Goal: Task Accomplishment & Management: Manage account settings

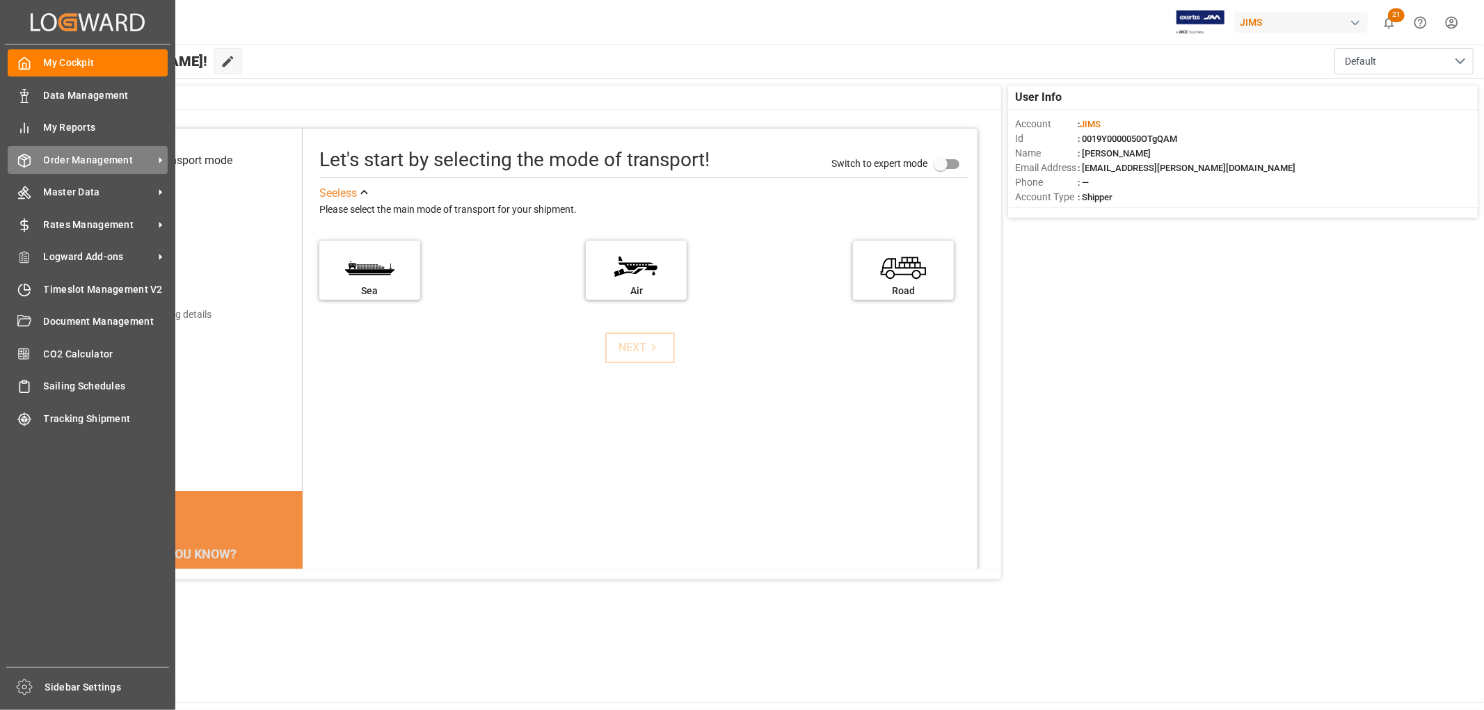
click at [51, 156] on span "Order Management" at bounding box center [99, 160] width 110 height 15
click at [102, 157] on span "Order Management" at bounding box center [99, 160] width 110 height 15
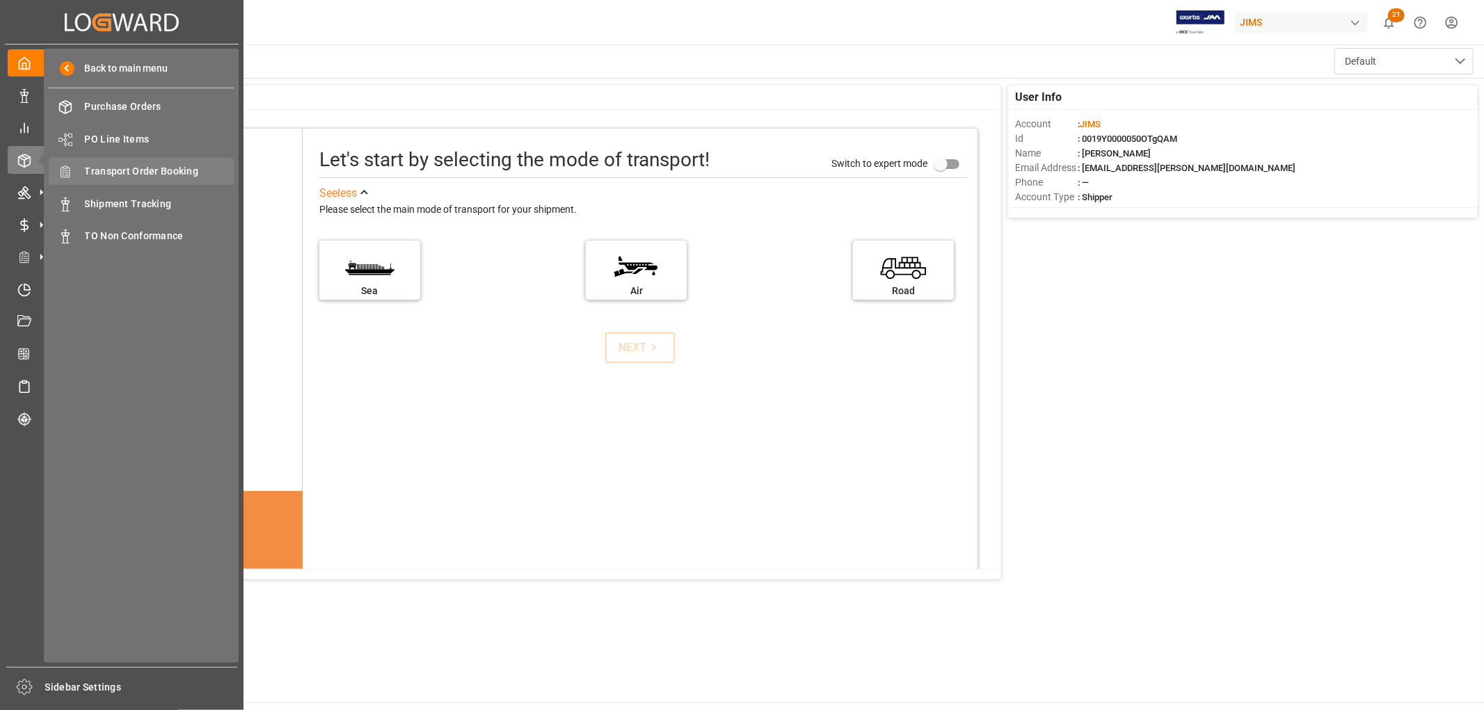
click at [178, 168] on span "Transport Order Booking" at bounding box center [160, 171] width 150 height 15
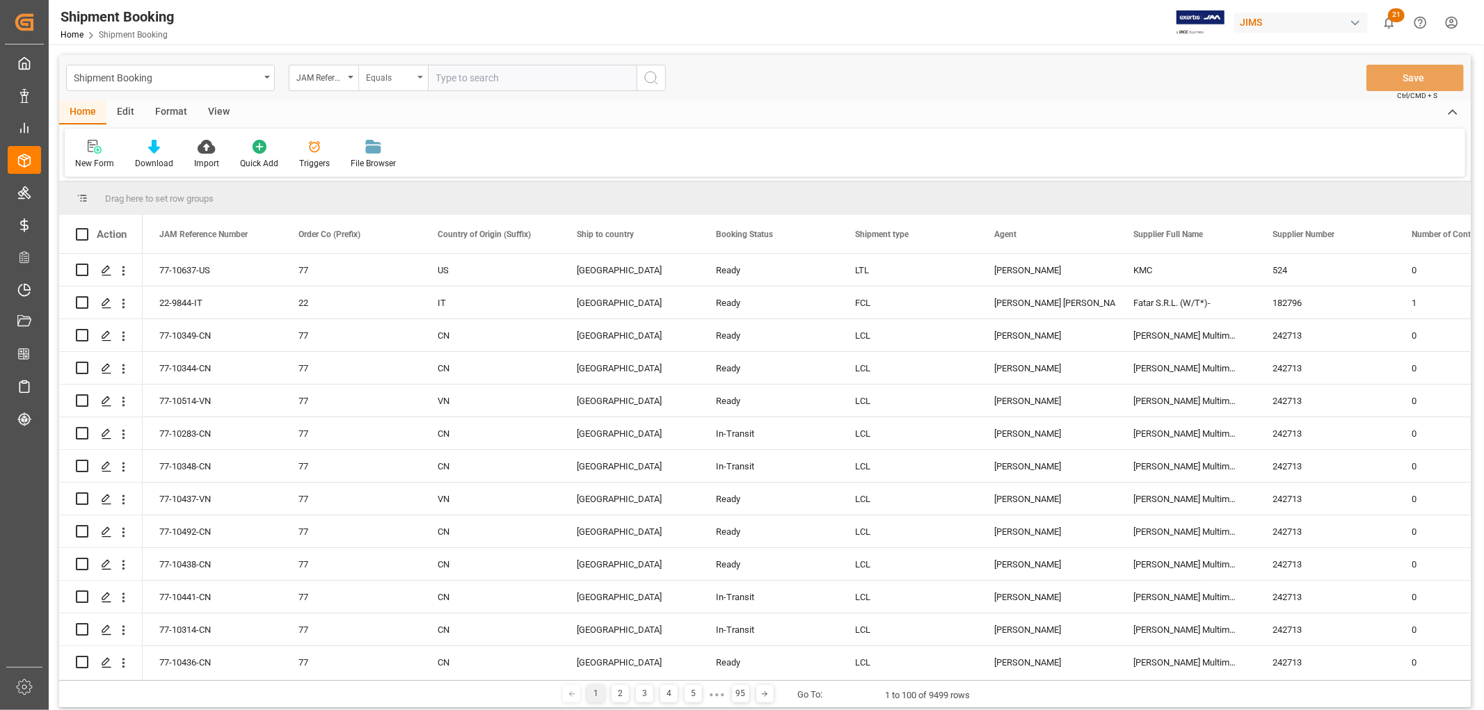
click at [422, 78] on icon "open menu" at bounding box center [420, 77] width 6 height 3
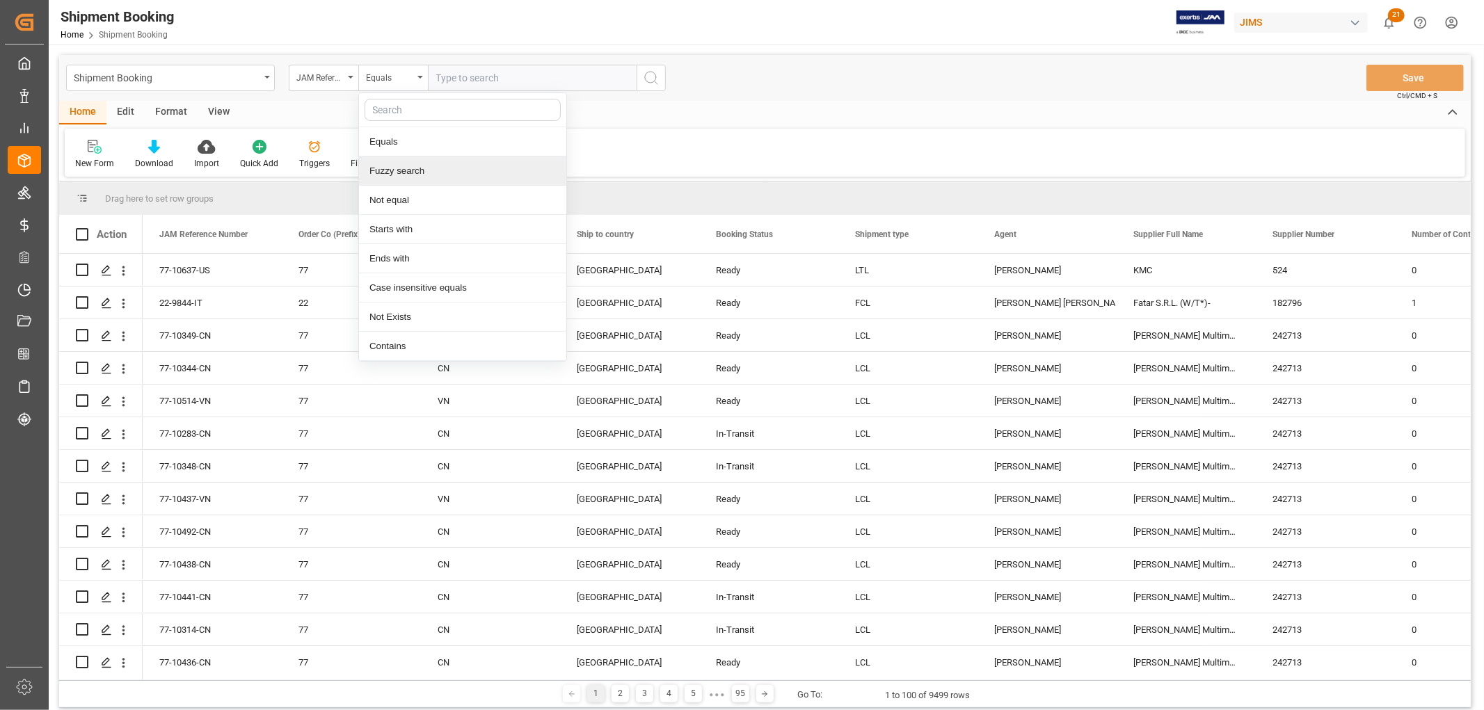
click at [402, 170] on div "Fuzzy search" at bounding box center [462, 171] width 207 height 29
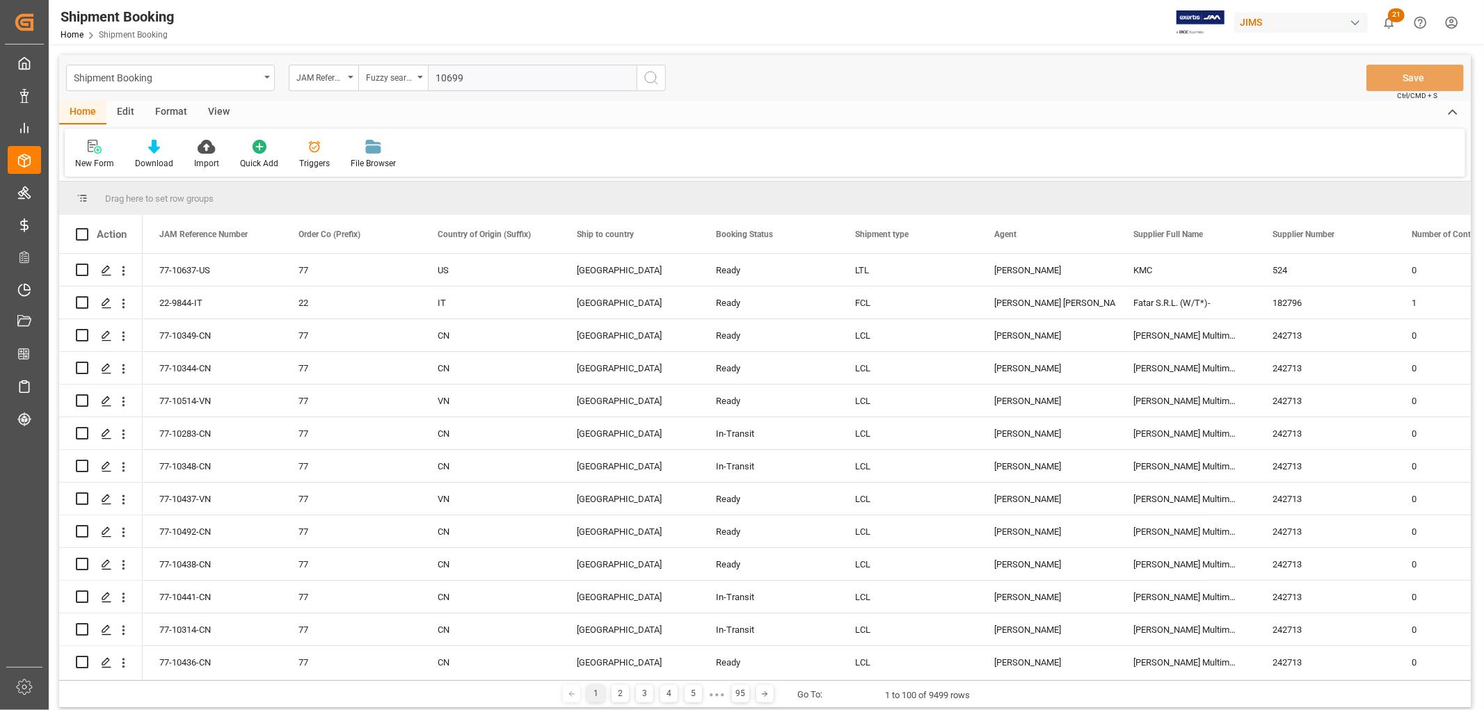
type input "10699"
click at [647, 86] on icon "search button" at bounding box center [651, 78] width 17 height 17
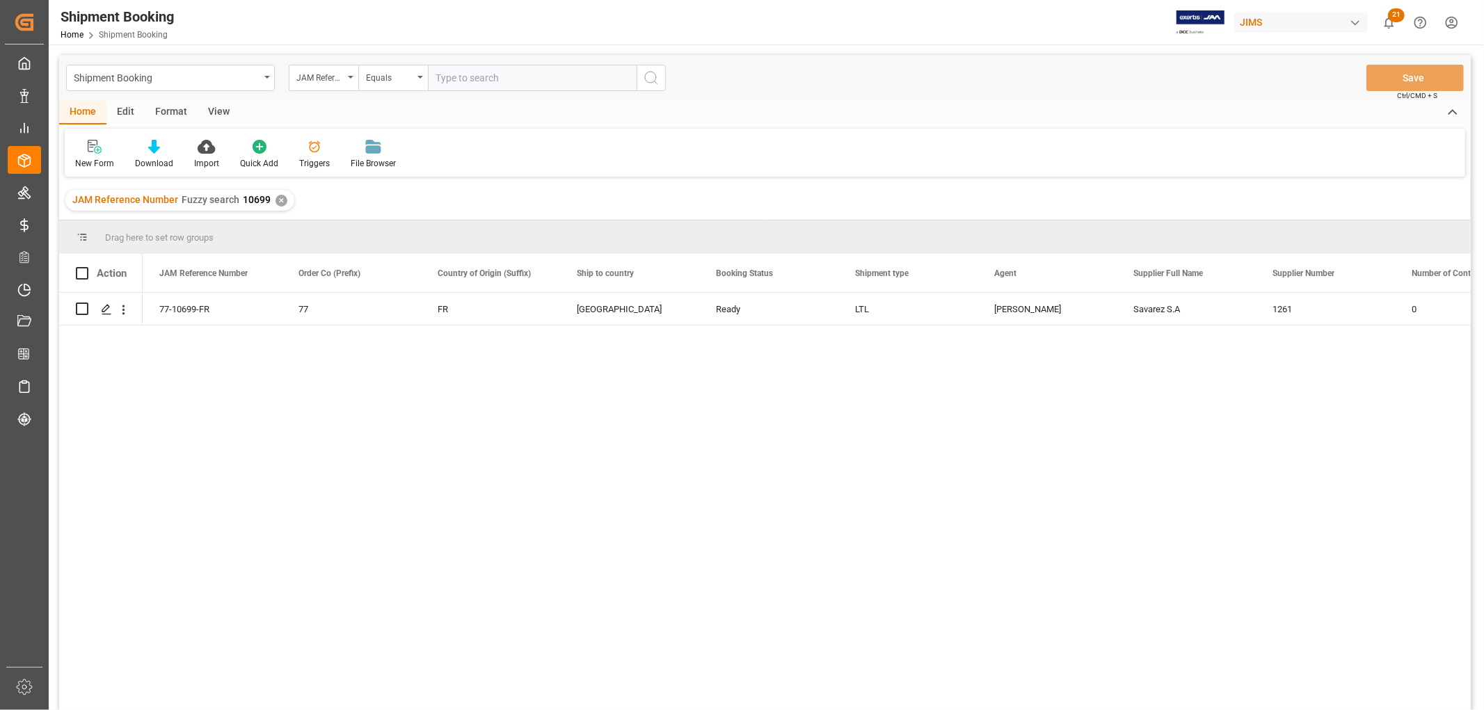
click at [213, 114] on div "View" at bounding box center [219, 113] width 42 height 24
click at [94, 160] on div "Default" at bounding box center [88, 163] width 27 height 13
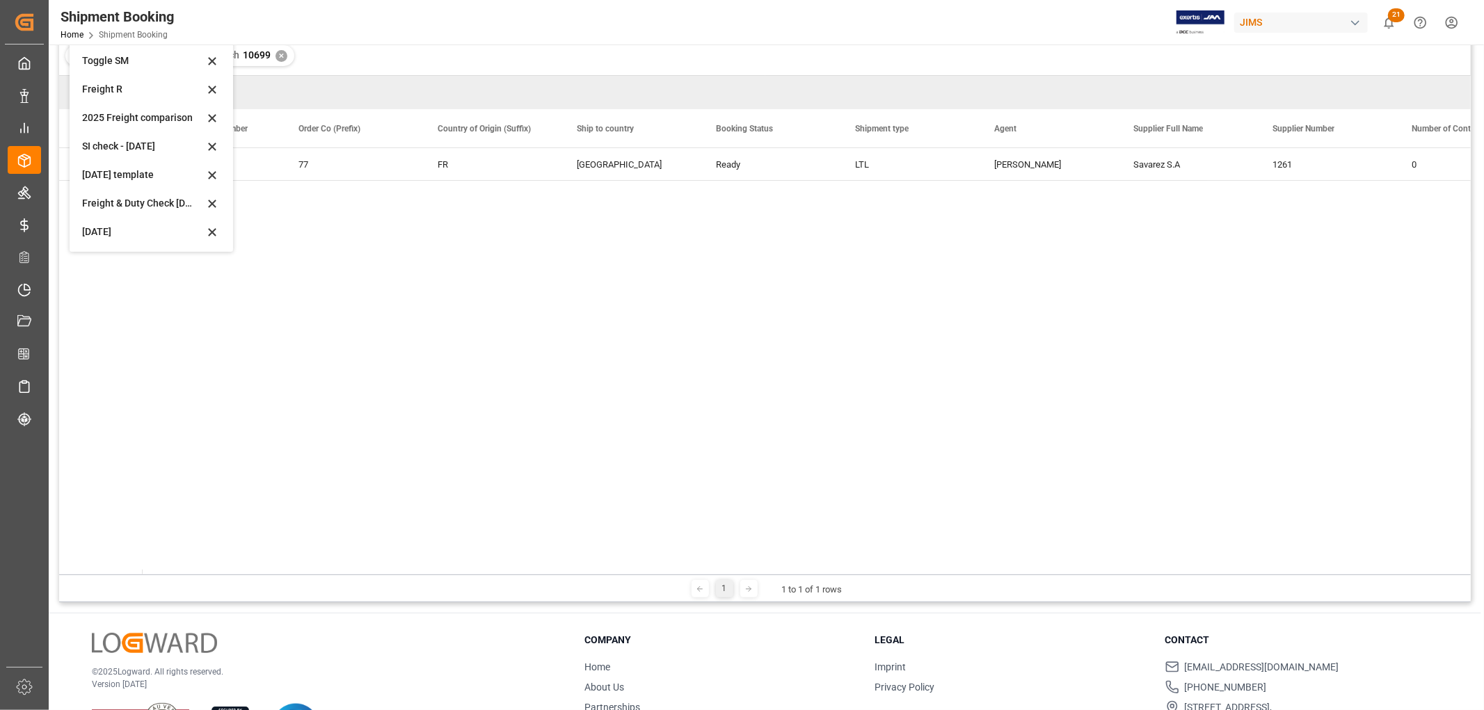
scroll to position [154, 0]
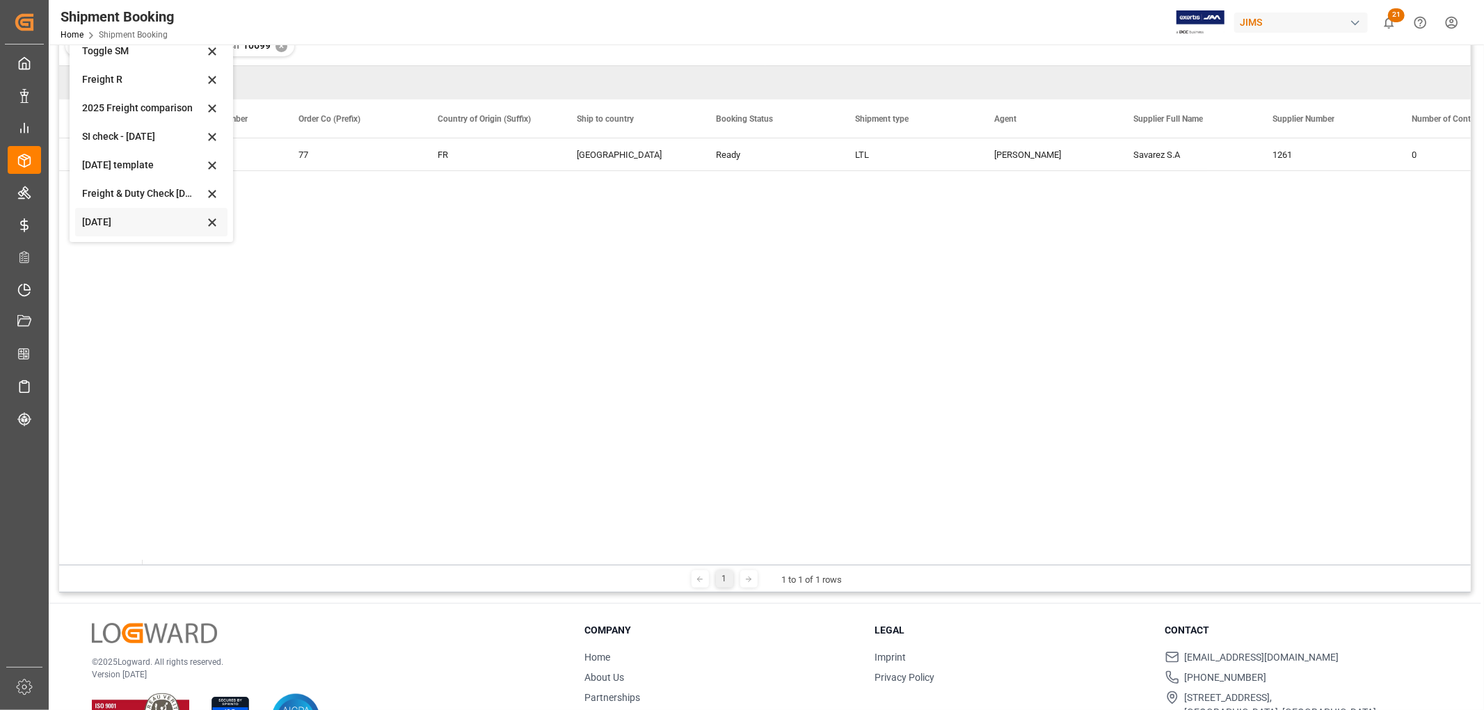
click at [109, 220] on div "[DATE]" at bounding box center [143, 222] width 122 height 15
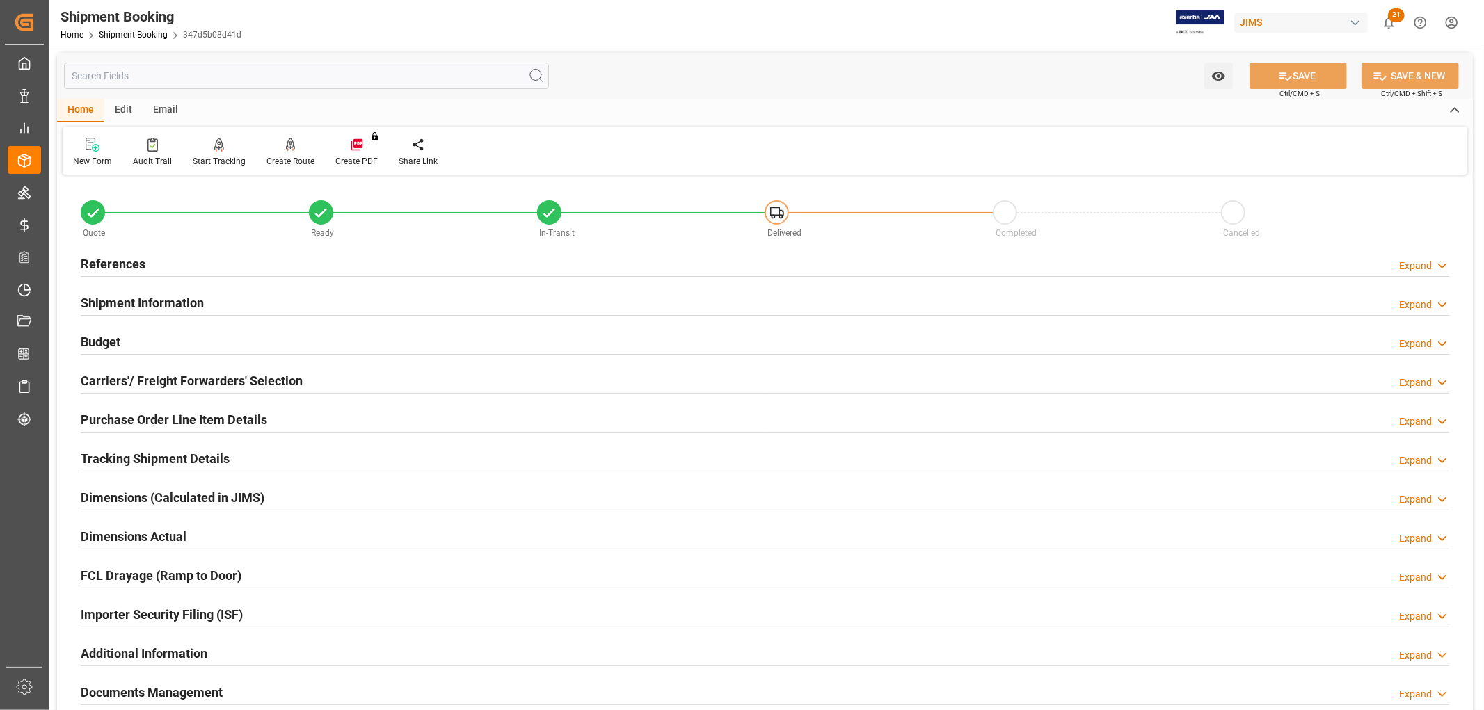
click at [129, 29] on div "Home Shipment Booking 347d5b08d41d" at bounding box center [151, 34] width 181 height 15
click at [130, 37] on link "Shipment Booking" at bounding box center [133, 35] width 69 height 10
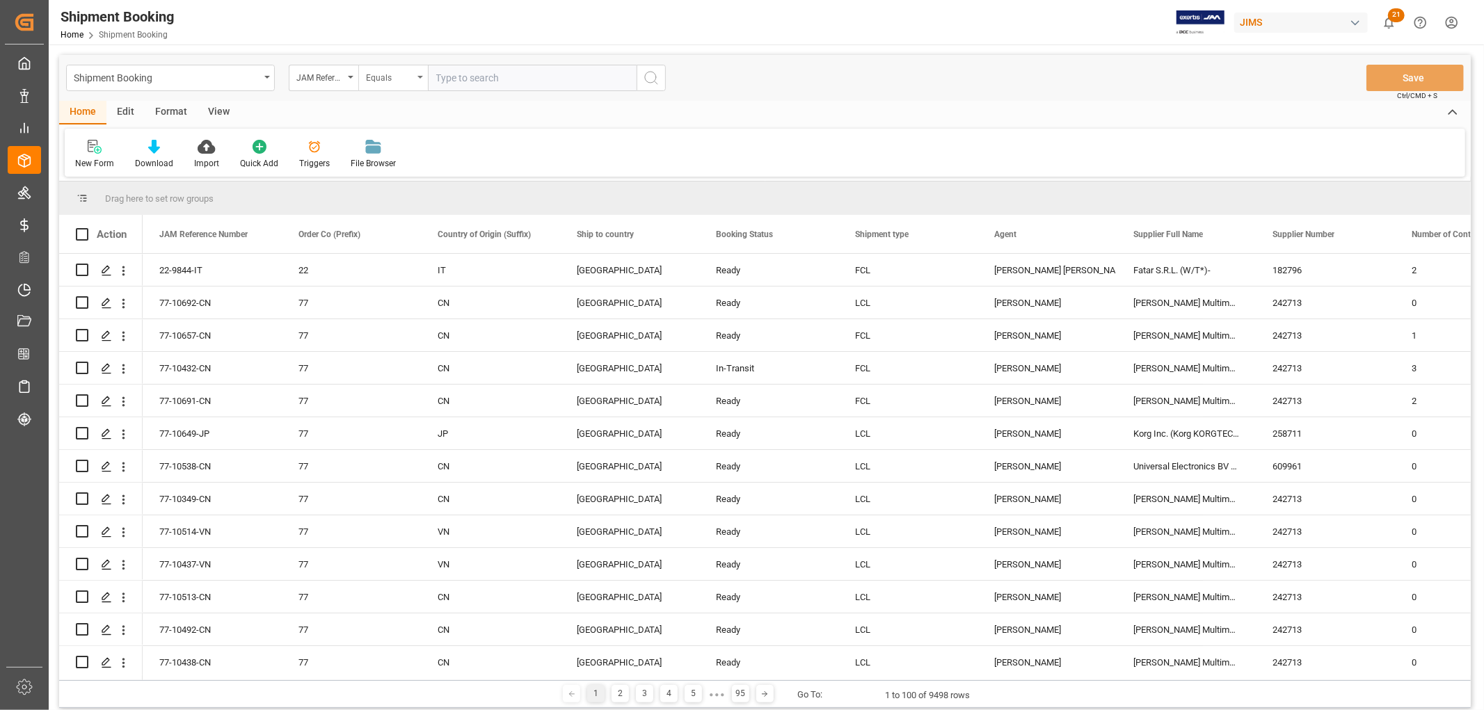
click at [425, 78] on div "Equals" at bounding box center [393, 78] width 70 height 26
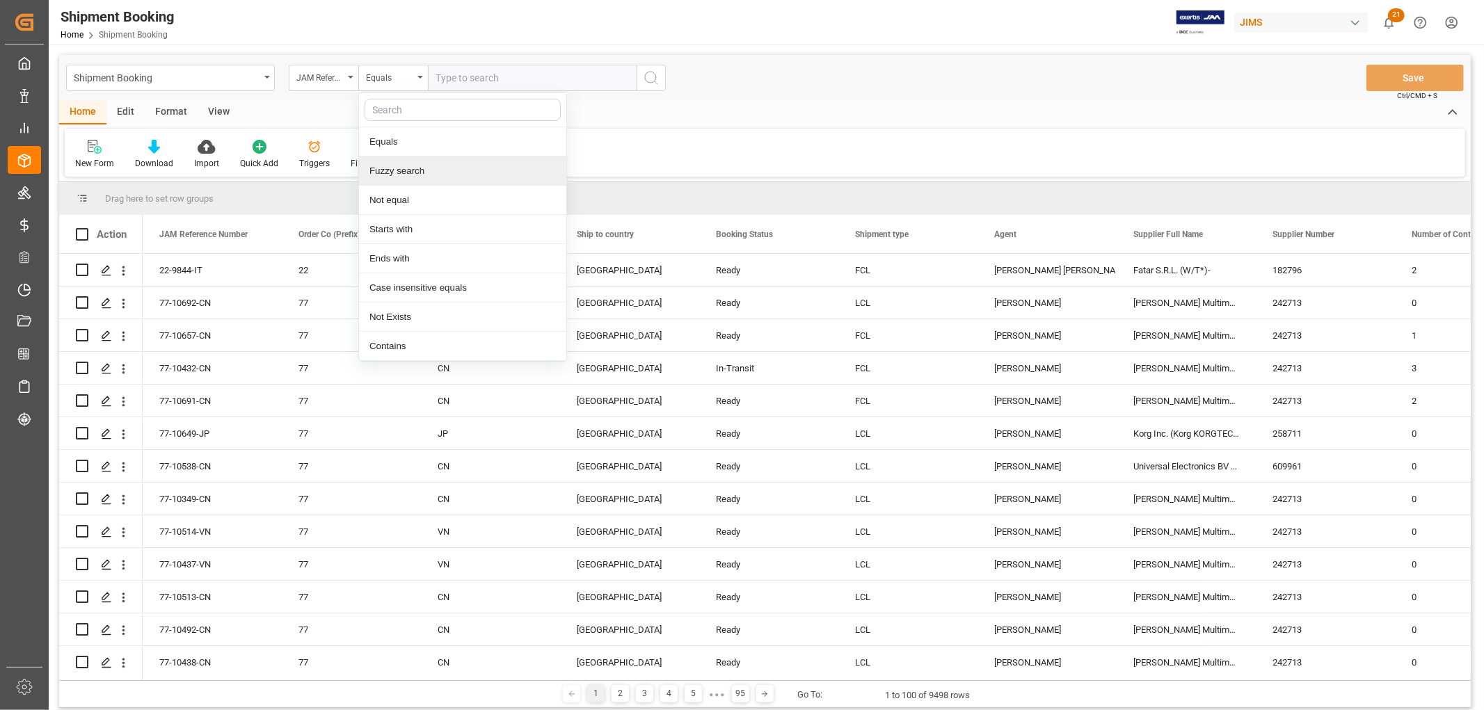
click at [397, 170] on div "Fuzzy search" at bounding box center [462, 171] width 207 height 29
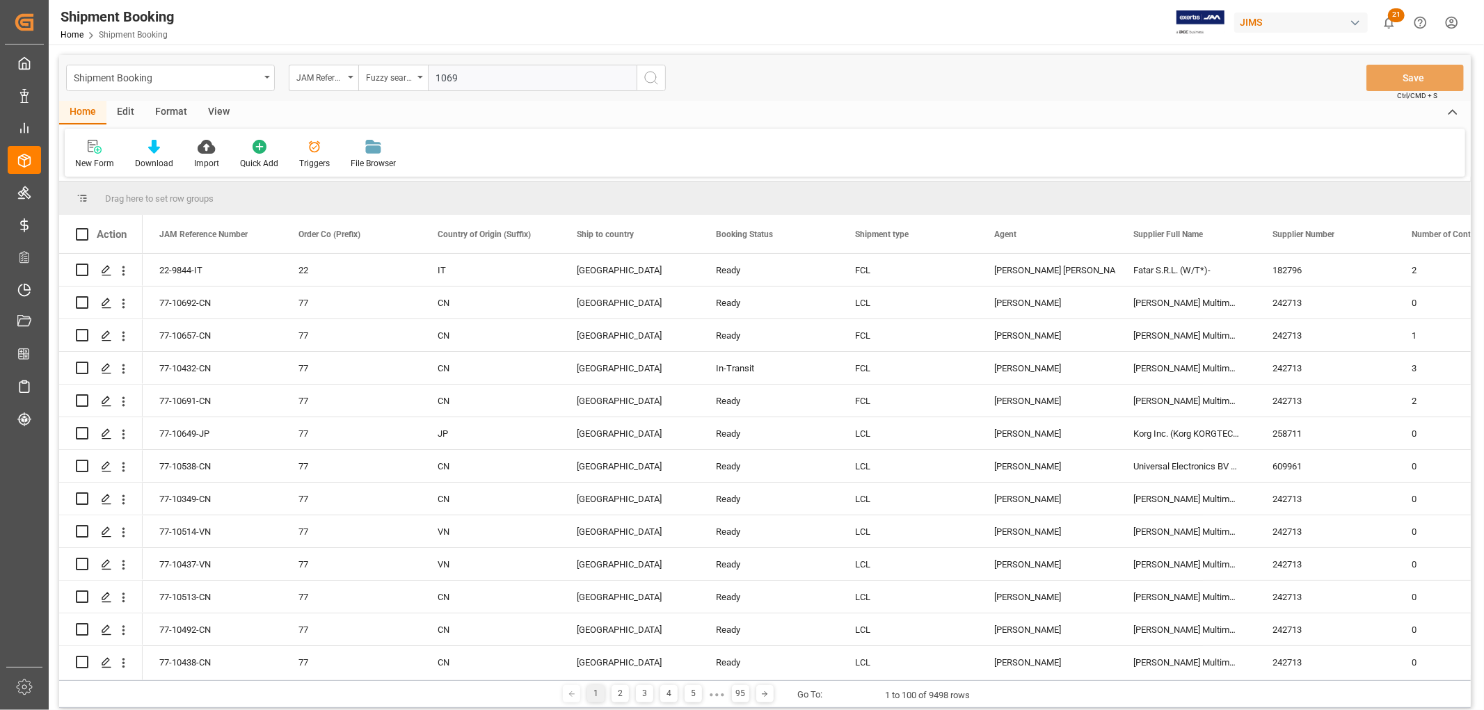
type input "10699"
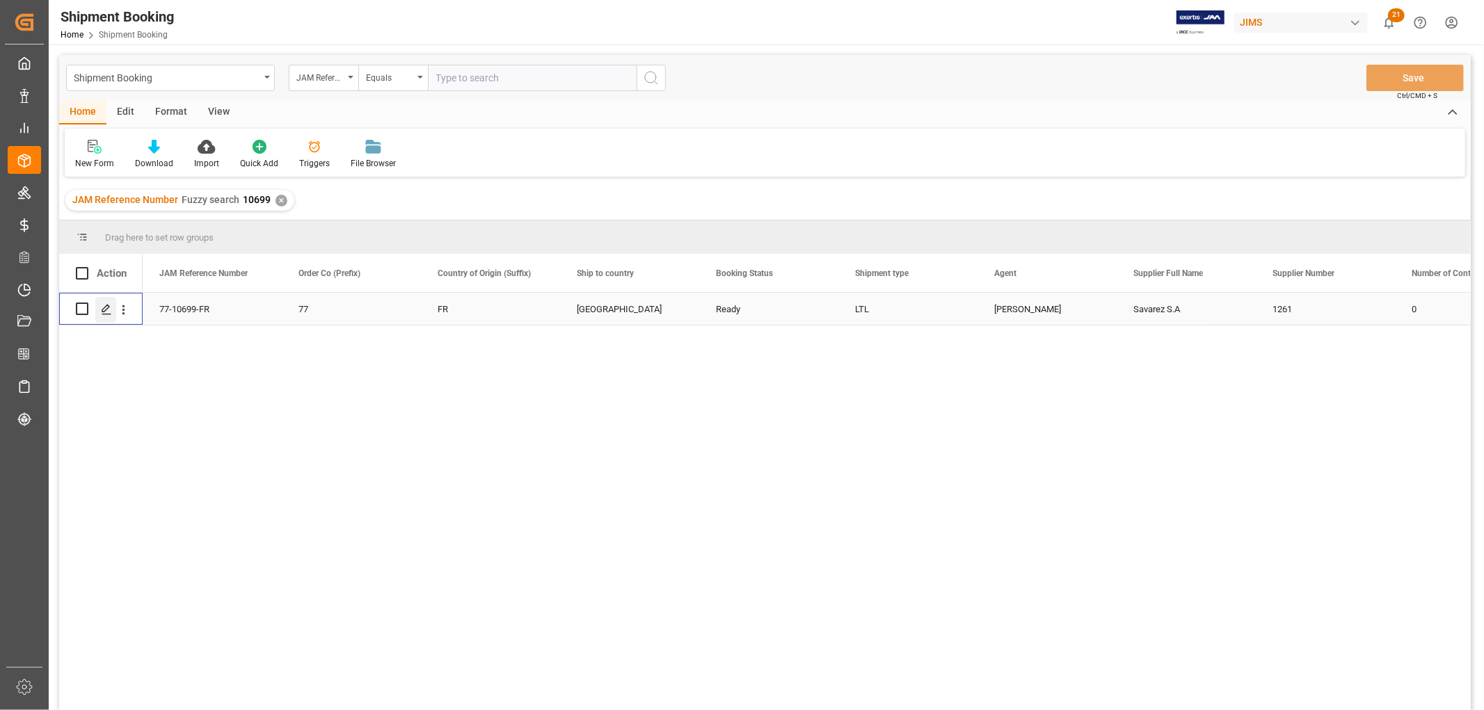
click at [104, 309] on icon "Press SPACE to select this row." at bounding box center [106, 309] width 11 height 11
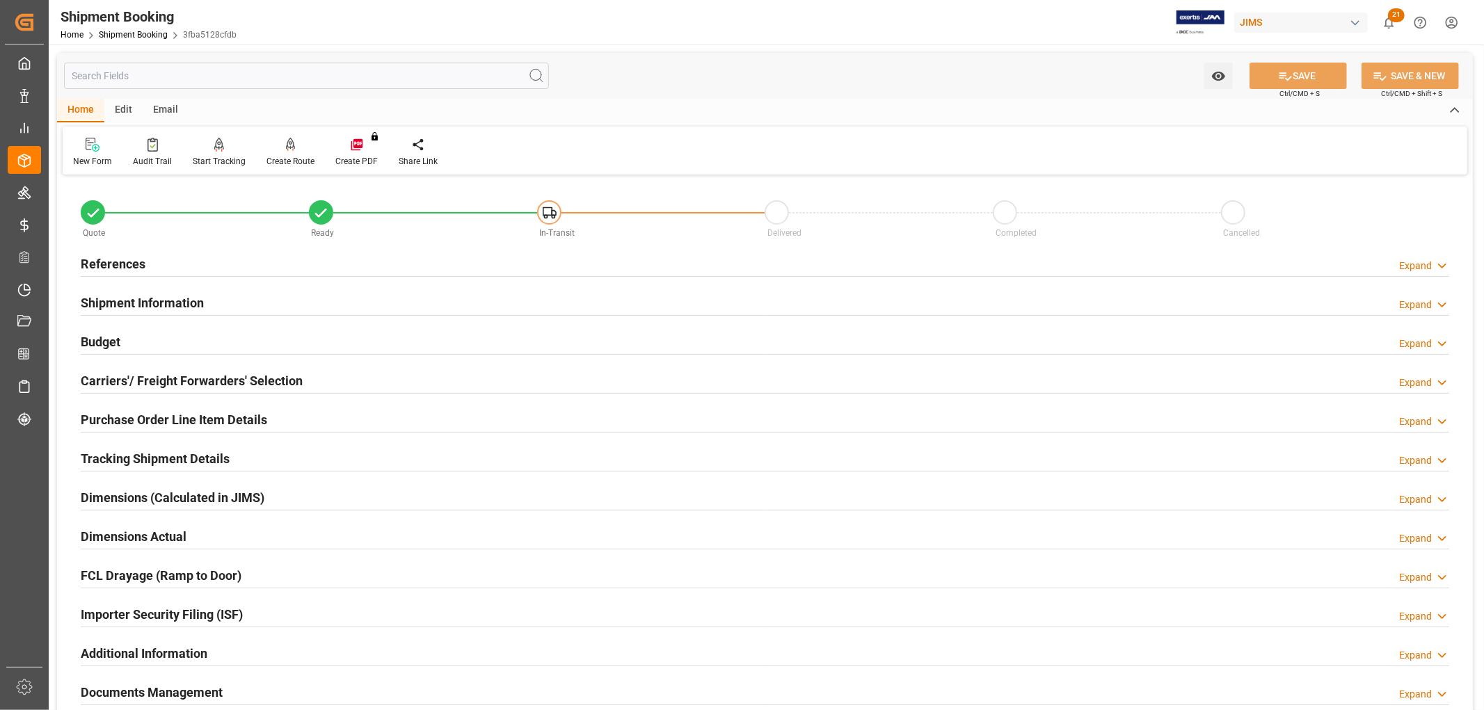
click at [106, 341] on h2 "Budget" at bounding box center [101, 342] width 40 height 19
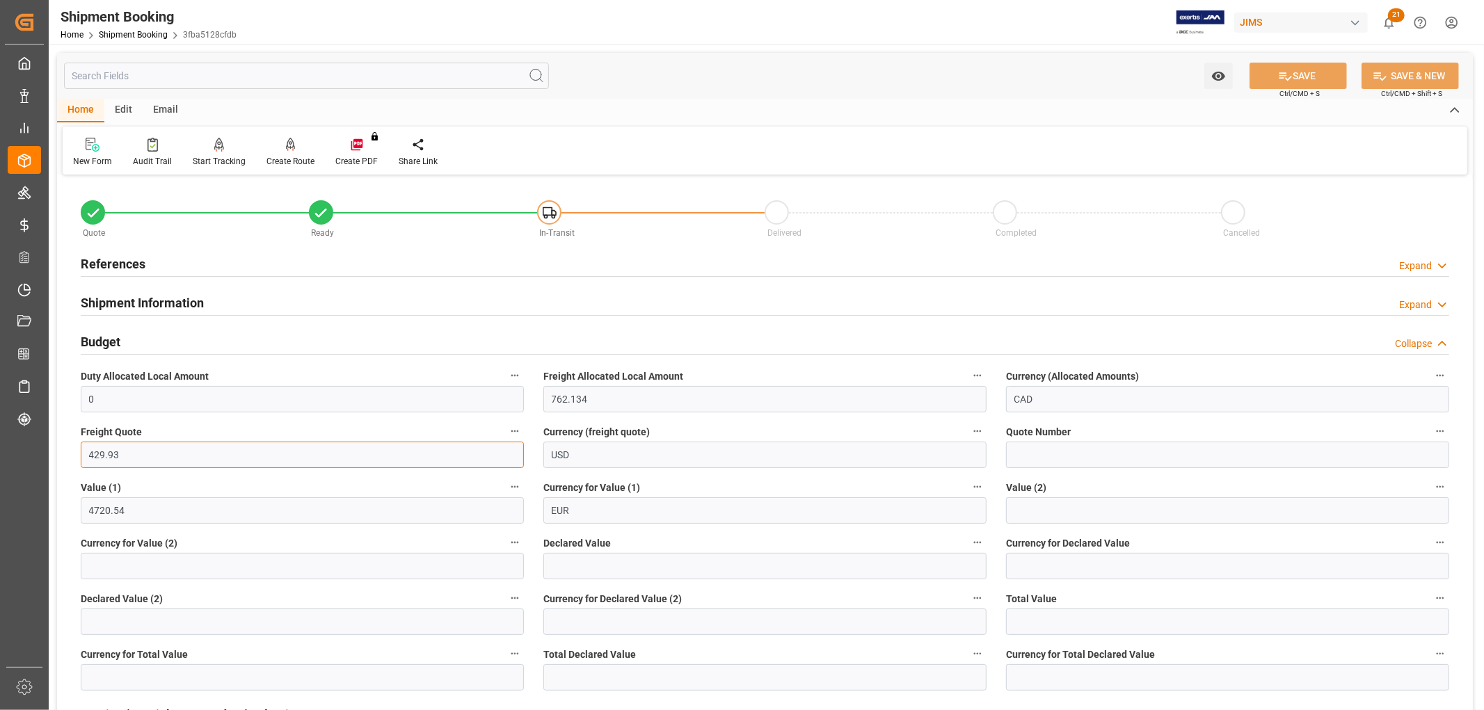
drag, startPoint x: 140, startPoint y: 459, endPoint x: 49, endPoint y: 448, distance: 91.1
click at [49, 448] on div "Watch Option SAVE Ctrl/CMD + S SAVE & NEW Ctrl/CMD + Shift + S Home Edit Email …" at bounding box center [765, 633] width 1432 height 1176
type input "434.71"
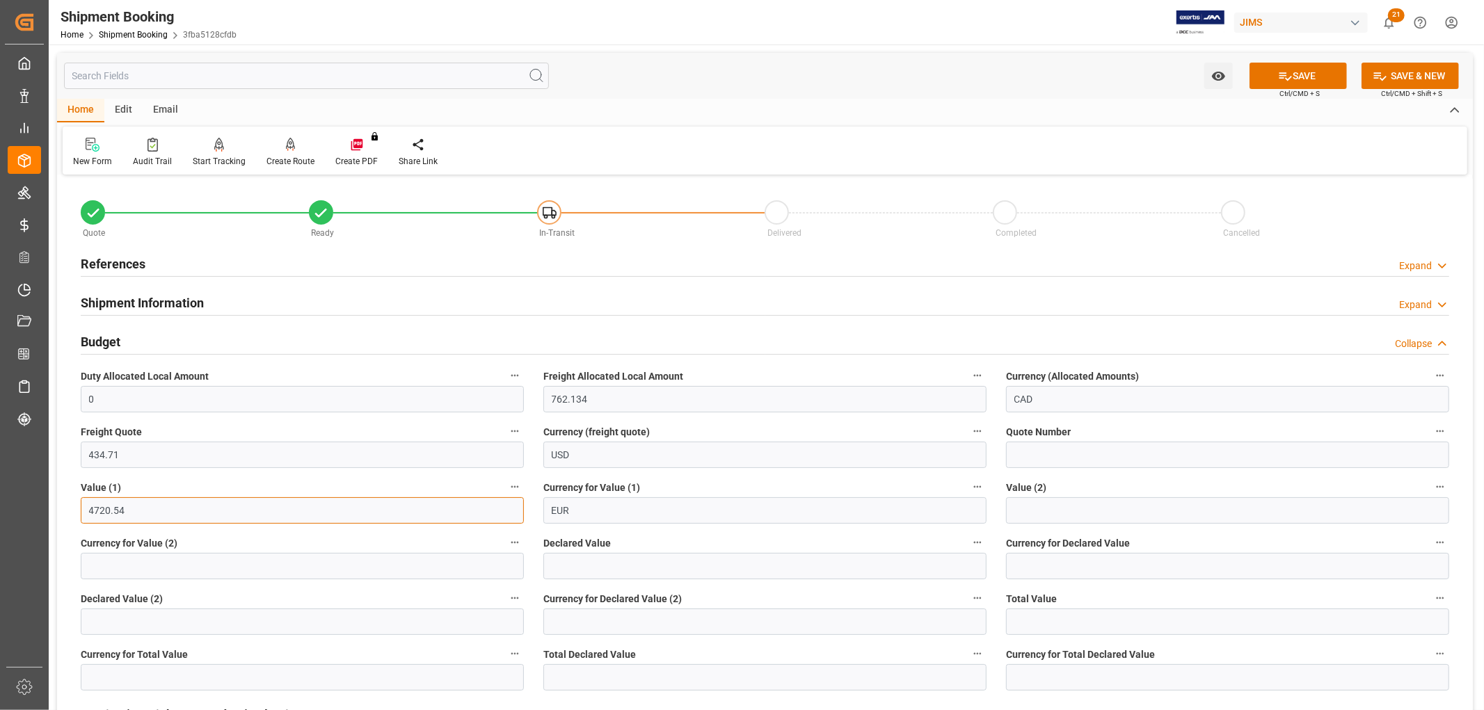
click at [159, 502] on input "4720.54" at bounding box center [302, 510] width 443 height 26
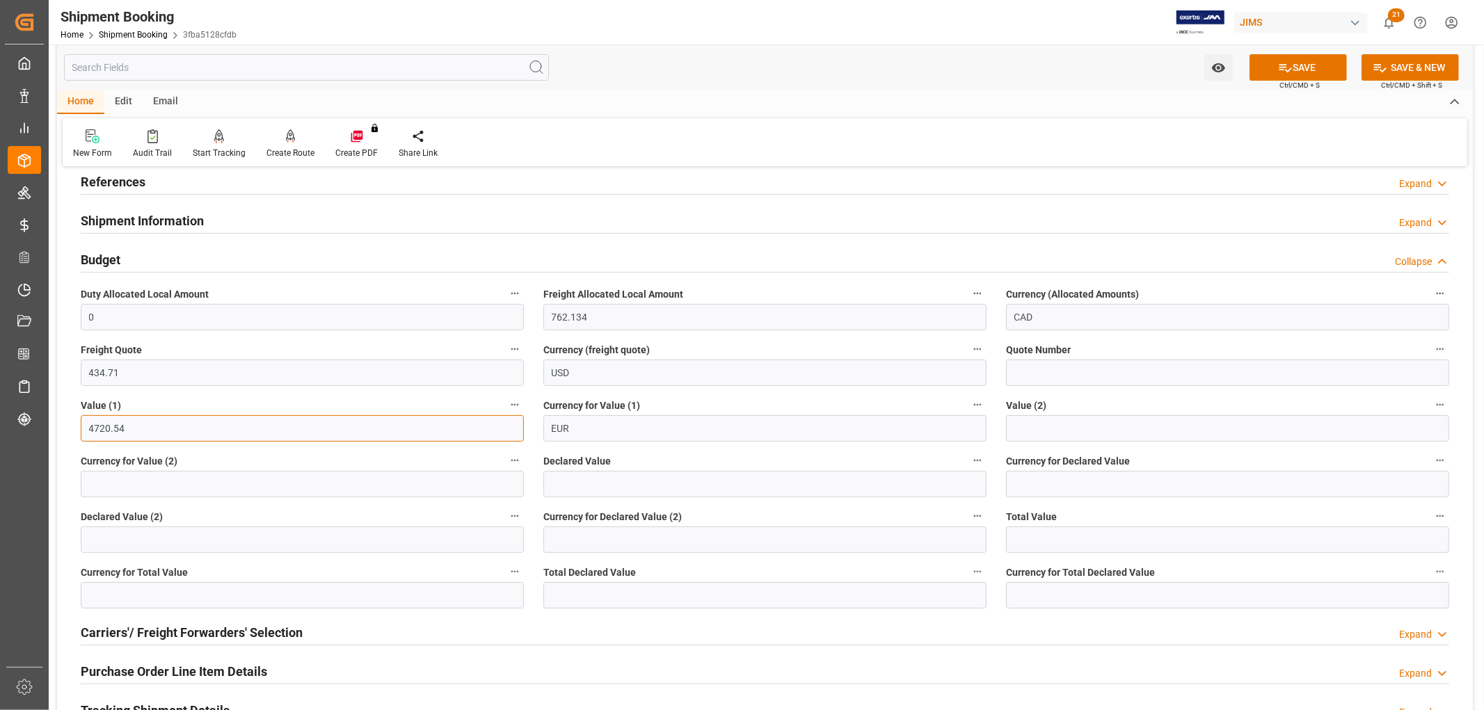
scroll to position [232, 0]
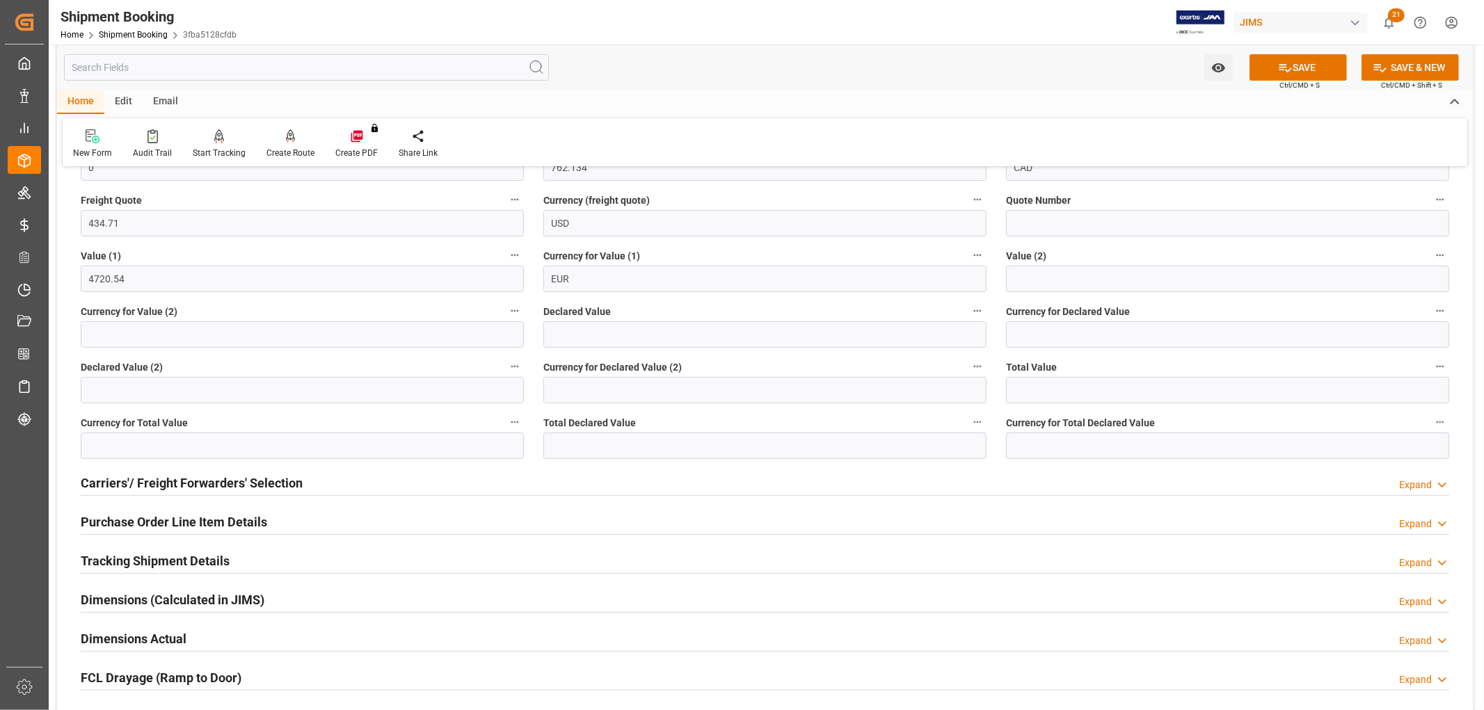
click at [154, 474] on h2 "Carriers'/ Freight Forwarders' Selection" at bounding box center [192, 483] width 222 height 19
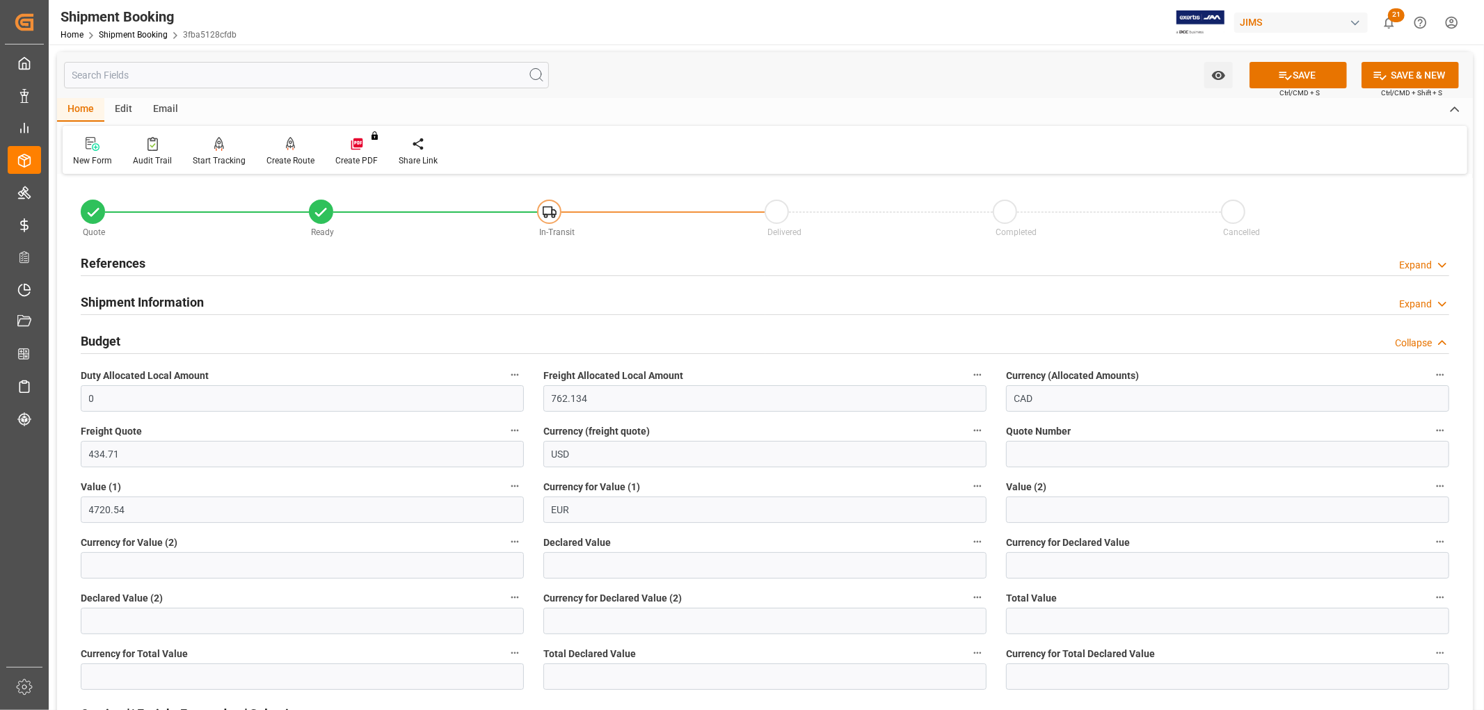
scroll to position [0, 0]
click at [119, 297] on h2 "Shipment Information" at bounding box center [142, 303] width 123 height 19
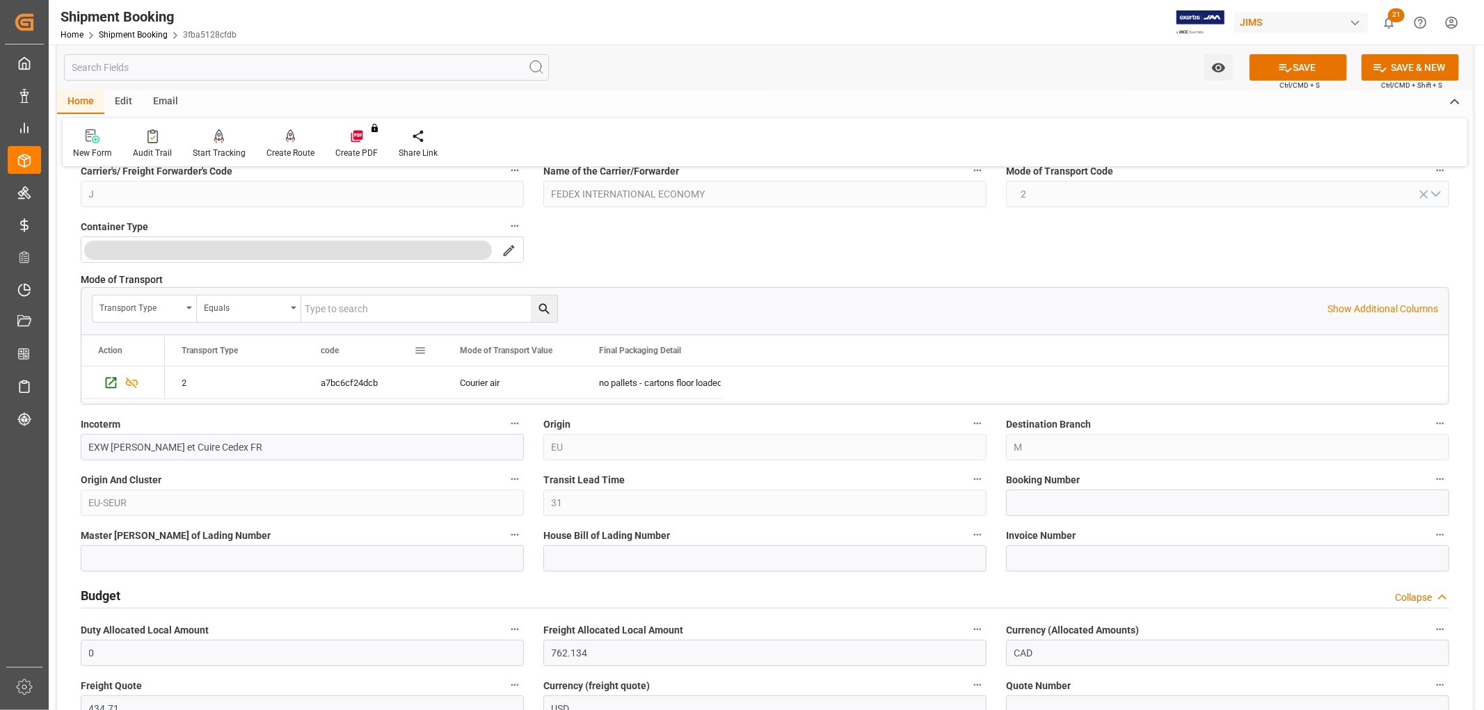
scroll to position [309, 0]
click at [1024, 494] on input at bounding box center [1227, 502] width 443 height 26
paste input "883829509170"
type input "883829509170"
click at [103, 564] on input at bounding box center [302, 558] width 443 height 26
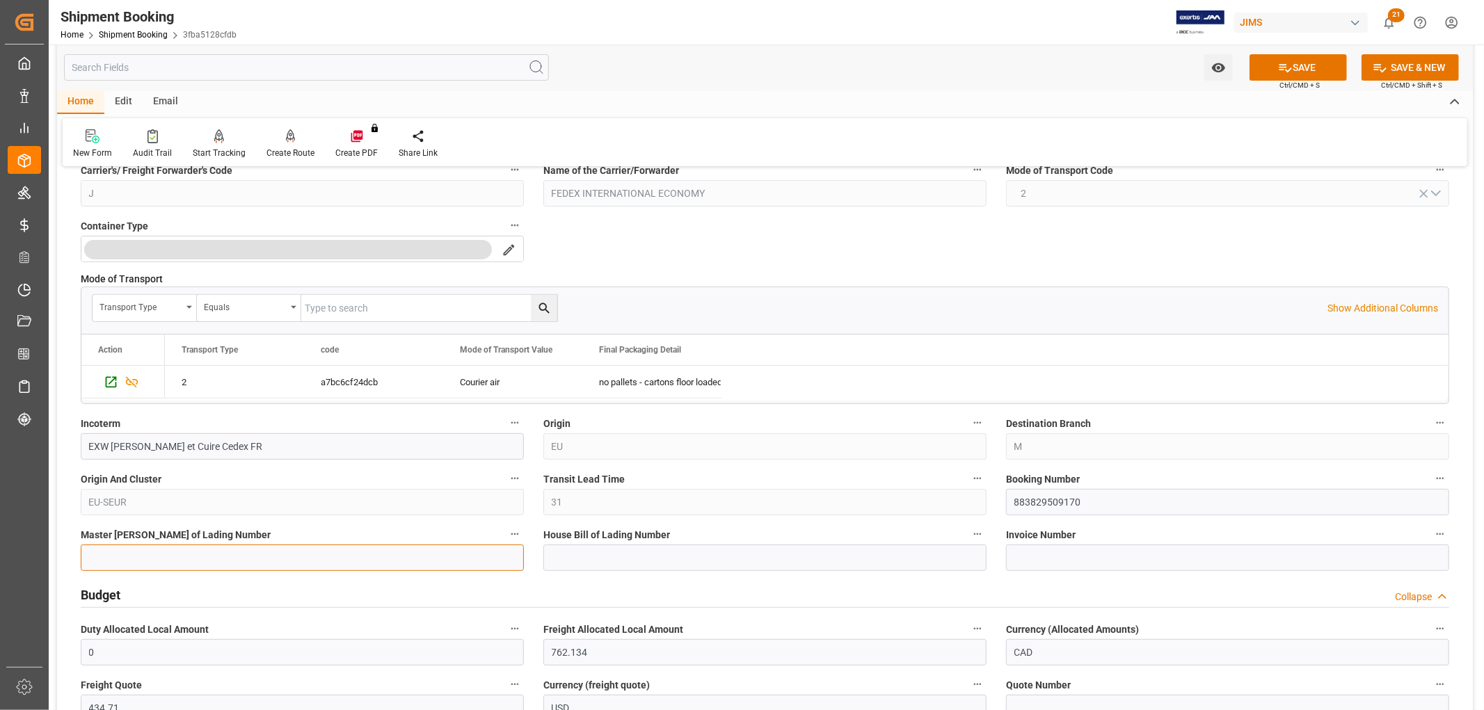
paste input "883829509170"
type input "883829509170"
click at [557, 564] on input at bounding box center [764, 558] width 443 height 26
paste input "883829509170"
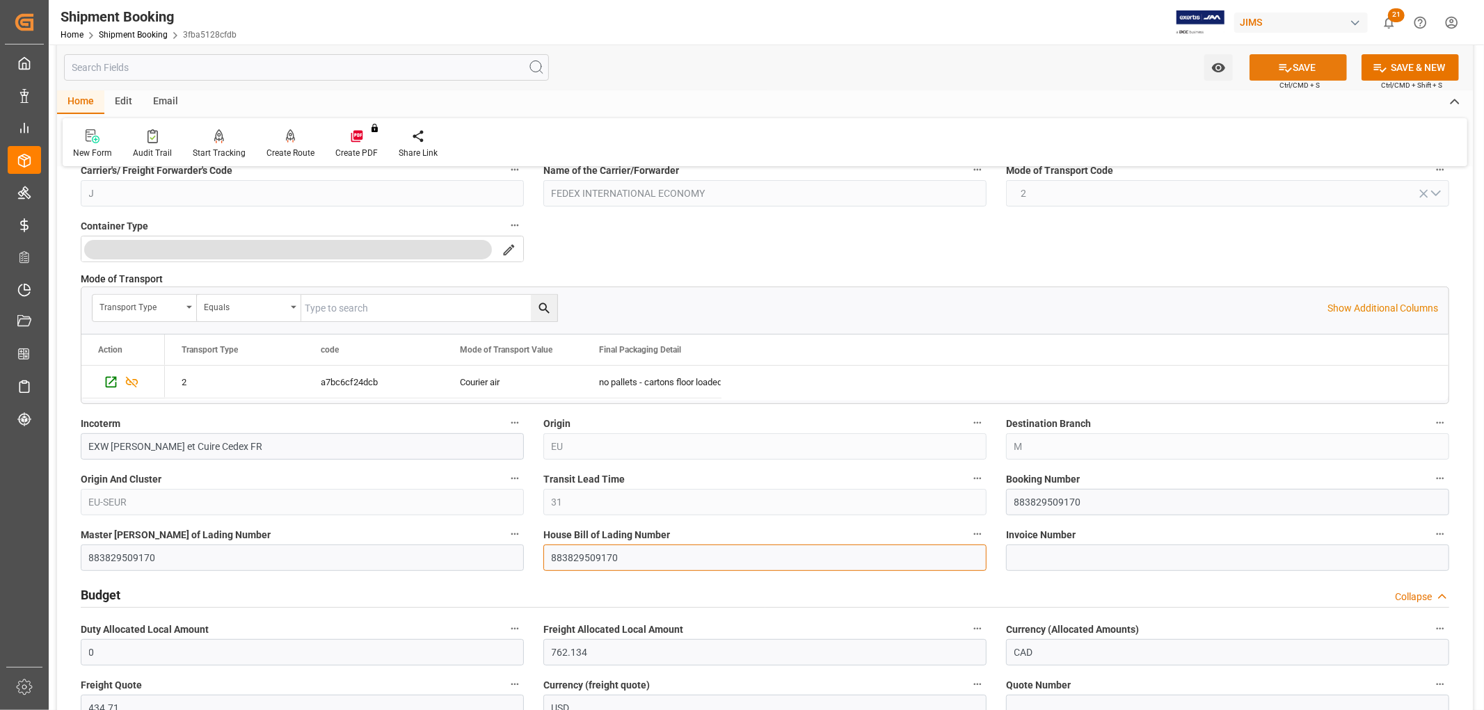
type input "883829509170"
click at [1295, 61] on button "SAVE" at bounding box center [1298, 67] width 97 height 26
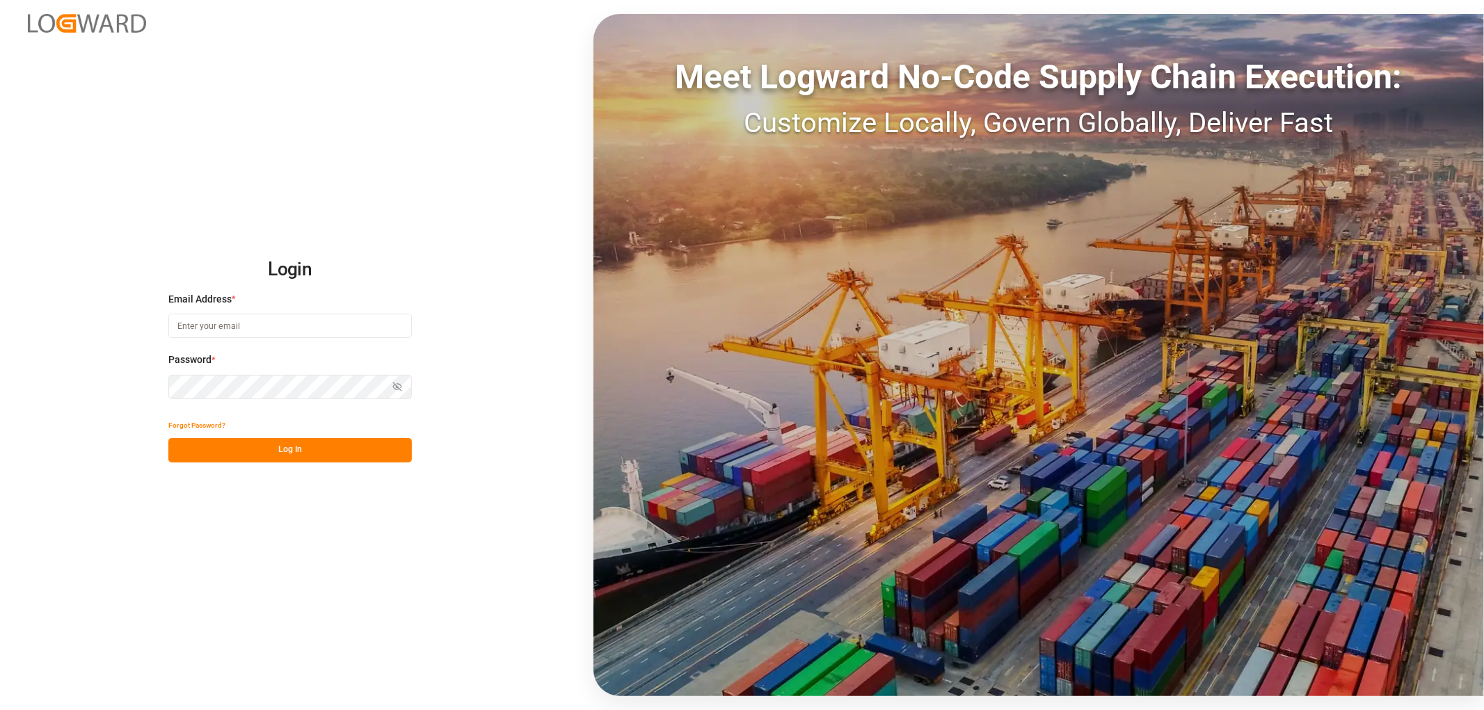
type input "shyamala.mantha@jamindustries.com"
click at [246, 444] on button "Log In" at bounding box center [290, 450] width 244 height 24
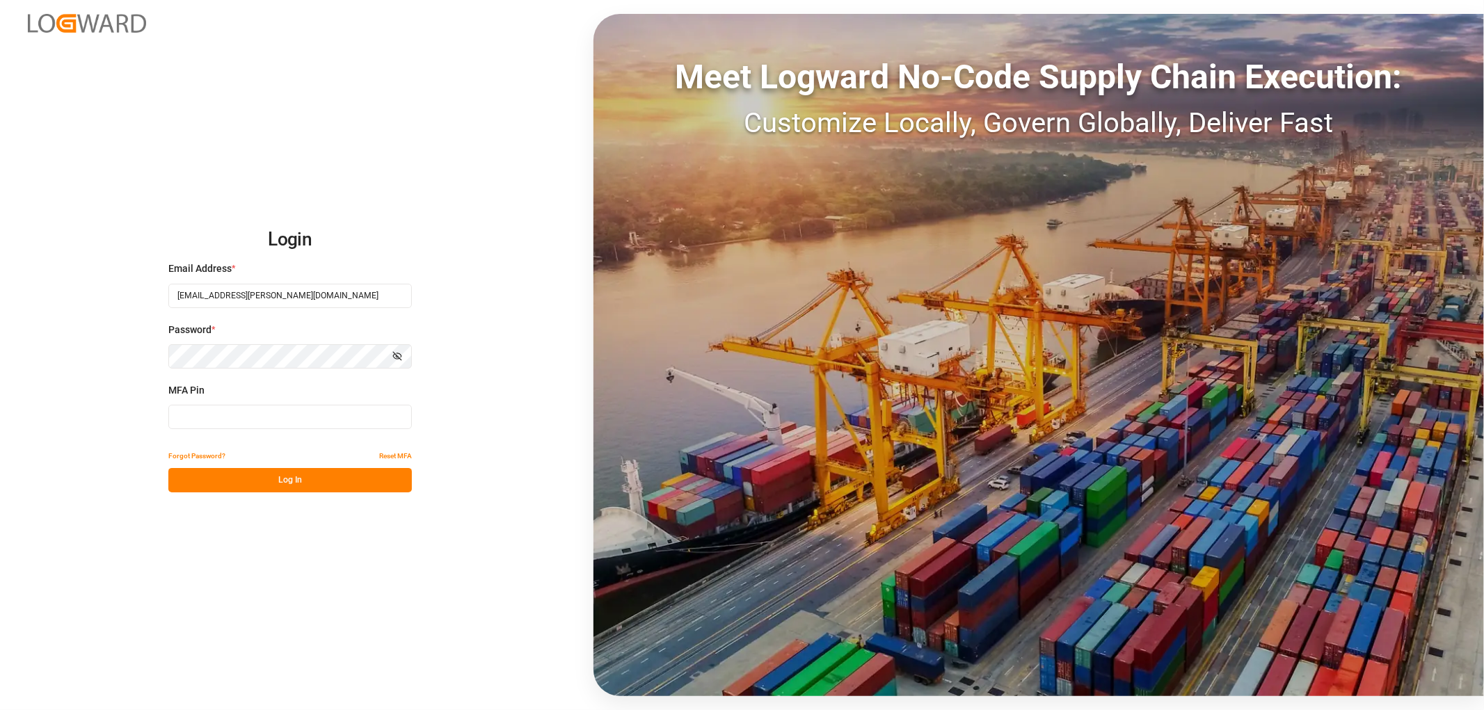
click at [244, 409] on input at bounding box center [290, 417] width 244 height 24
type input "924799"
click at [276, 481] on button "Log In" at bounding box center [290, 480] width 244 height 24
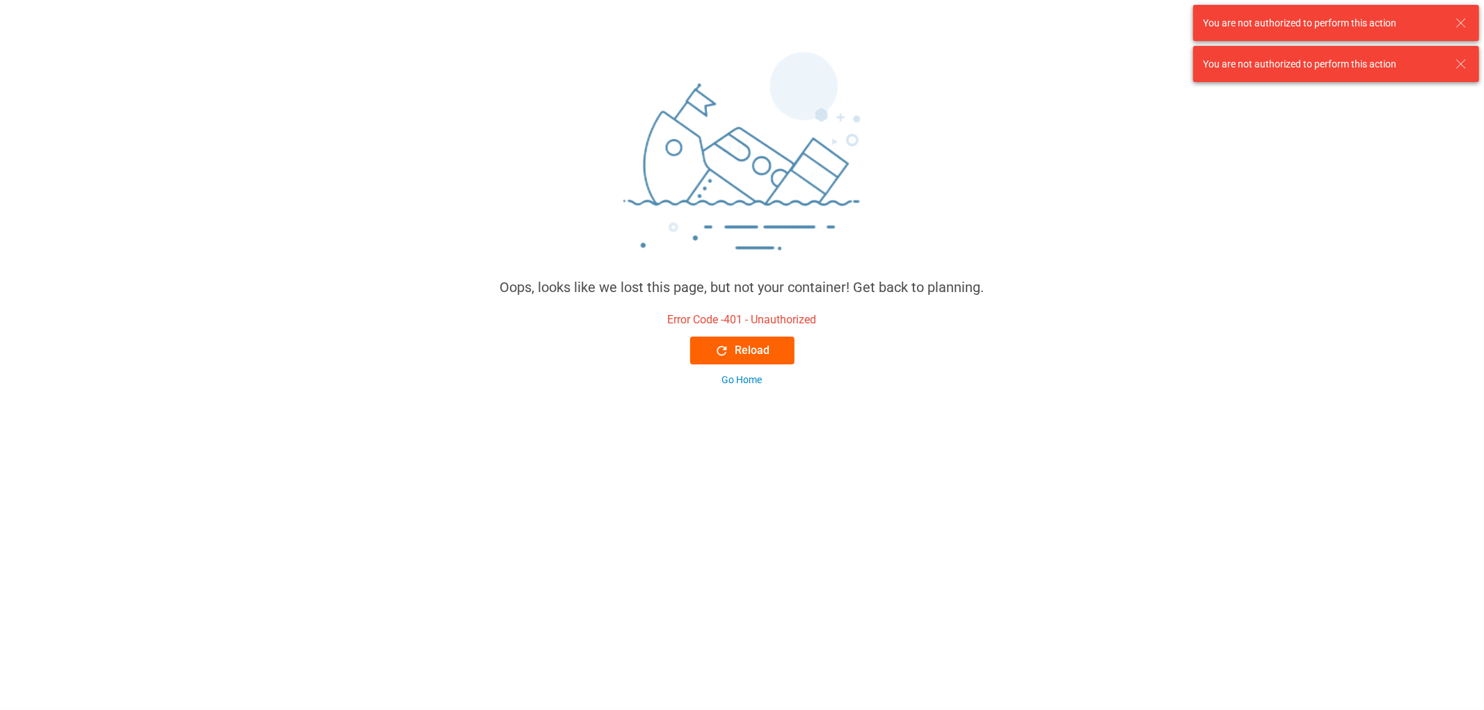
click at [740, 349] on div "Reload" at bounding box center [742, 350] width 55 height 17
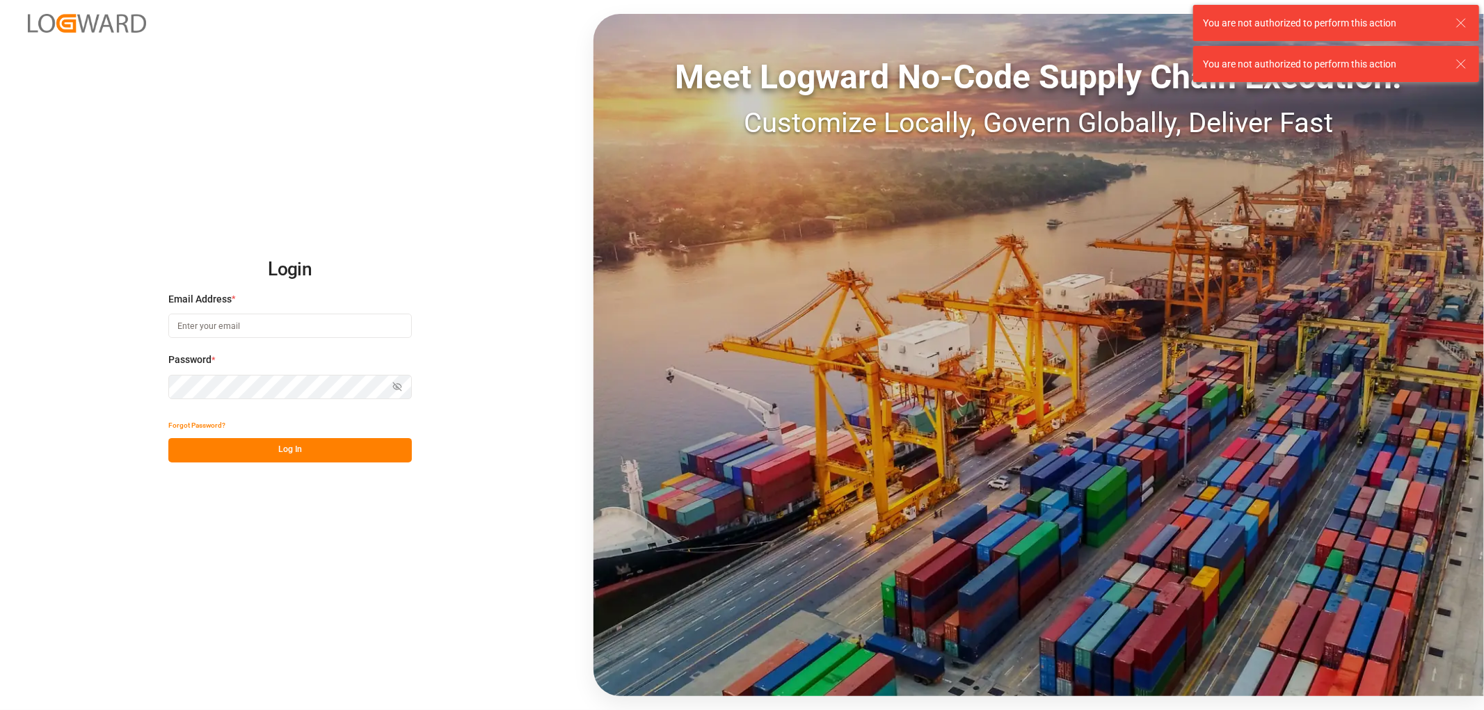
type input "[EMAIL_ADDRESS][PERSON_NAME][DOMAIN_NAME]"
click at [249, 449] on button "Log In" at bounding box center [290, 450] width 244 height 24
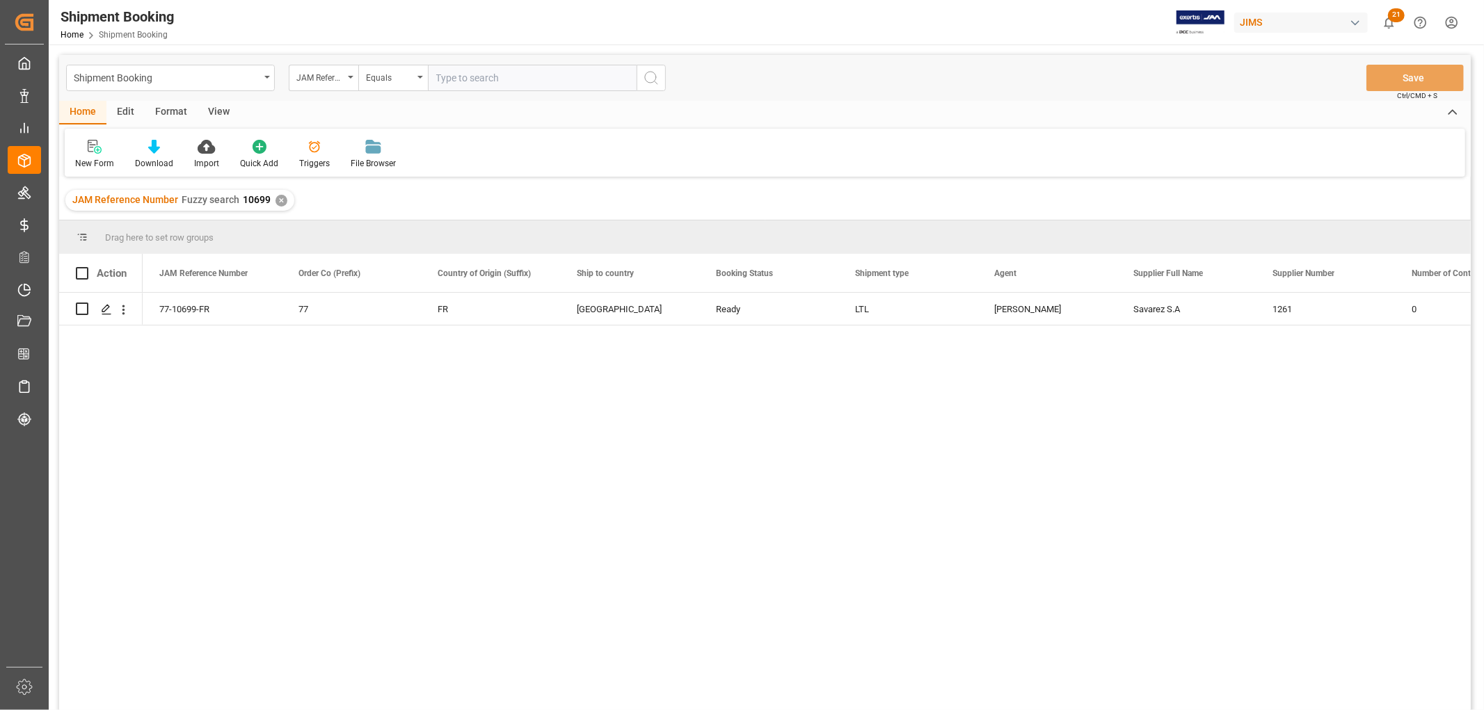
click at [209, 105] on div "View" at bounding box center [219, 113] width 42 height 24
click at [81, 156] on div "Default" at bounding box center [89, 154] width 48 height 31
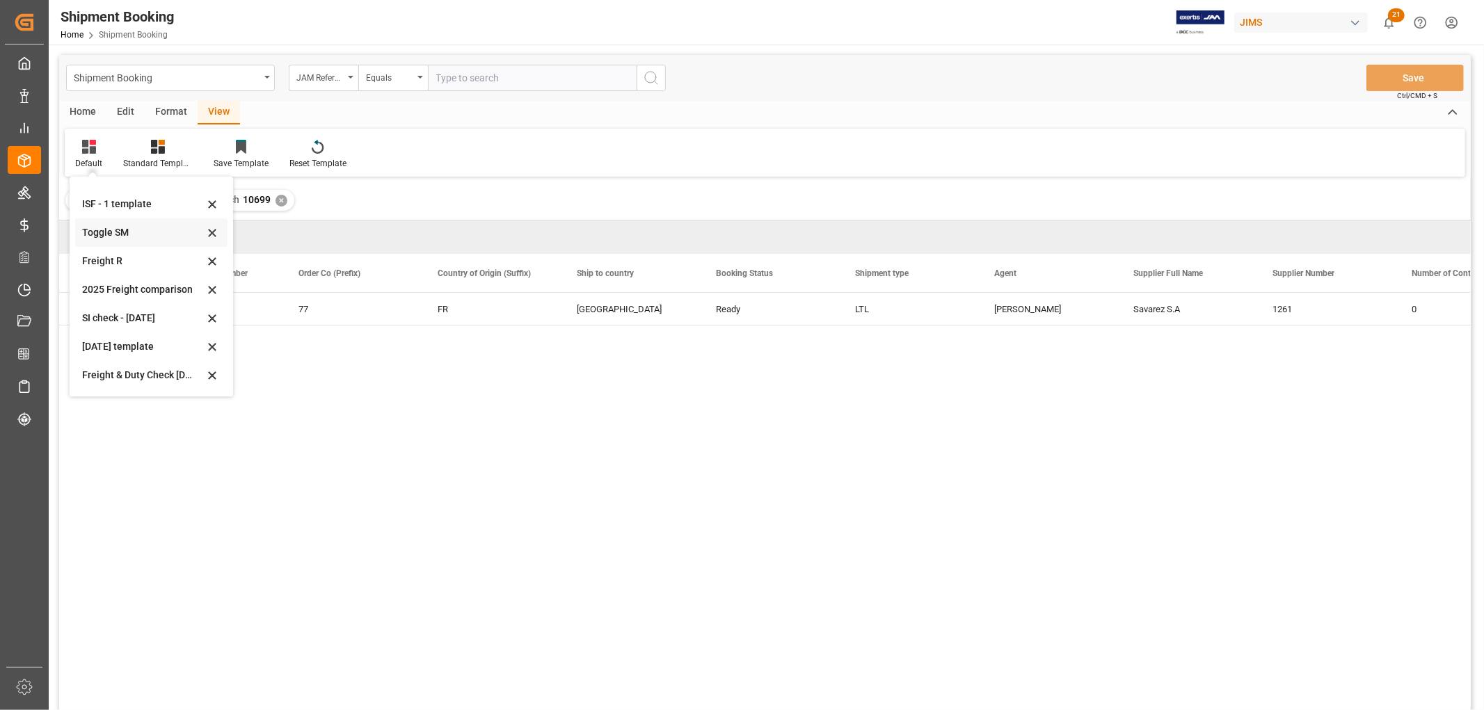
scroll to position [77, 0]
click at [110, 373] on div "[DATE]" at bounding box center [143, 376] width 122 height 15
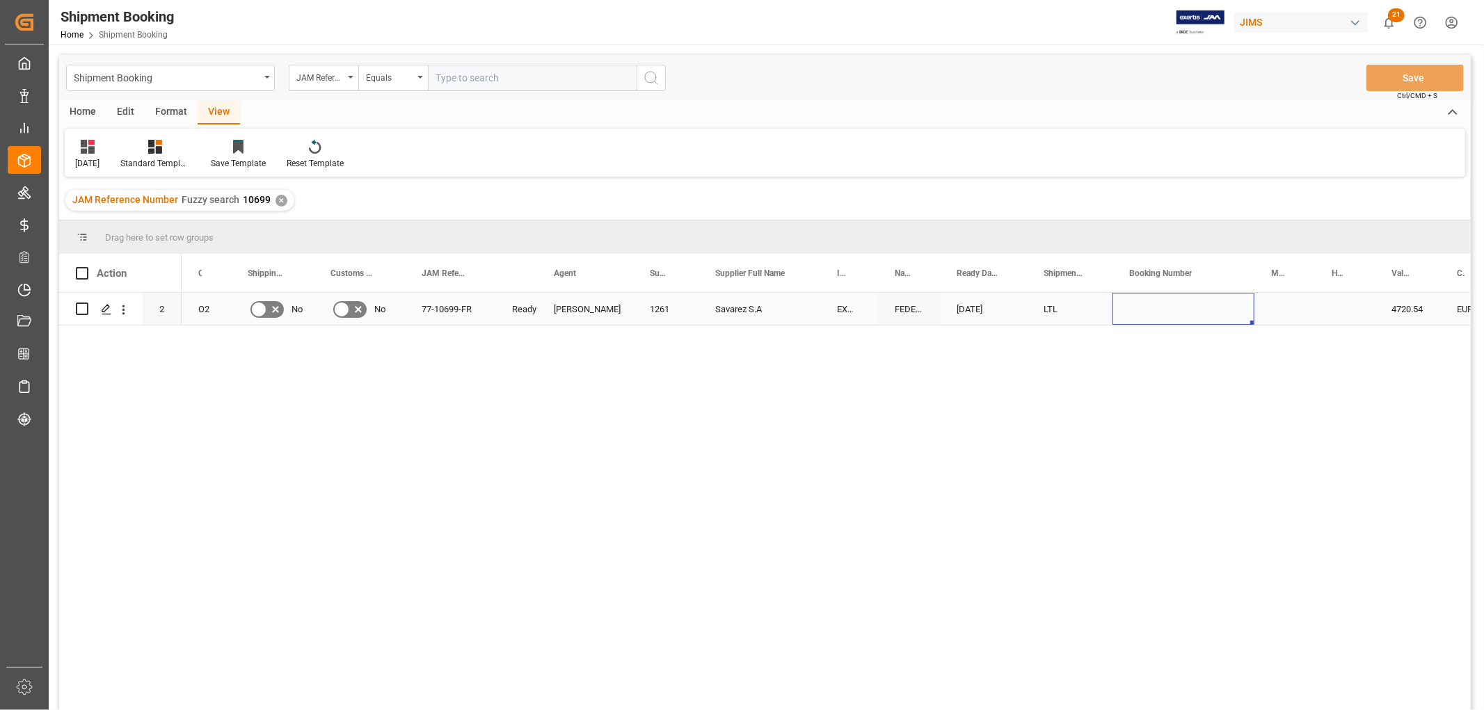
click at [1145, 297] on div "Press SPACE to select this row." at bounding box center [1183, 309] width 142 height 32
click at [1277, 314] on div "Press SPACE to select this row." at bounding box center [1284, 309] width 61 height 32
click at [1188, 315] on div "883829509170" at bounding box center [1183, 309] width 142 height 32
drag, startPoint x: 1250, startPoint y: 323, endPoint x: 1344, endPoint y: 321, distance: 94.6
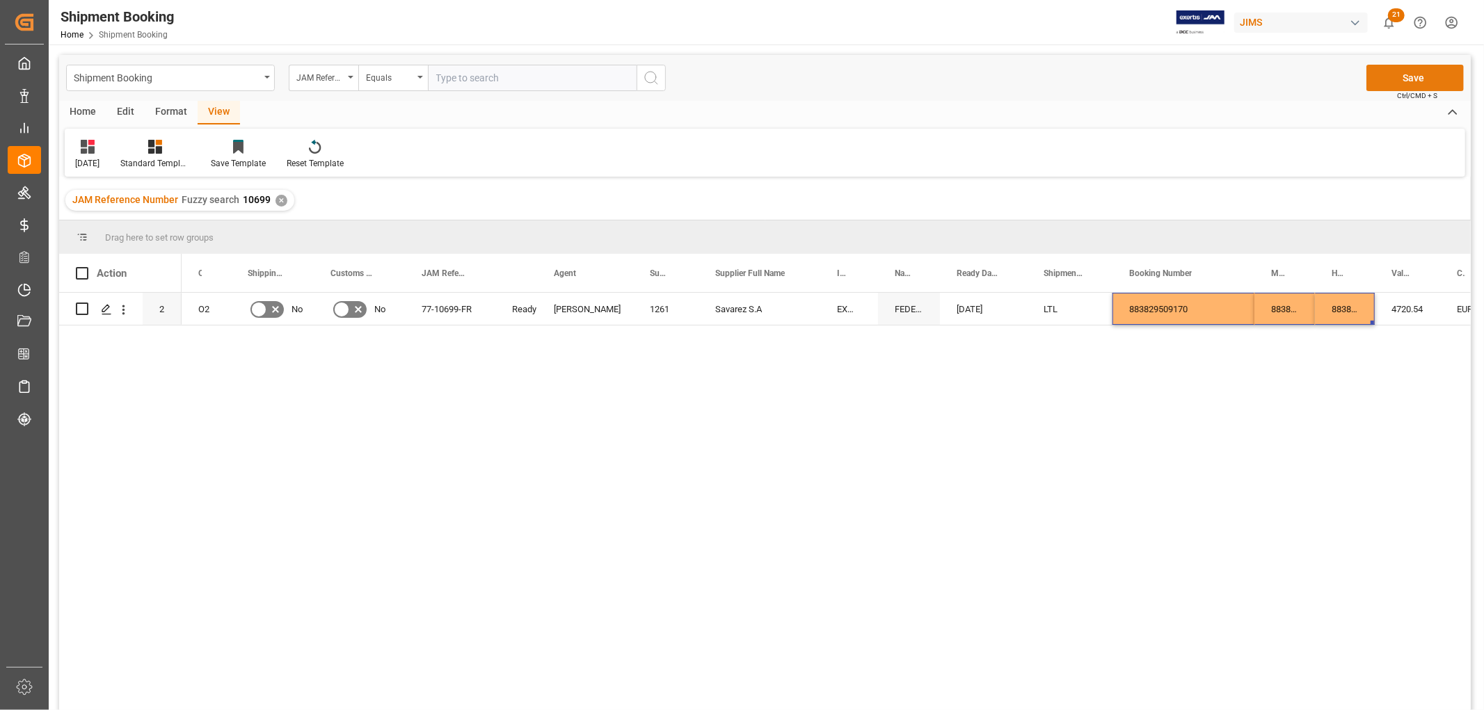
click at [1405, 81] on button "Save" at bounding box center [1414, 78] width 97 height 26
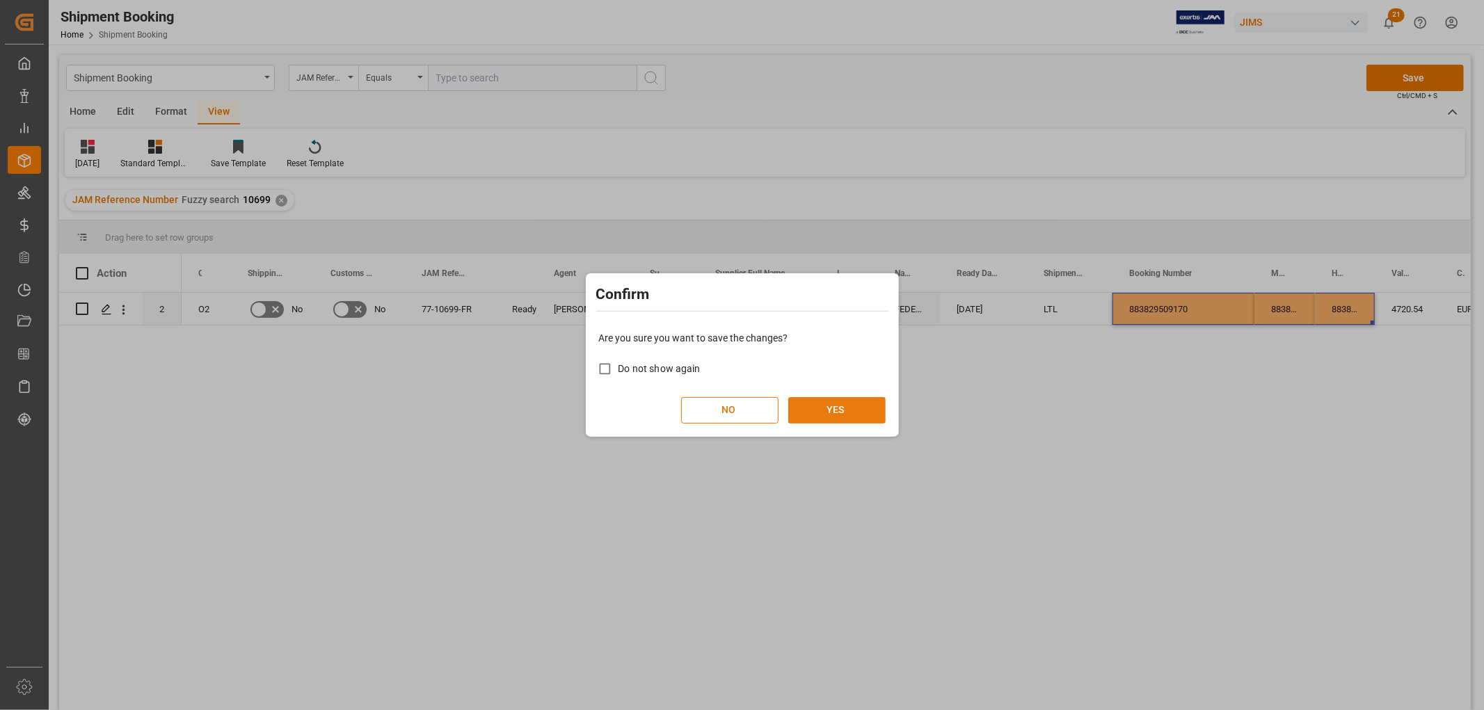
click at [820, 404] on button "YES" at bounding box center [836, 410] width 97 height 26
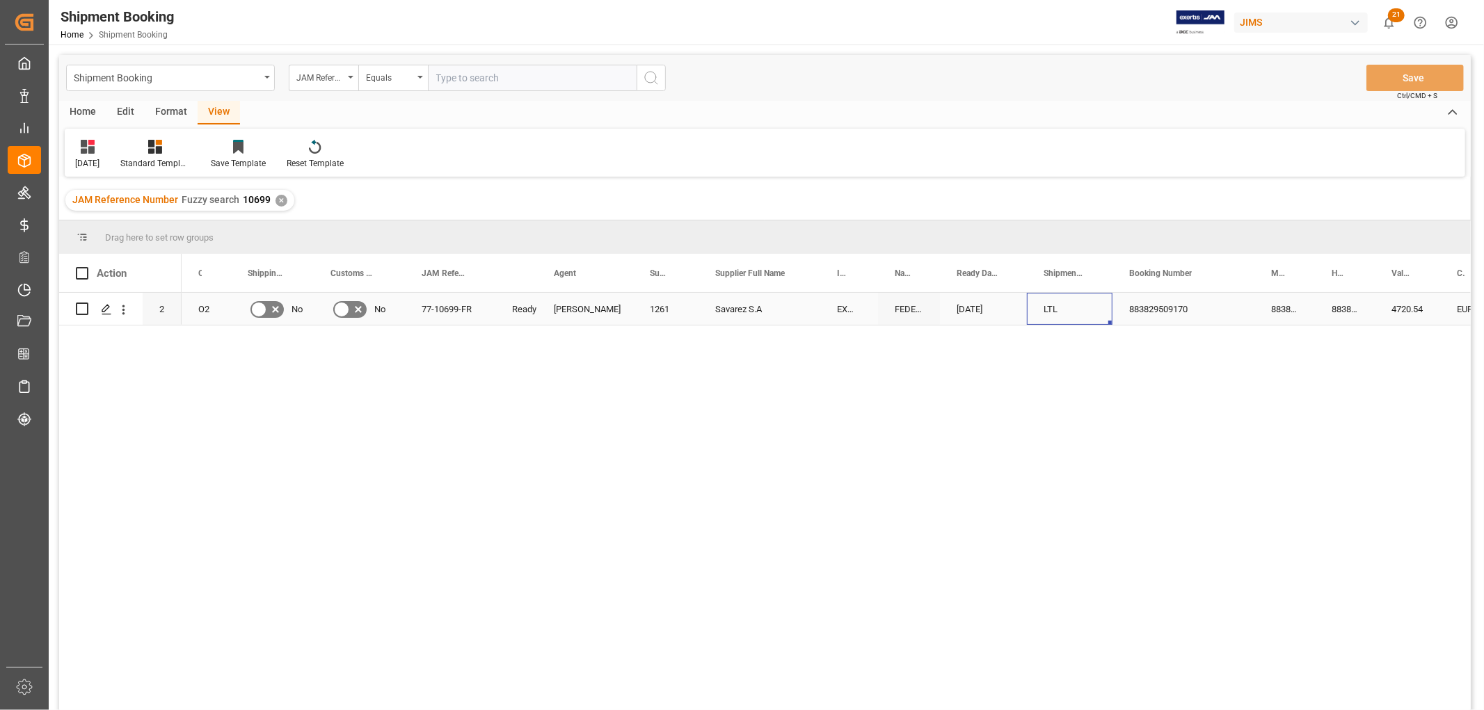
click at [1068, 314] on div "LTL" at bounding box center [1070, 310] width 52 height 32
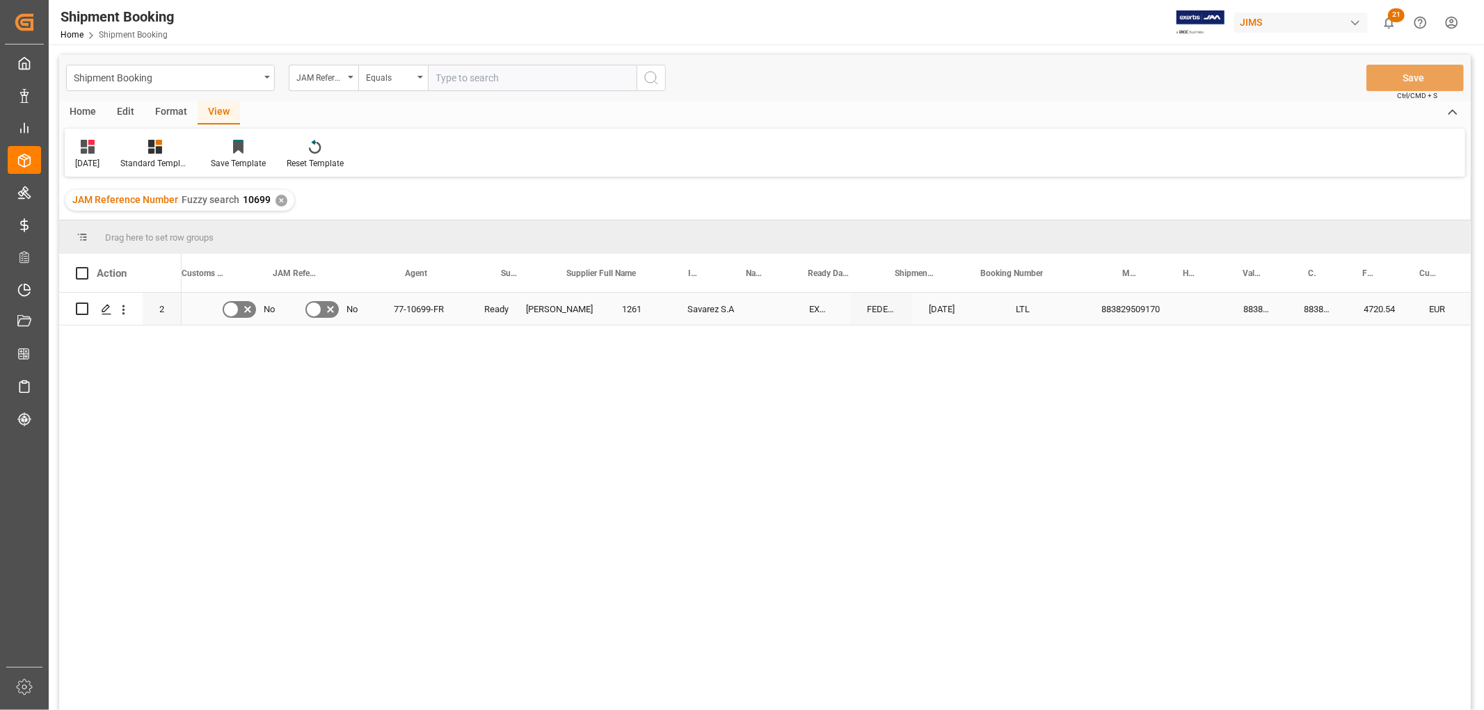
scroll to position [0, 0]
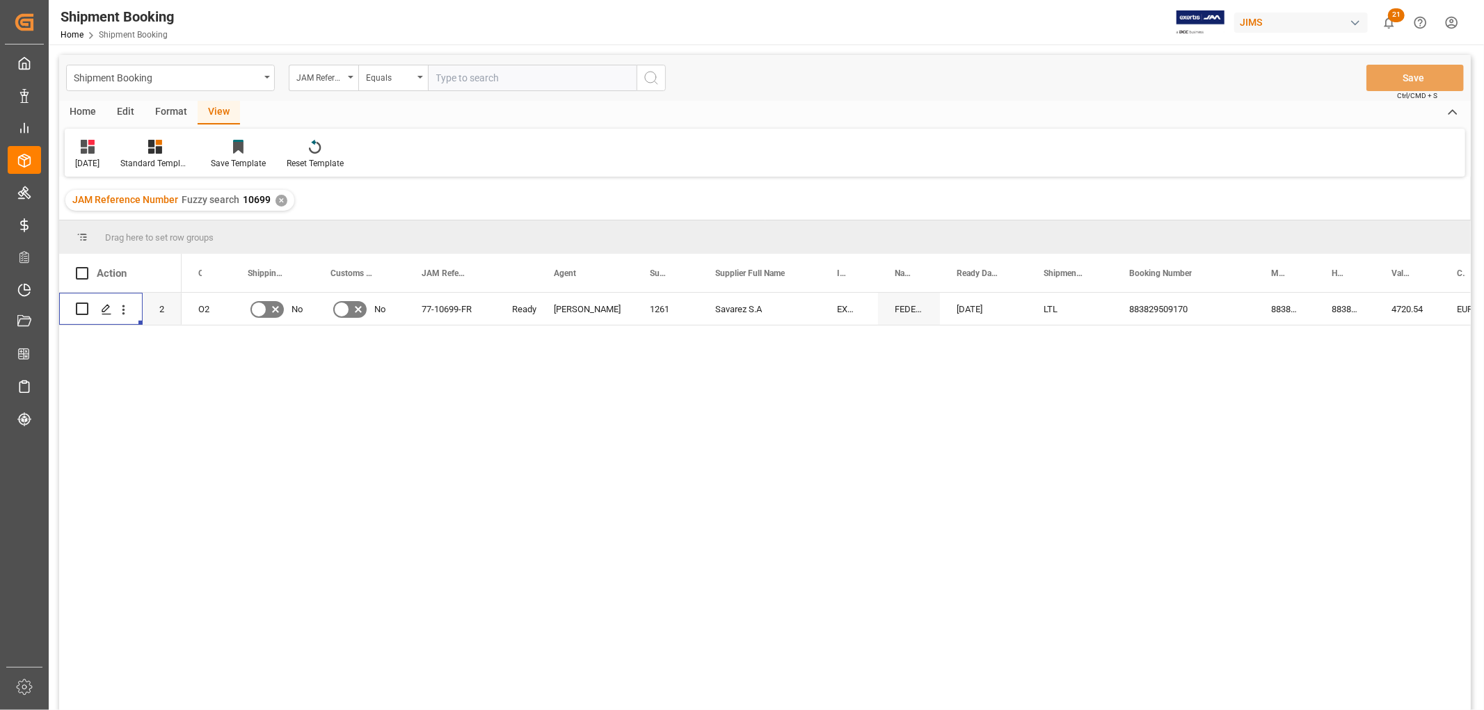
click at [422, 332] on div "429.93 USD EUR 4720.54 883829509170 883829509170 883829509170 08-22-2025 LTL FE…" at bounding box center [826, 506] width 1289 height 426
click at [262, 308] on icon "Press SPACE to select this row." at bounding box center [258, 309] width 17 height 17
click at [0, 0] on input "Press SPACE to select this row." at bounding box center [0, 0] width 0 height 0
click at [1421, 74] on button "Save" at bounding box center [1414, 78] width 97 height 26
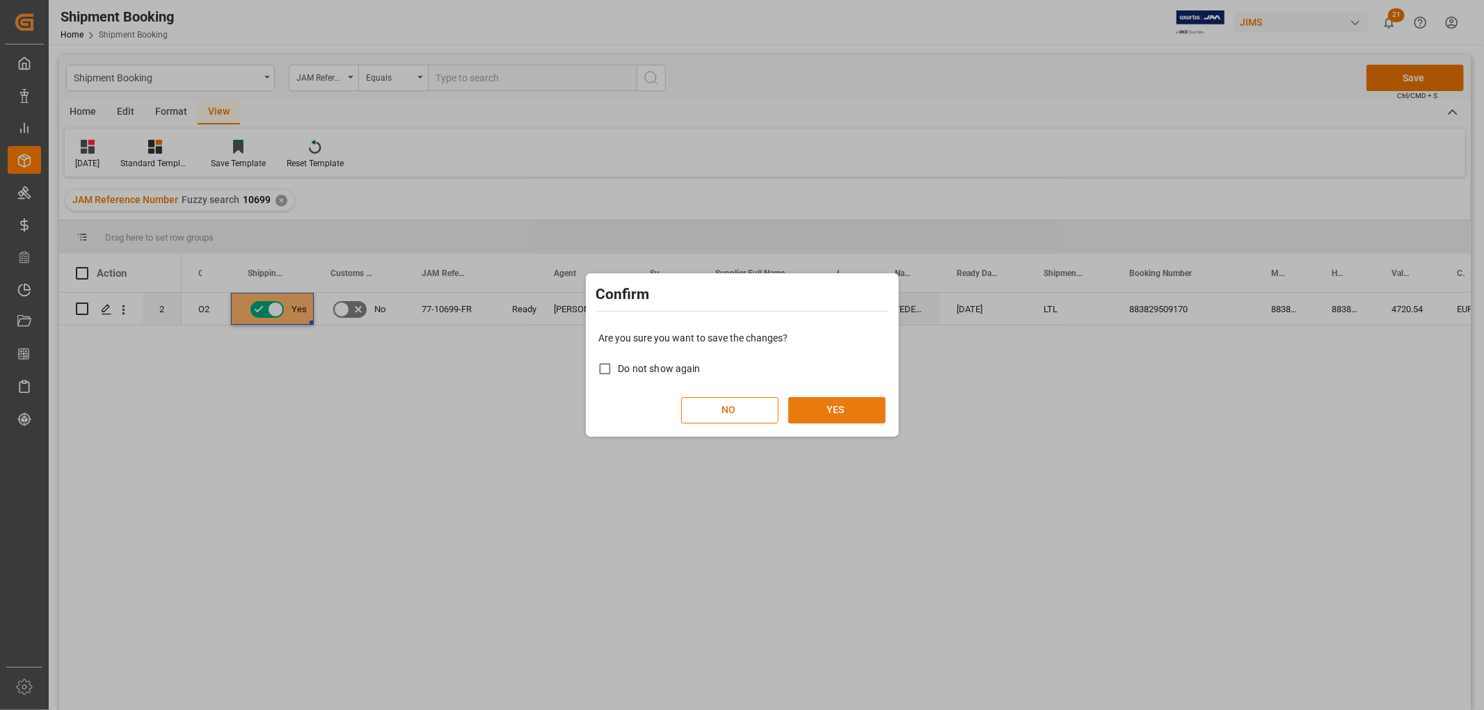
click at [808, 411] on button "YES" at bounding box center [836, 410] width 97 height 26
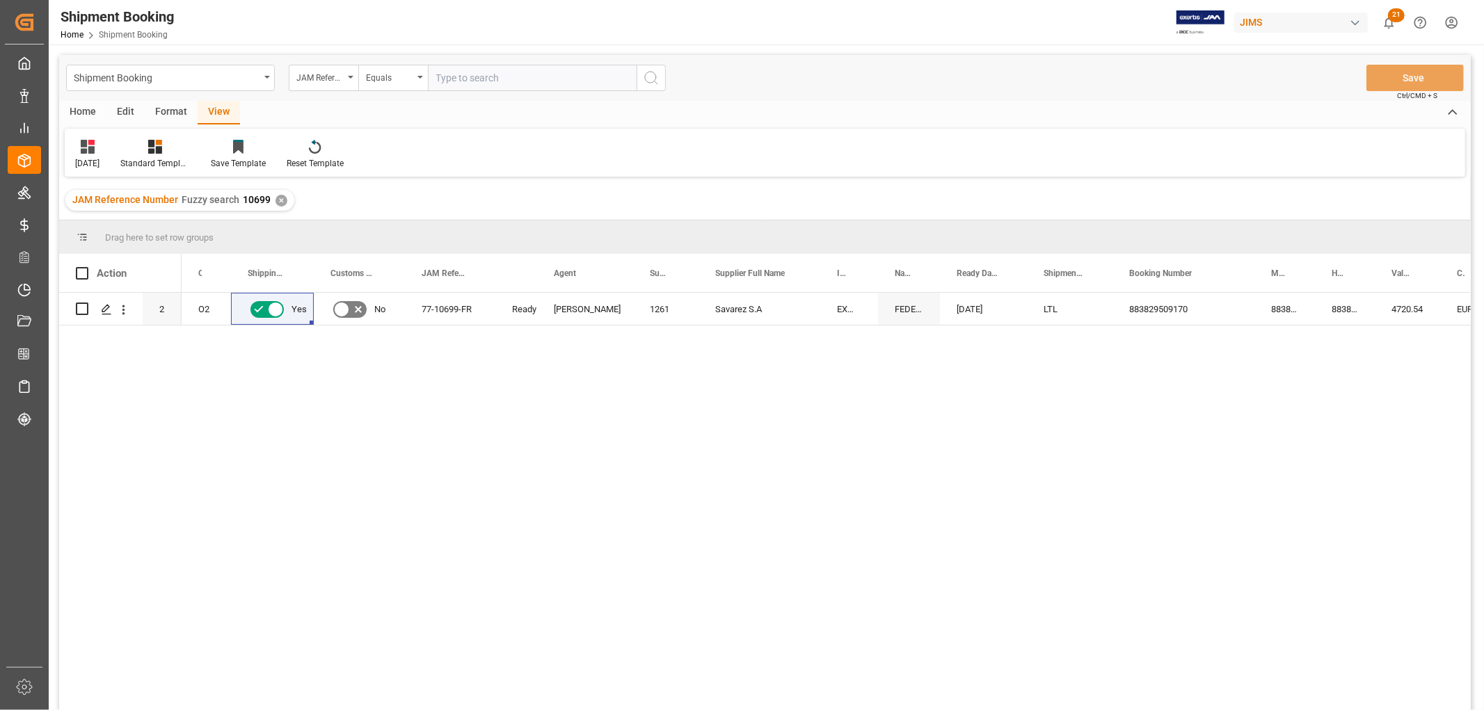
drag, startPoint x: 593, startPoint y: 465, endPoint x: 593, endPoint y: 481, distance: 16.7
click at [593, 481] on div "O2 Yes No 77-10699-FR Ready [PERSON_NAME] 1261 Savarez S.A EXW Caluire et Cuire…" at bounding box center [826, 506] width 1289 height 426
click at [102, 314] on line "Press SPACE to select this row." at bounding box center [106, 314] width 8 height 0
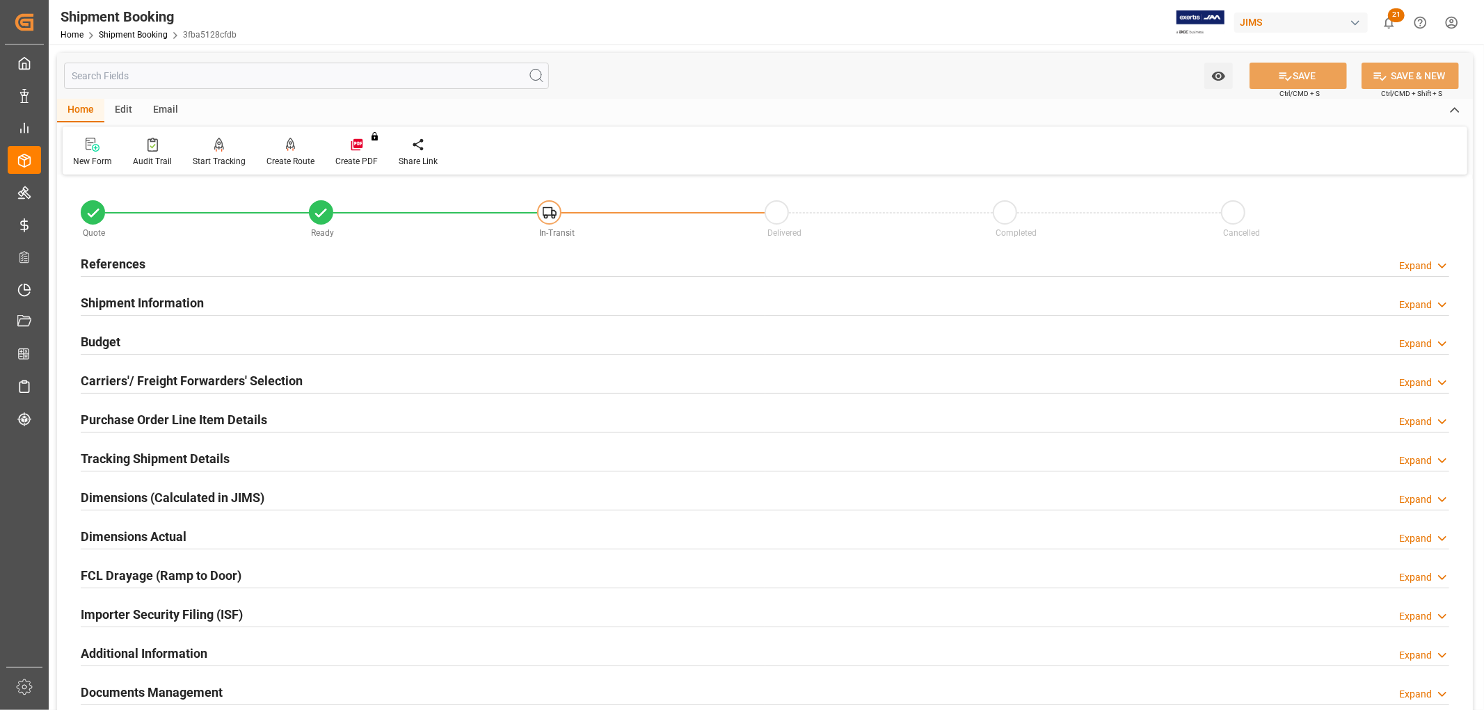
click at [141, 412] on h2 "Purchase Order Line Item Details" at bounding box center [174, 419] width 186 height 19
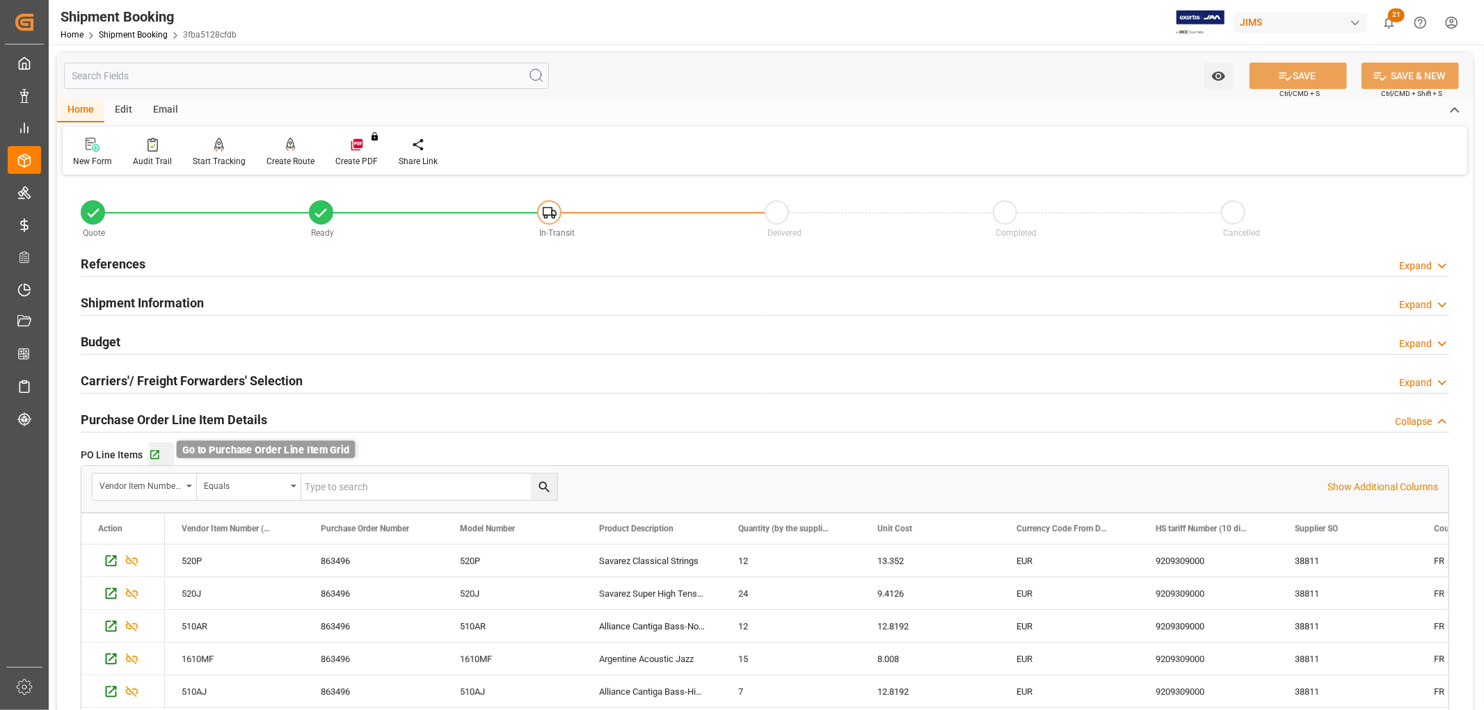
click at [153, 449] on icon "button" at bounding box center [155, 455] width 12 height 12
click at [112, 340] on h2 "Budget" at bounding box center [101, 342] width 40 height 19
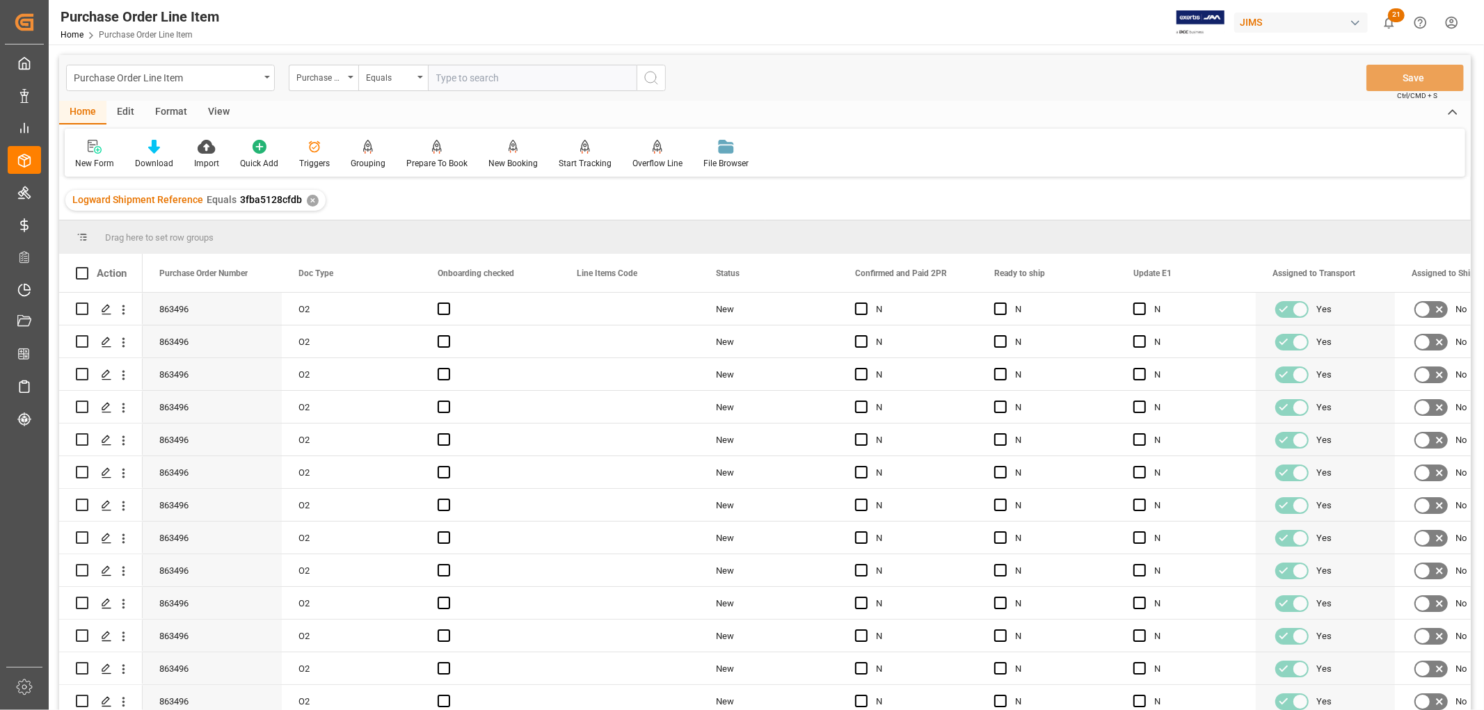
click at [220, 111] on div "View" at bounding box center [219, 113] width 42 height 24
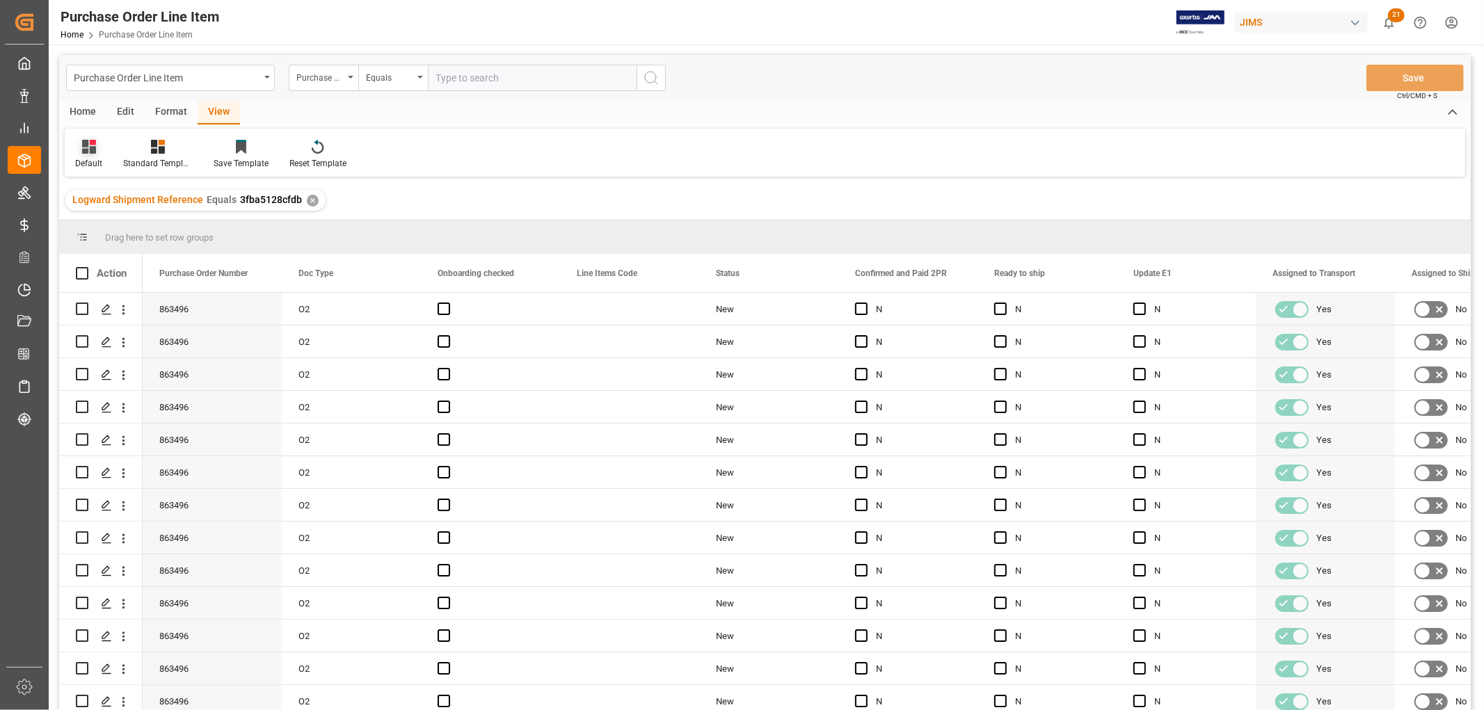
click at [93, 154] on div "Default" at bounding box center [89, 154] width 48 height 31
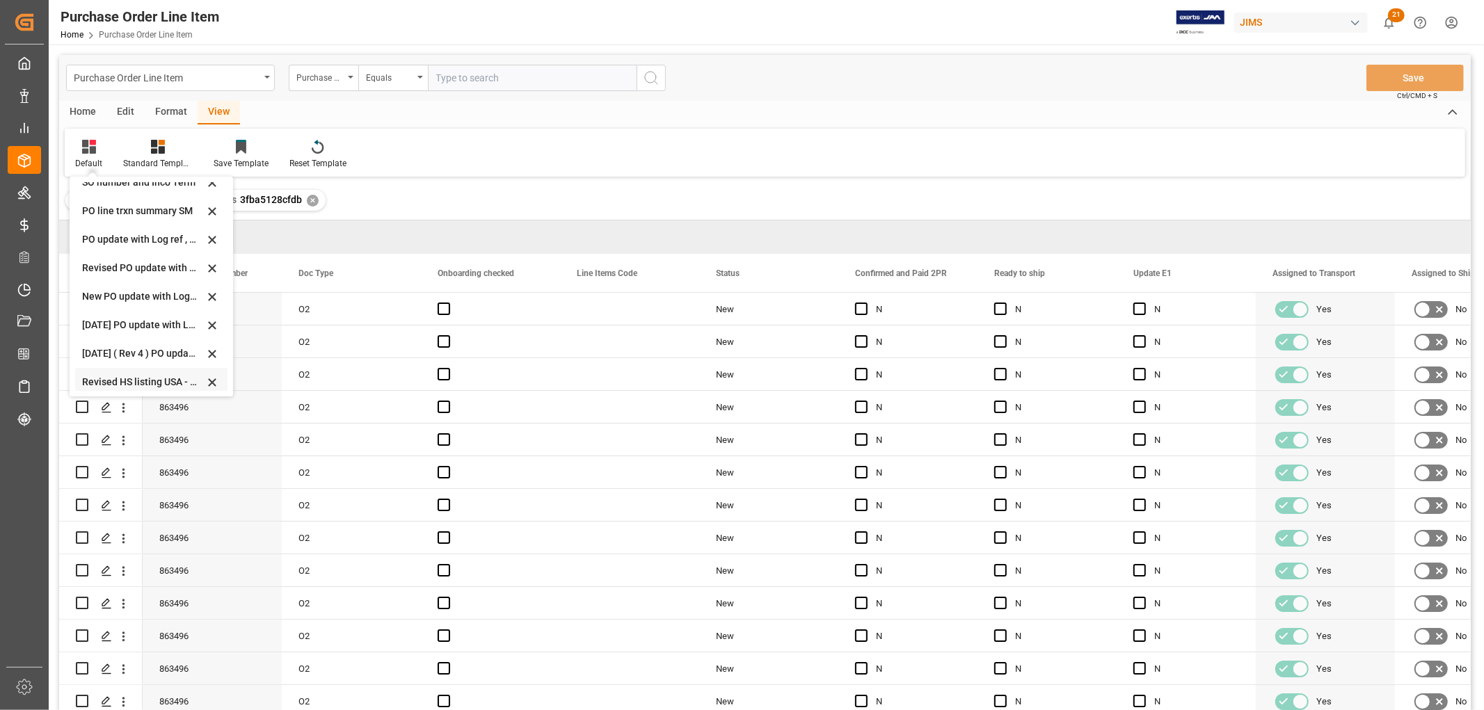
scroll to position [386, 0]
click at [129, 317] on div "Revised HS Listing Canada" at bounding box center [143, 324] width 122 height 15
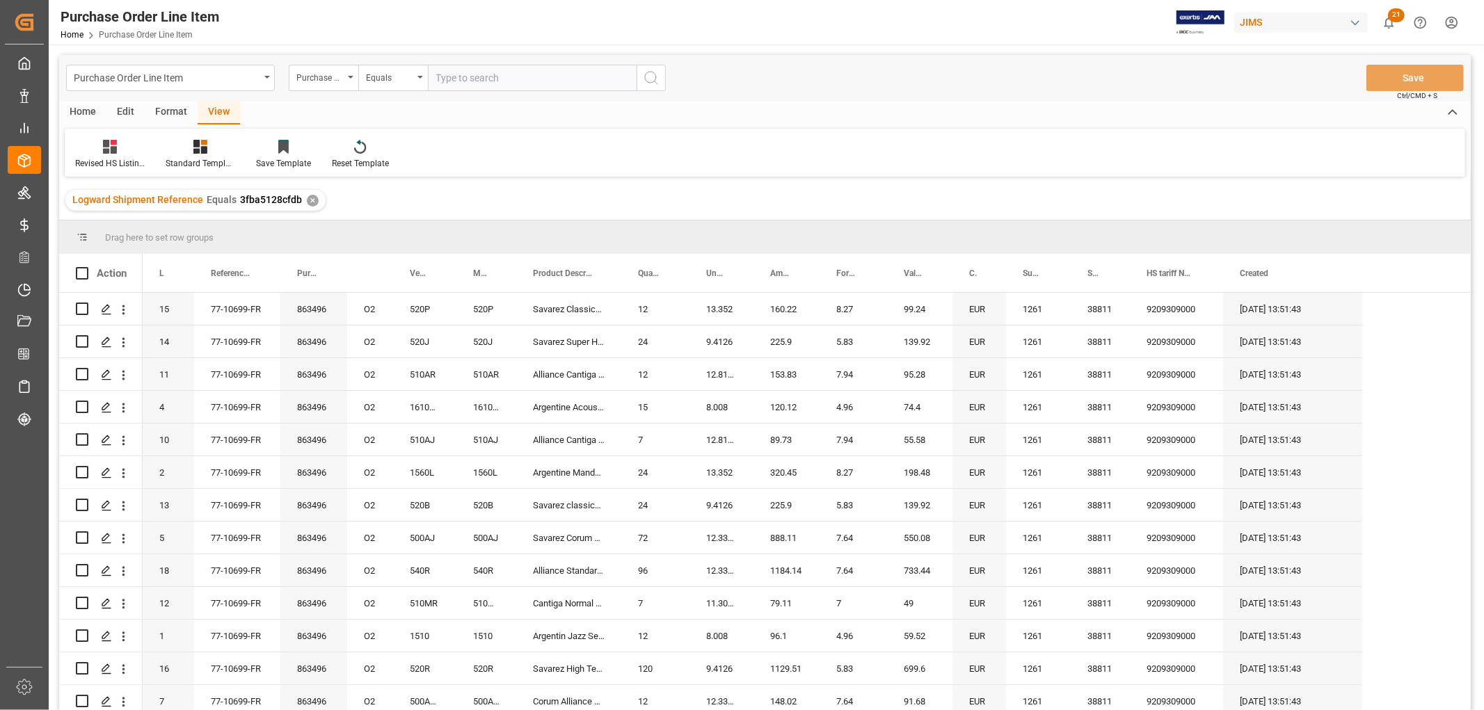
click at [101, 109] on div "Home" at bounding box center [82, 113] width 47 height 24
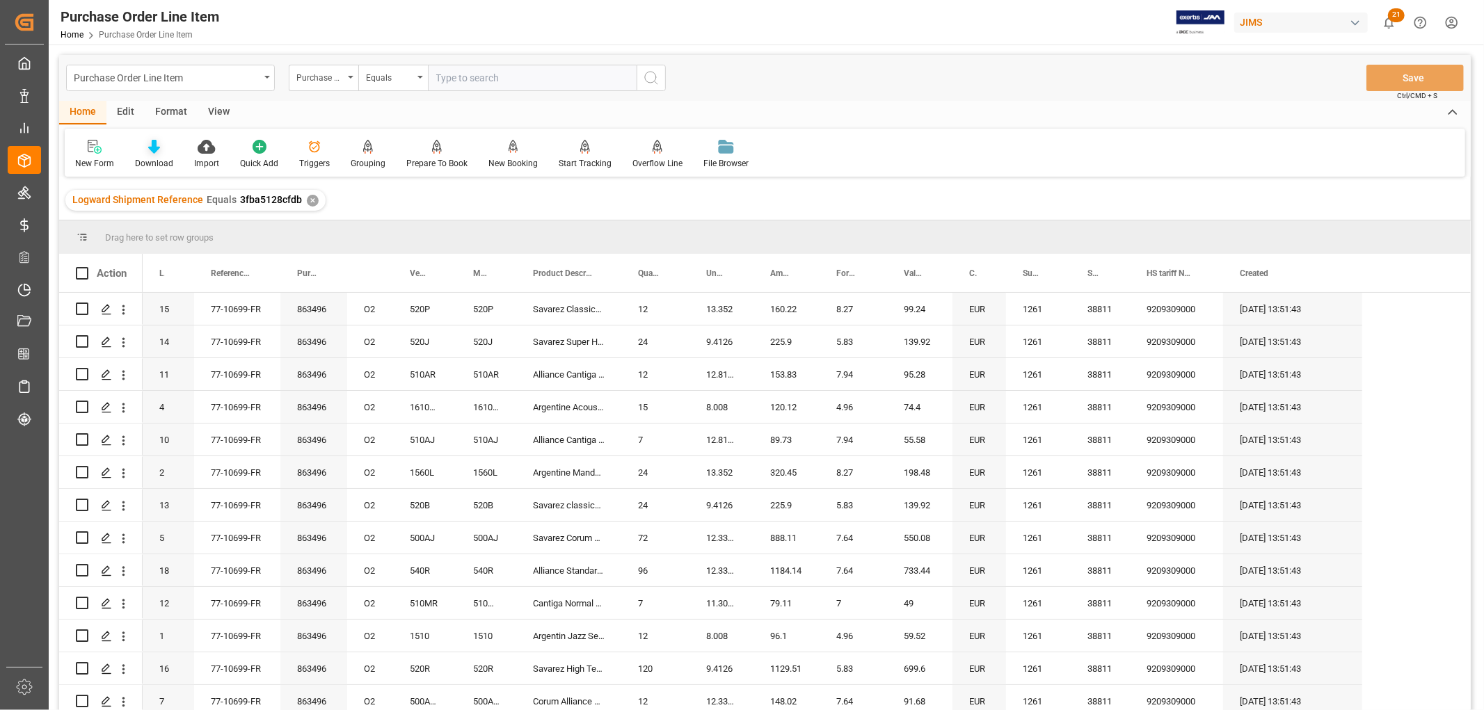
click at [152, 158] on div "Download" at bounding box center [154, 163] width 38 height 13
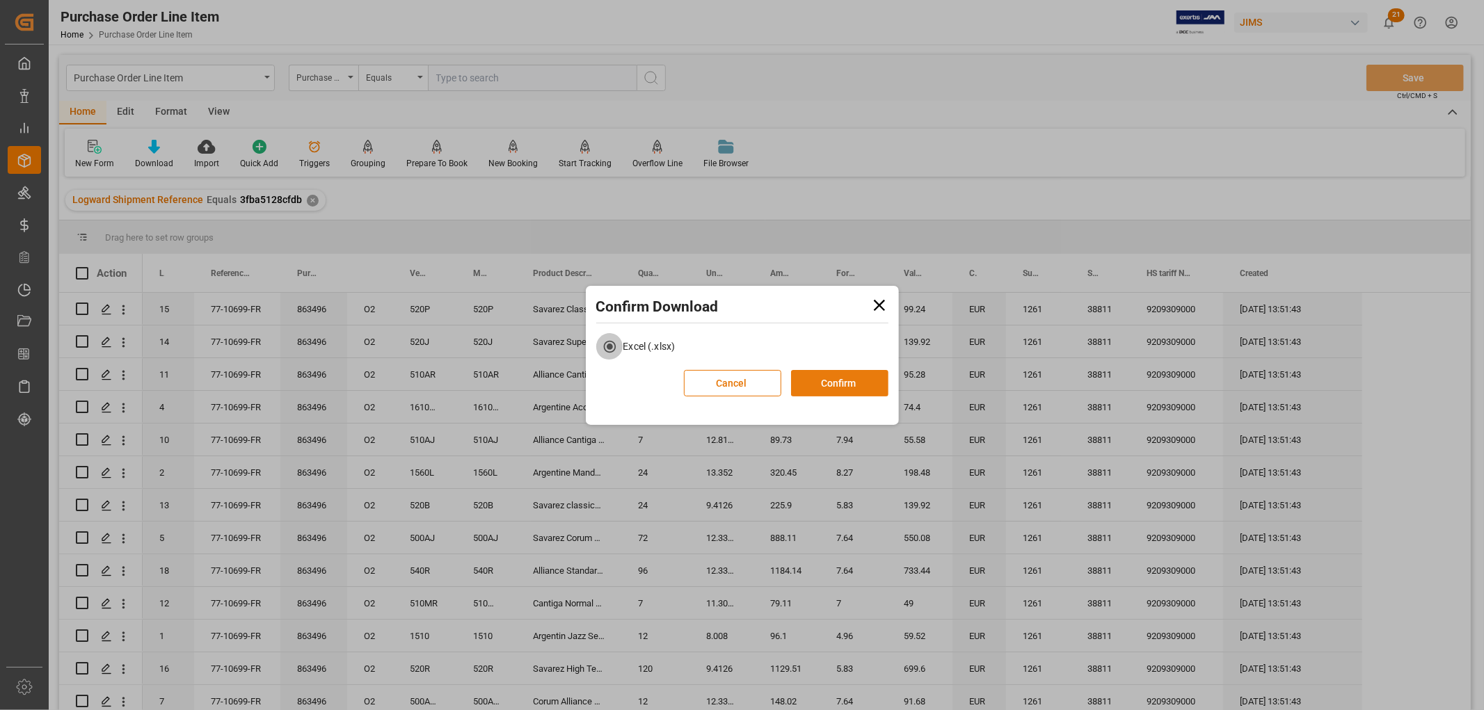
click at [873, 379] on button "Confirm" at bounding box center [839, 383] width 97 height 26
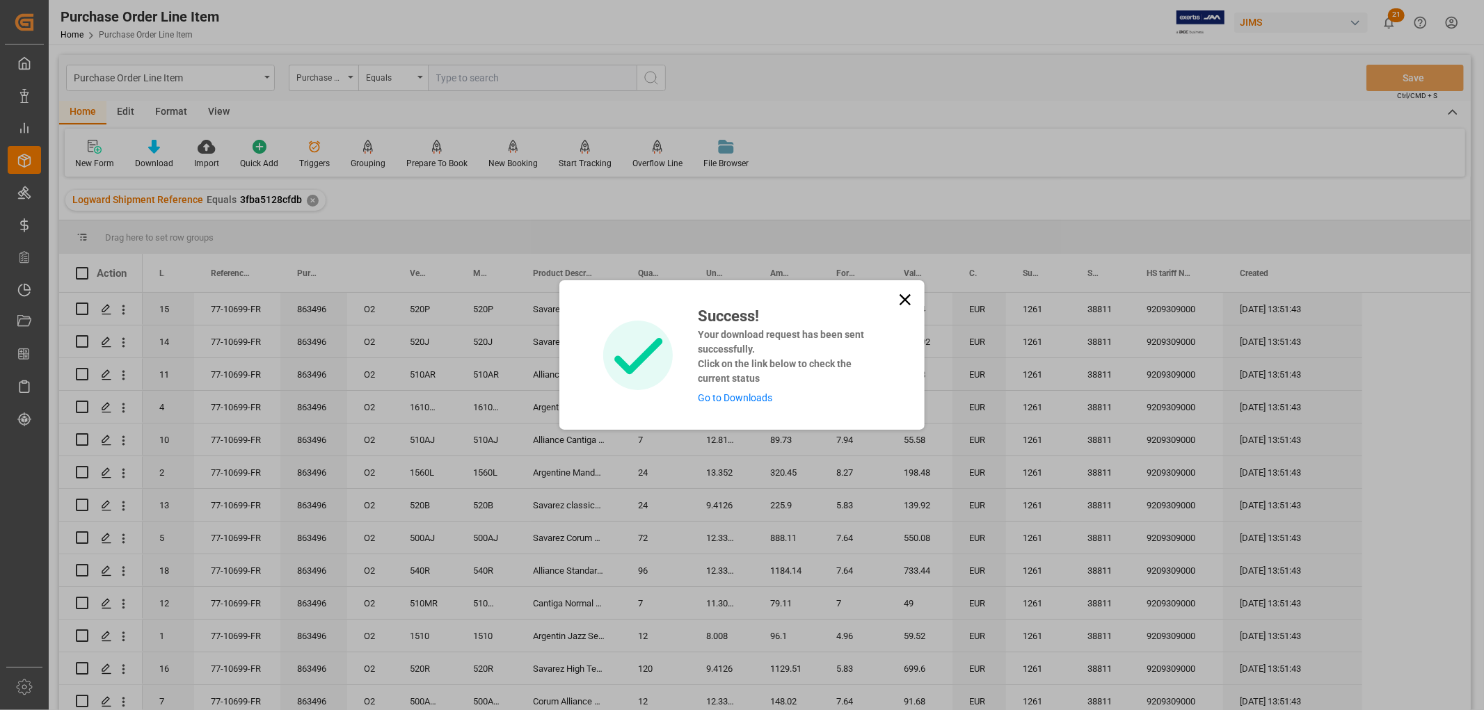
click at [758, 398] on link "Go to Downloads" at bounding box center [735, 397] width 74 height 11
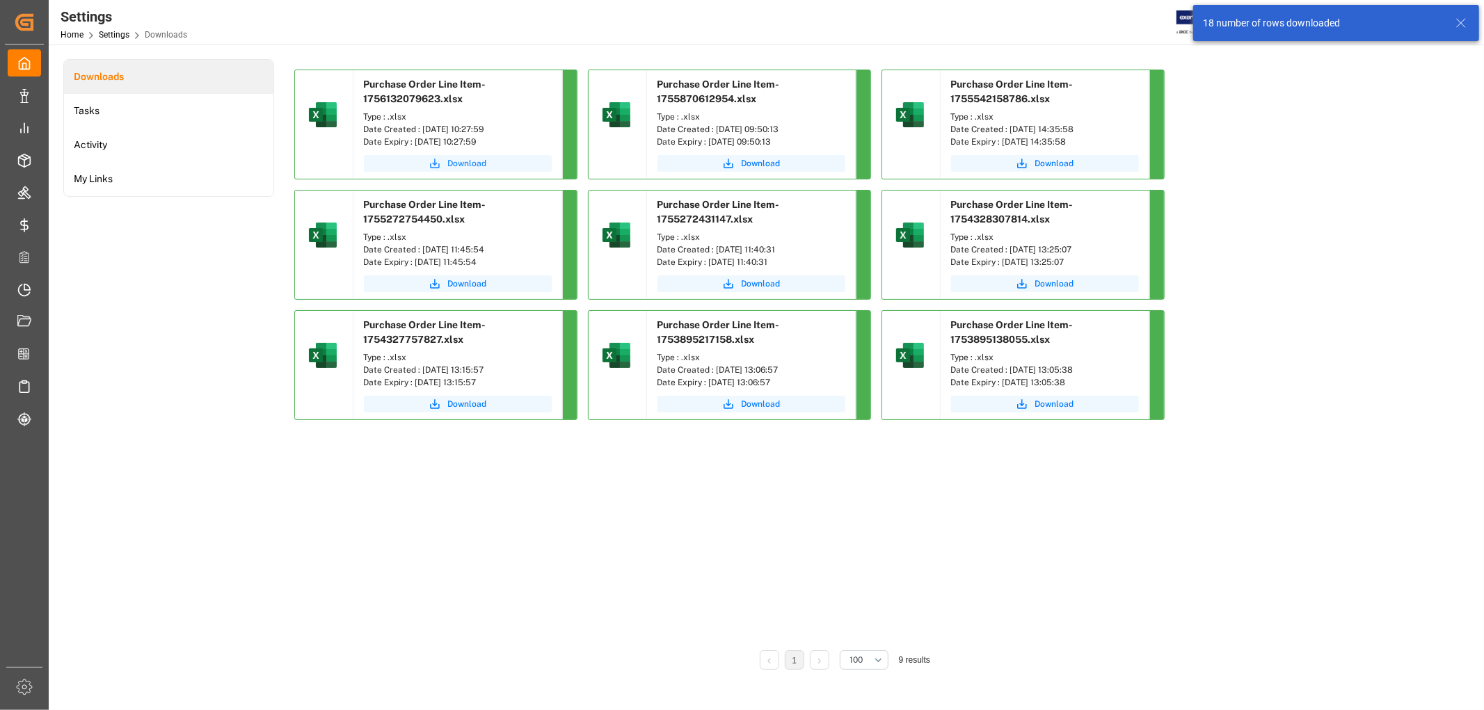
click at [456, 163] on span "Download" at bounding box center [467, 163] width 39 height 13
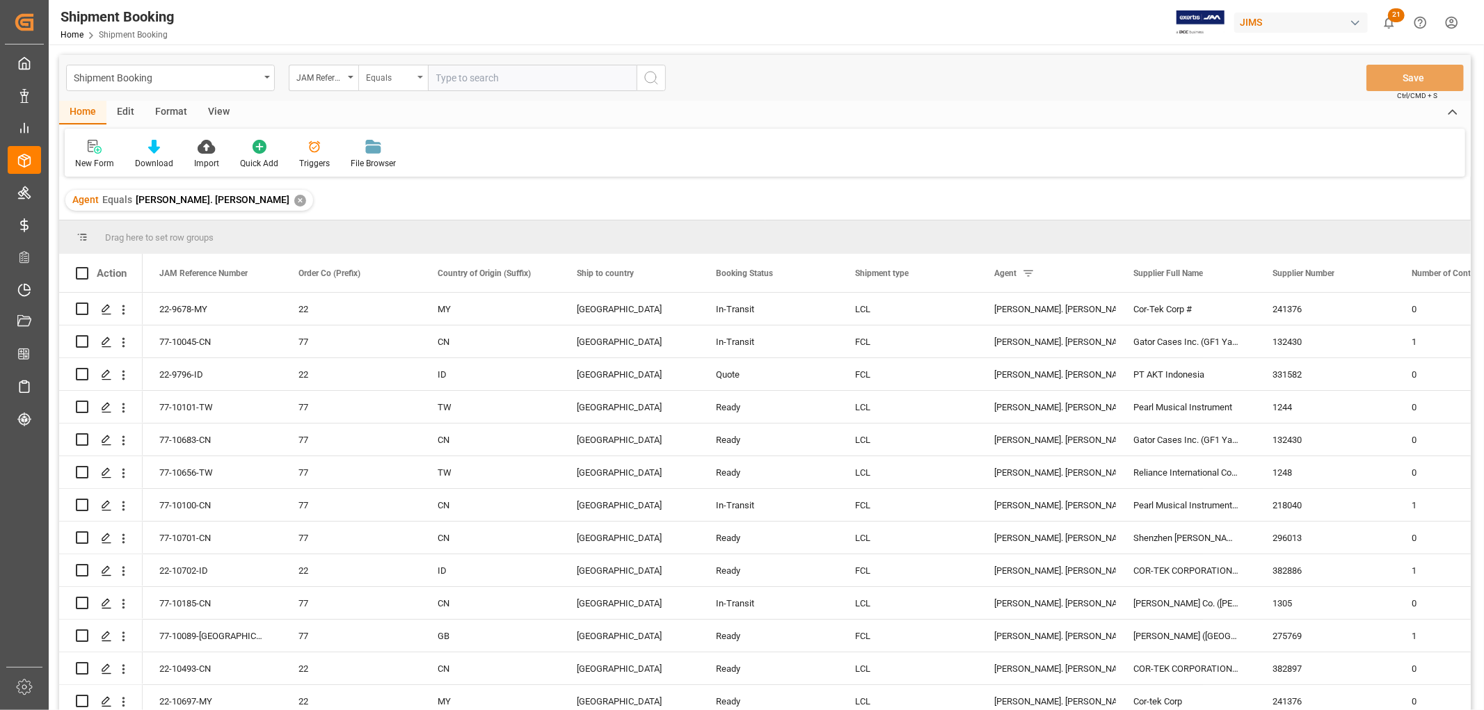
click at [420, 76] on icon "open menu" at bounding box center [420, 77] width 6 height 3
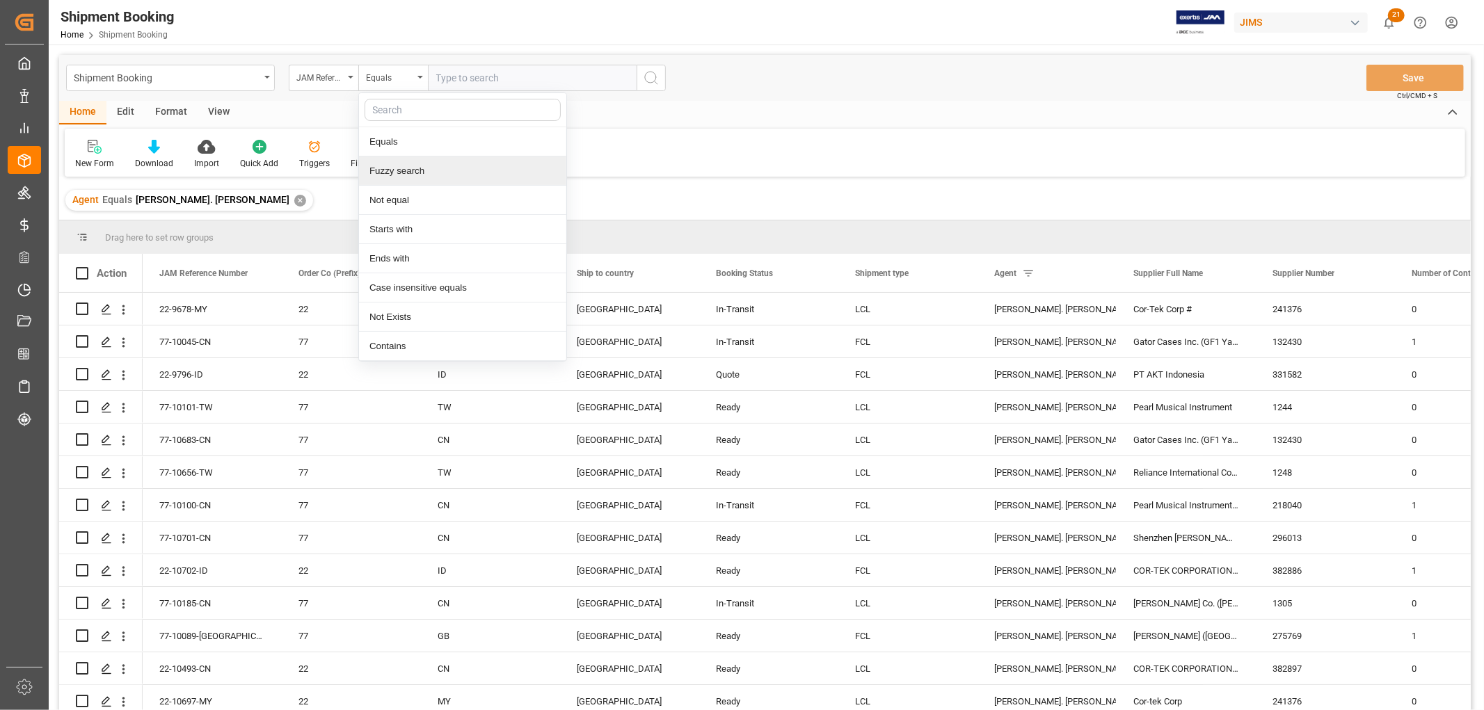
click at [420, 175] on div "Fuzzy search" at bounding box center [462, 171] width 207 height 29
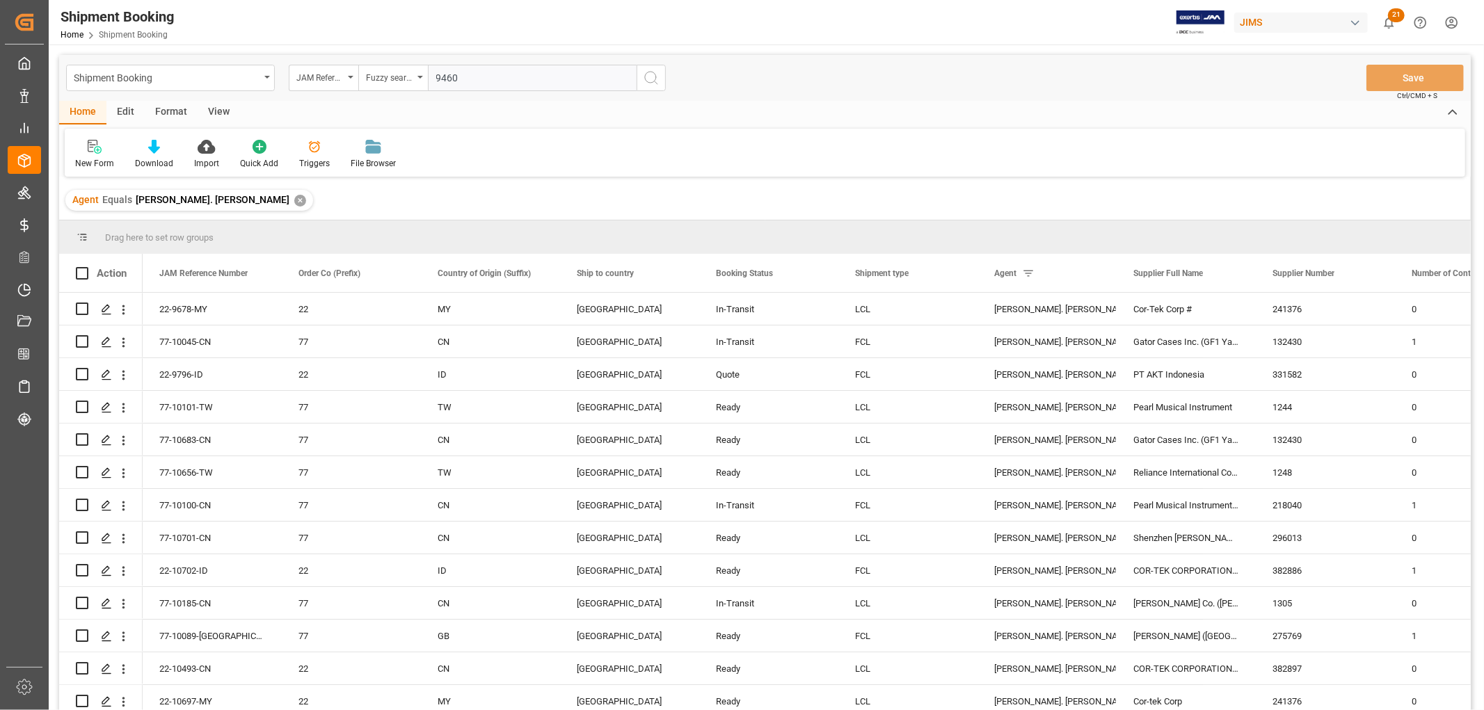
type input "9460"
click at [655, 80] on circle "search button" at bounding box center [650, 77] width 11 height 11
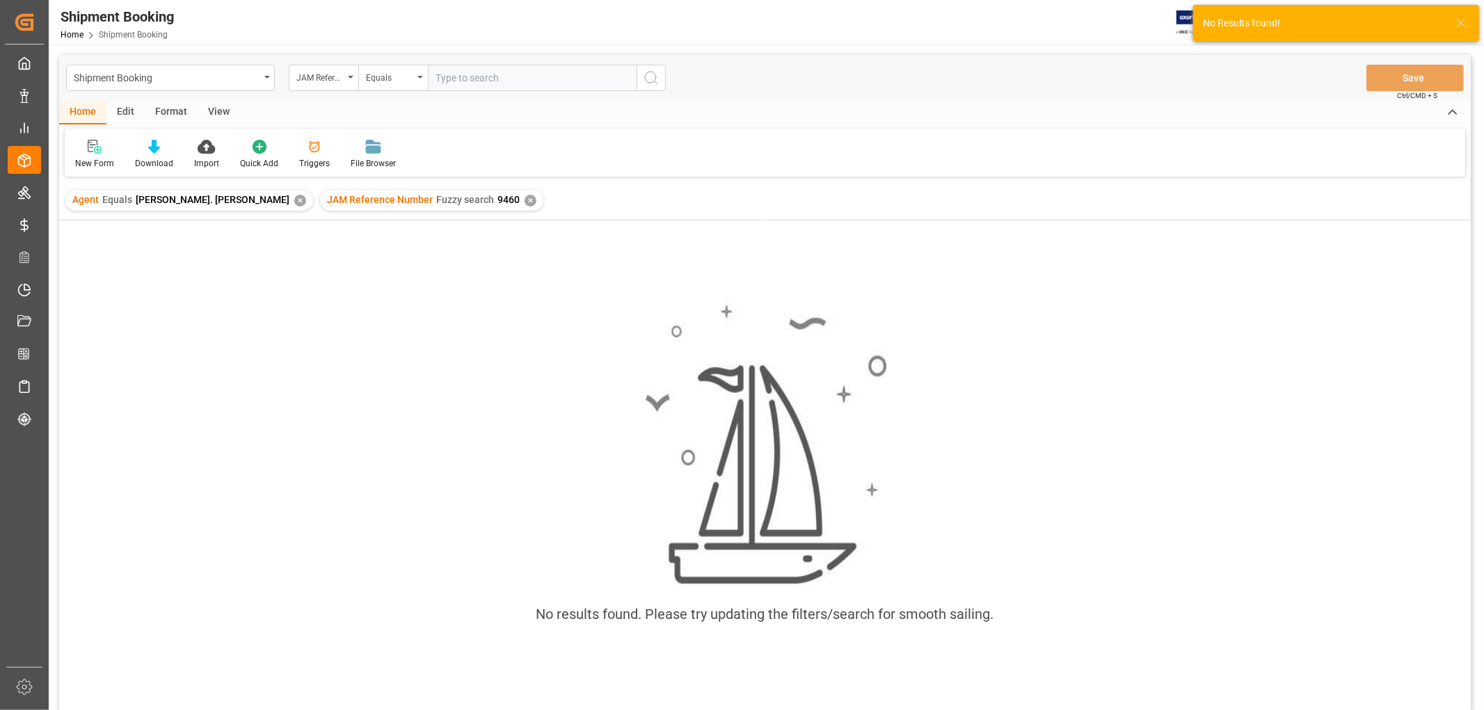
click at [294, 198] on div "✕" at bounding box center [300, 201] width 12 height 12
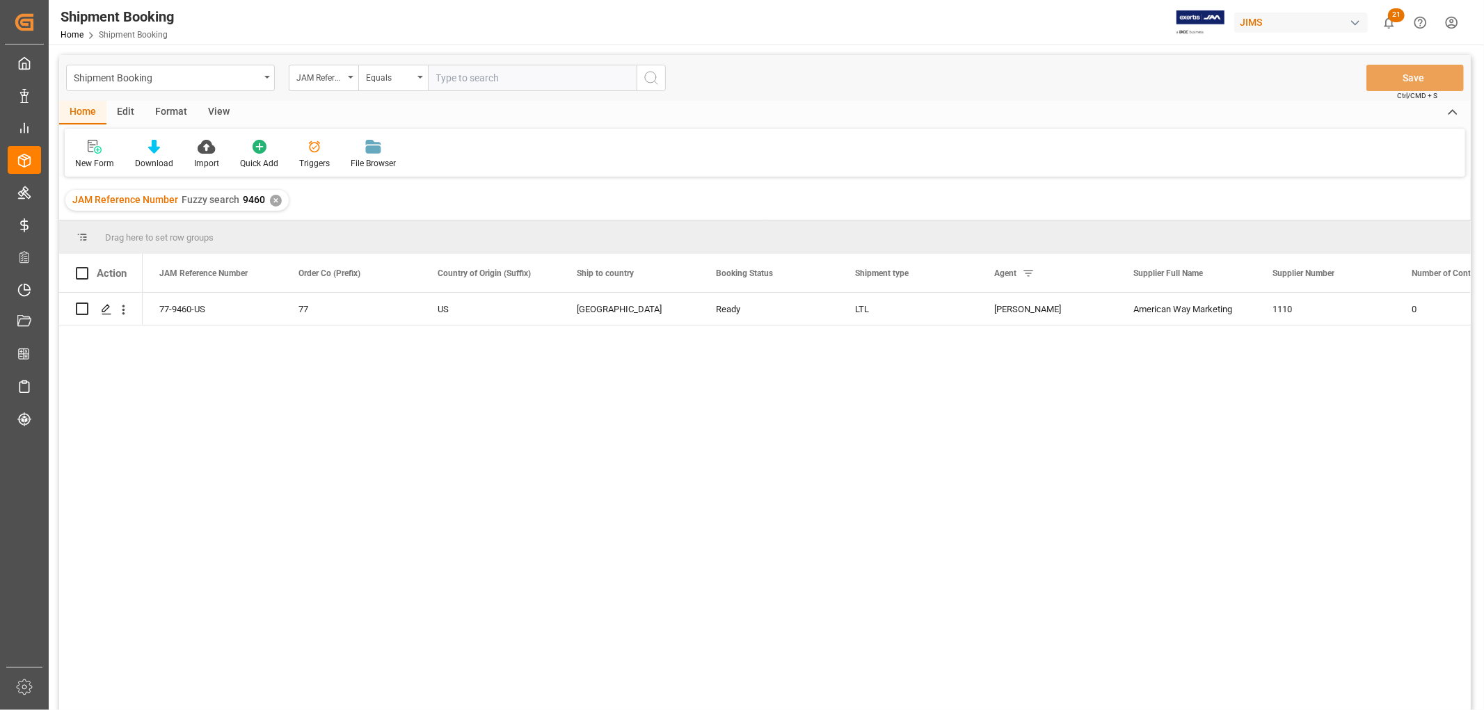
click at [216, 109] on div "View" at bounding box center [219, 113] width 42 height 24
click at [75, 160] on div "Default" at bounding box center [88, 163] width 27 height 13
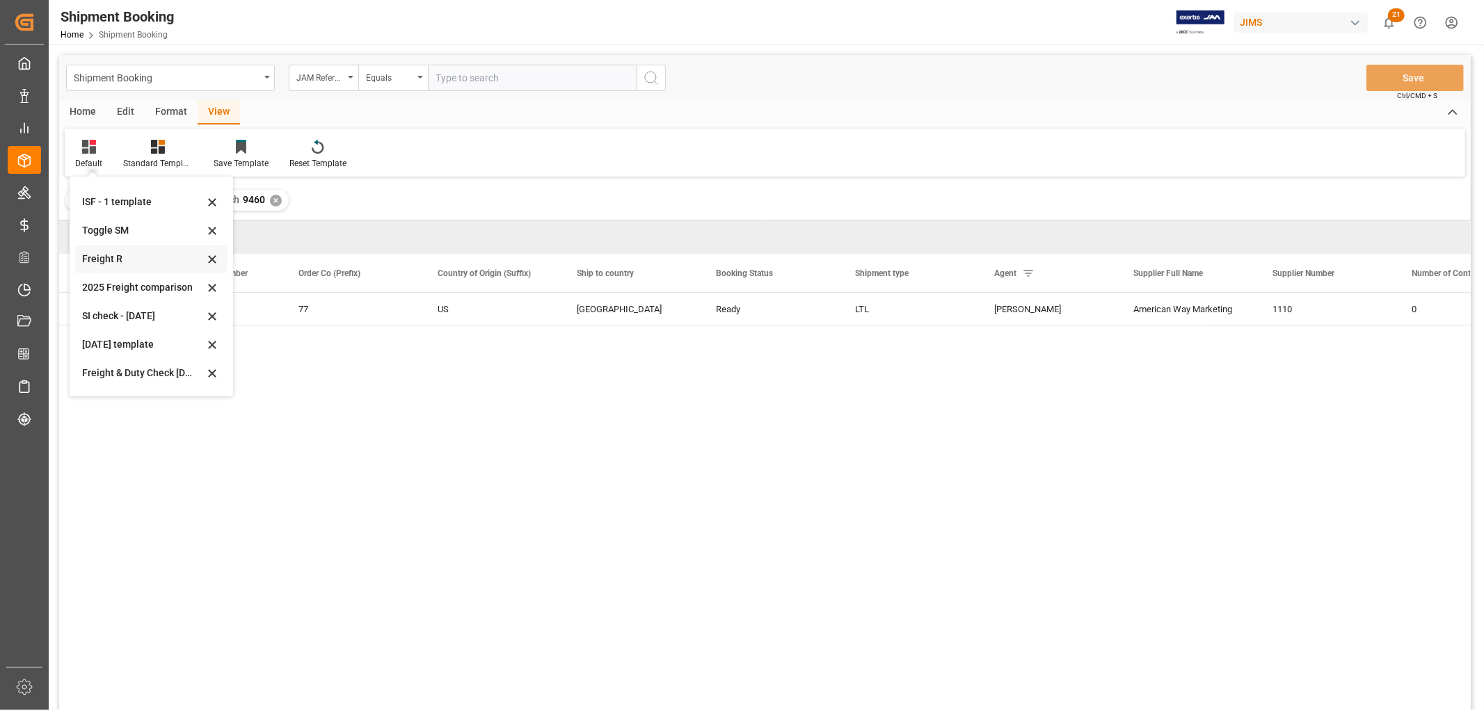
scroll to position [77, 0]
click at [101, 376] on div "[DATE]" at bounding box center [143, 376] width 122 height 15
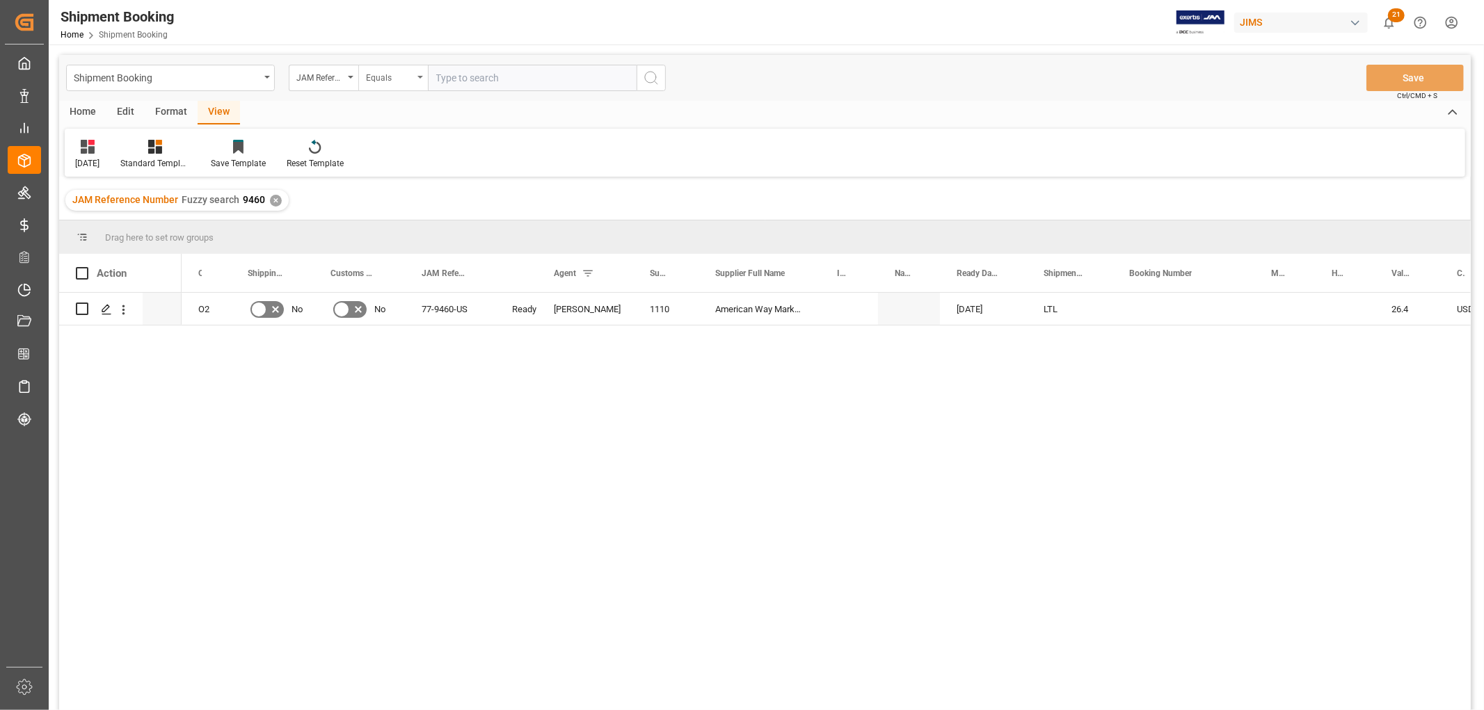
click at [420, 79] on div "Equals" at bounding box center [393, 78] width 70 height 26
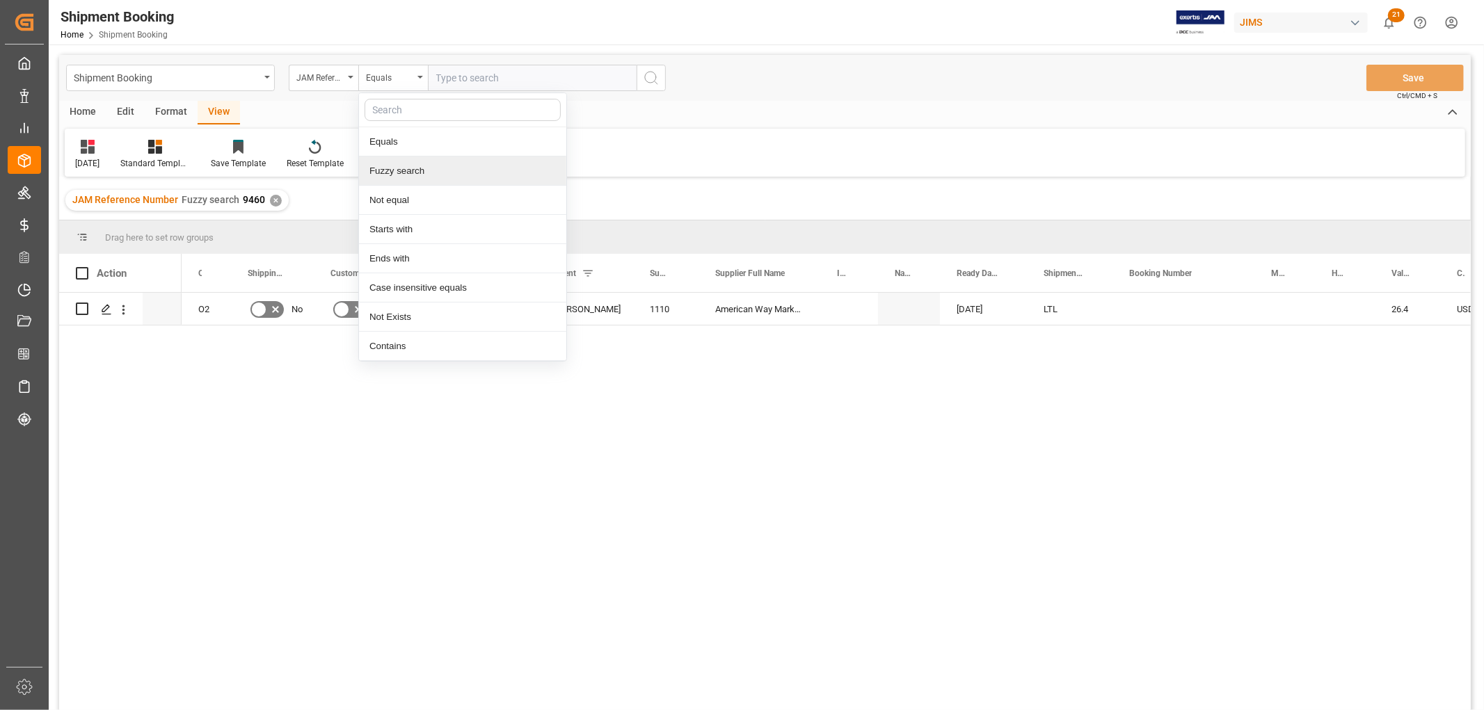
click at [408, 172] on div "Fuzzy search" at bounding box center [462, 171] width 207 height 29
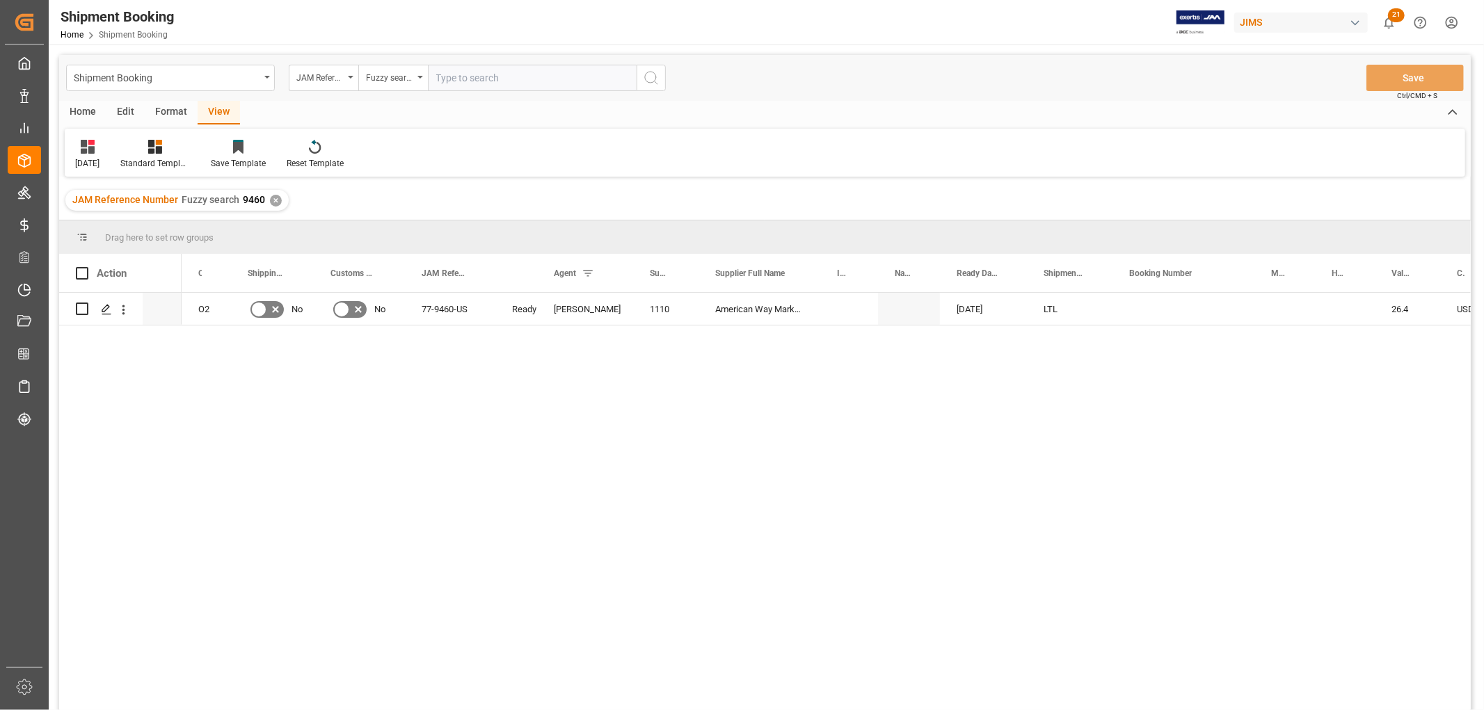
paste input "77-9798-DE"
type input "77-9798-DE"
click at [650, 72] on icon "search button" at bounding box center [651, 78] width 17 height 17
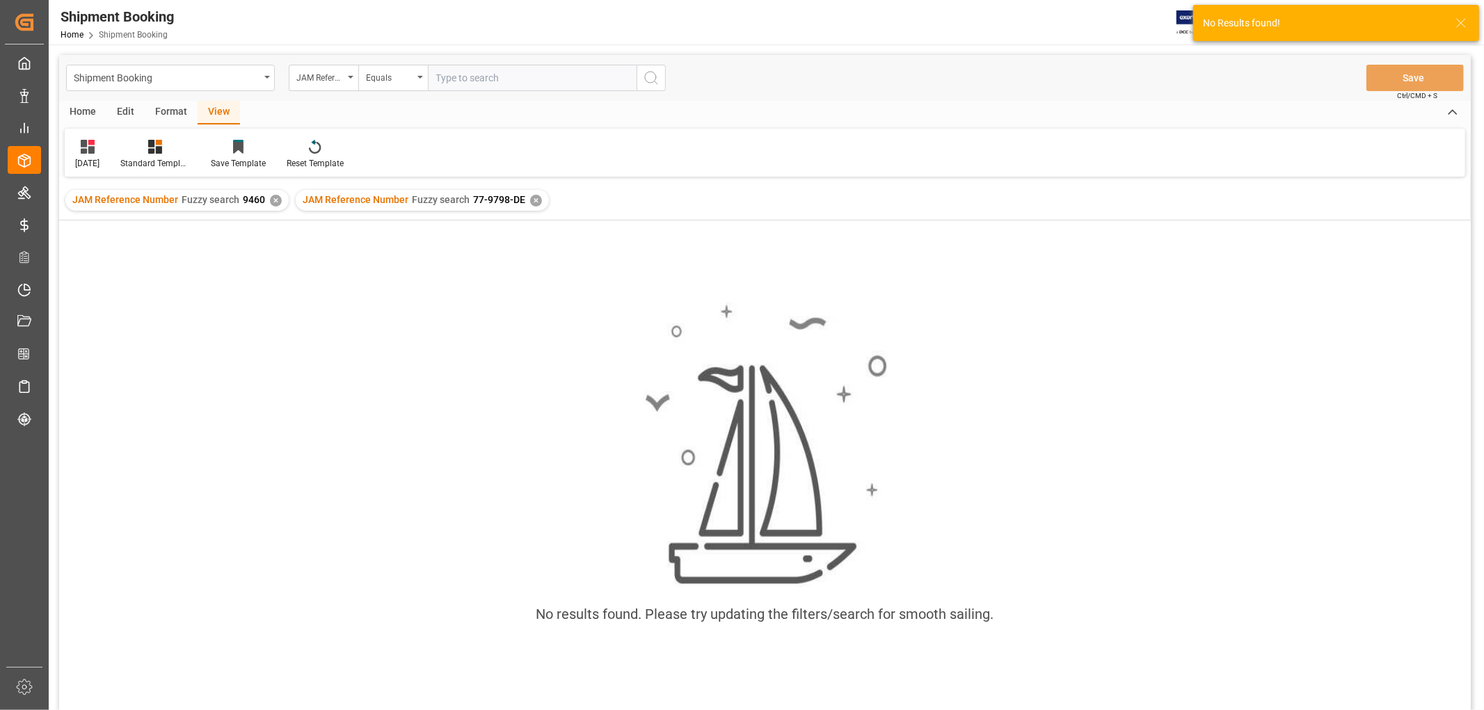
click at [273, 200] on div "✕" at bounding box center [276, 201] width 12 height 12
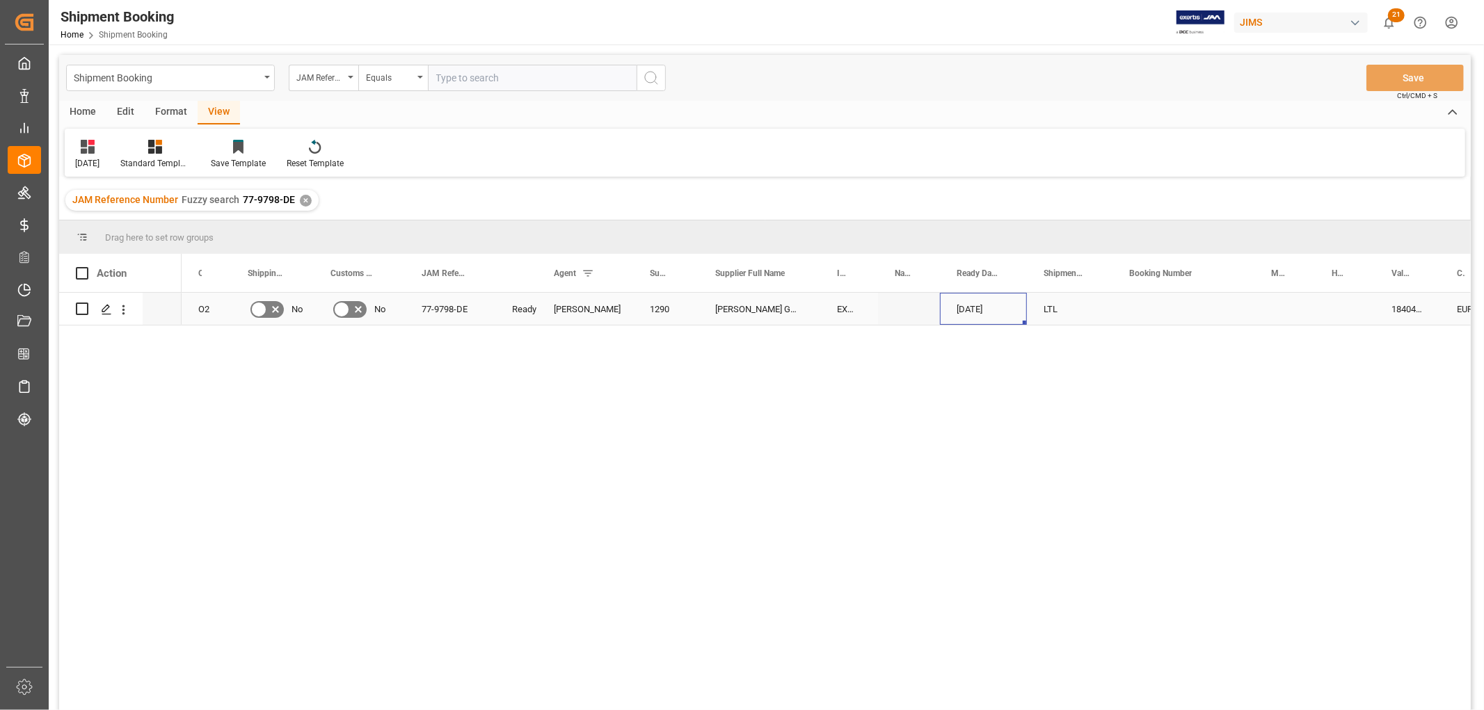
click at [970, 308] on div "[DATE]" at bounding box center [983, 309] width 87 height 32
click at [101, 310] on icon "Press SPACE to select this row." at bounding box center [106, 309] width 11 height 11
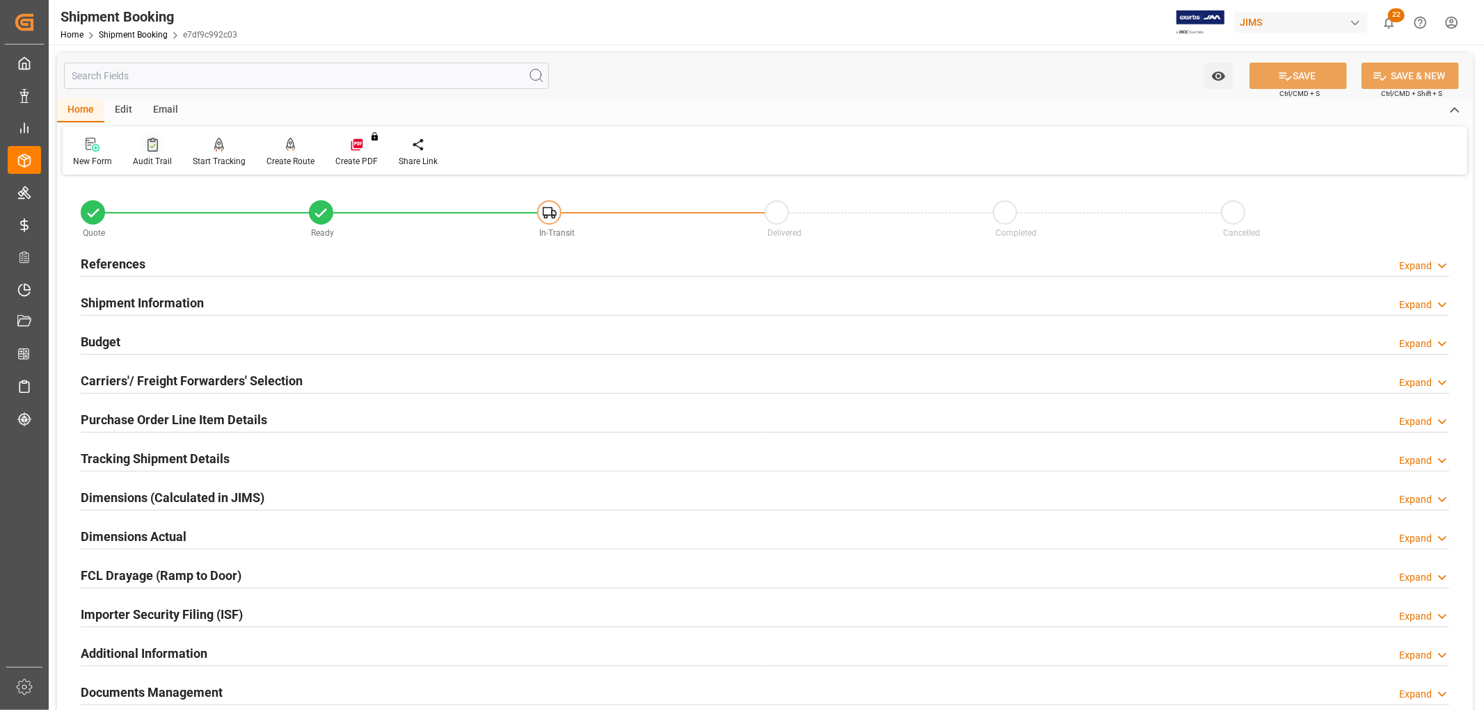
click at [152, 160] on div "Audit Trail" at bounding box center [152, 161] width 39 height 13
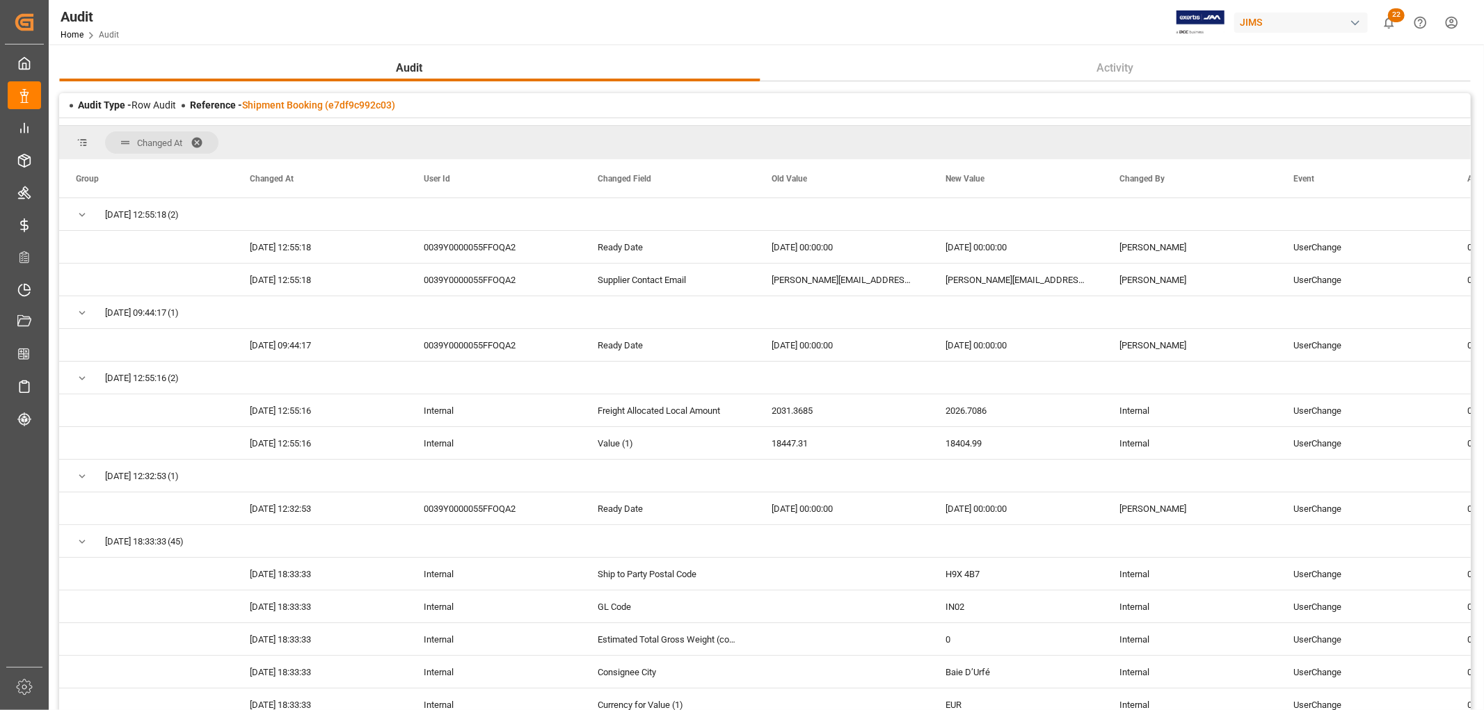
click at [52, 435] on main "Audit Activity Audit Type - Row Audit Reference - Shipment Booking (e7df9c992c0…" at bounding box center [765, 411] width 1432 height 712
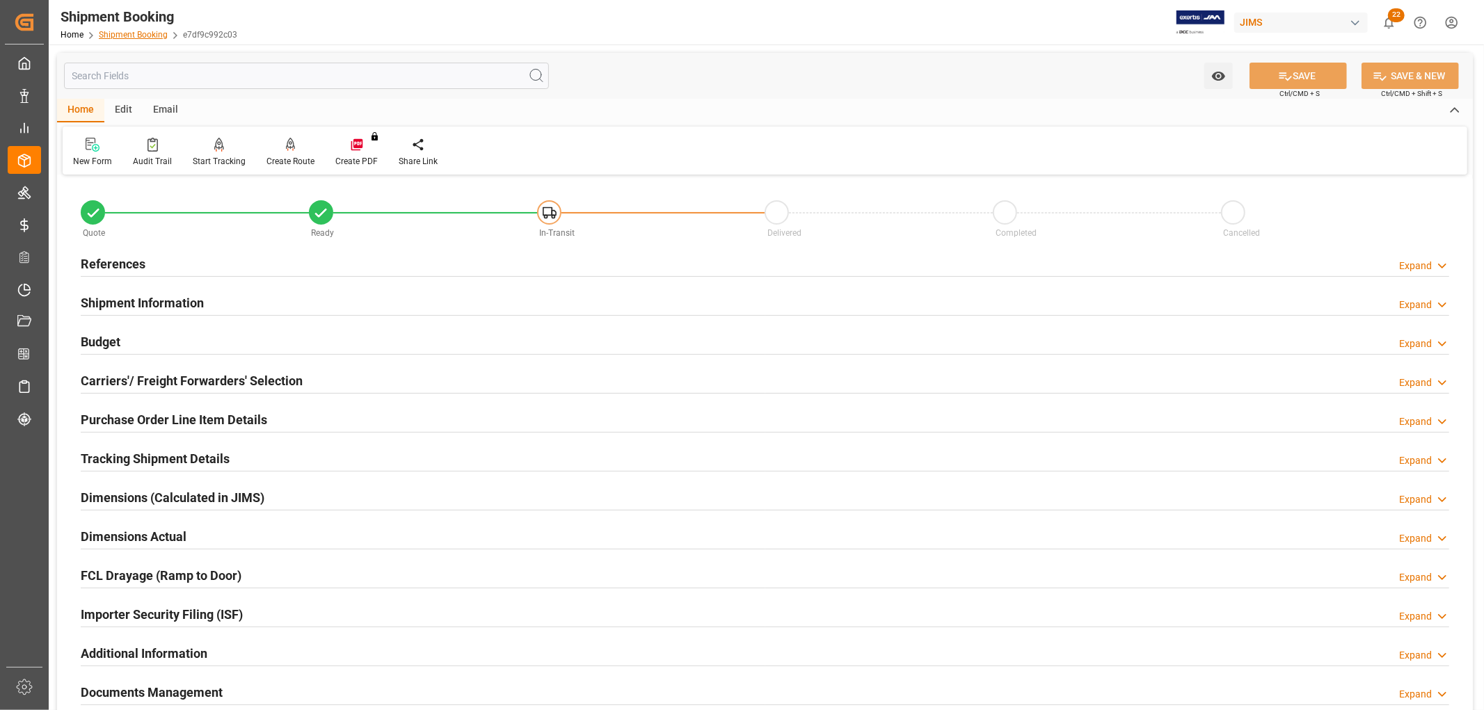
click at [139, 31] on link "Shipment Booking" at bounding box center [133, 35] width 69 height 10
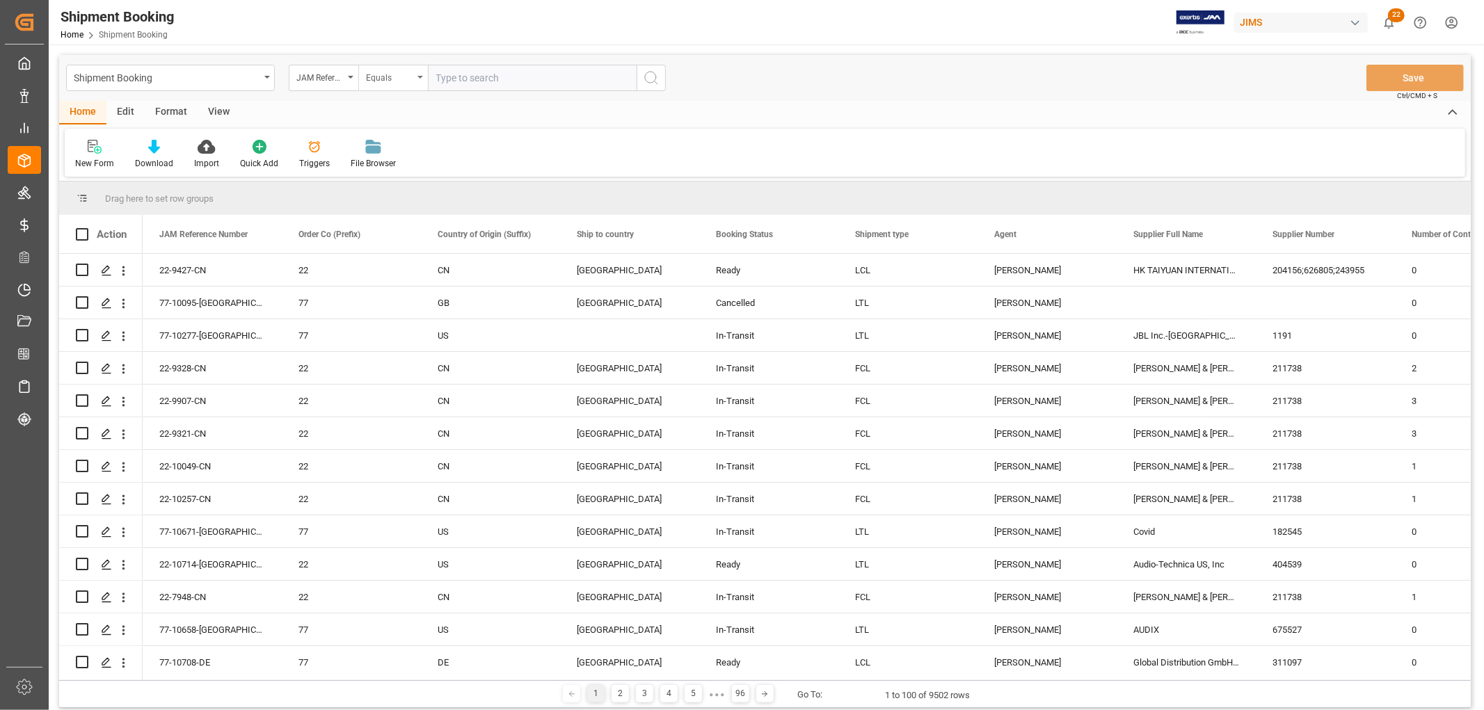
click at [422, 81] on div "Equals" at bounding box center [393, 78] width 70 height 26
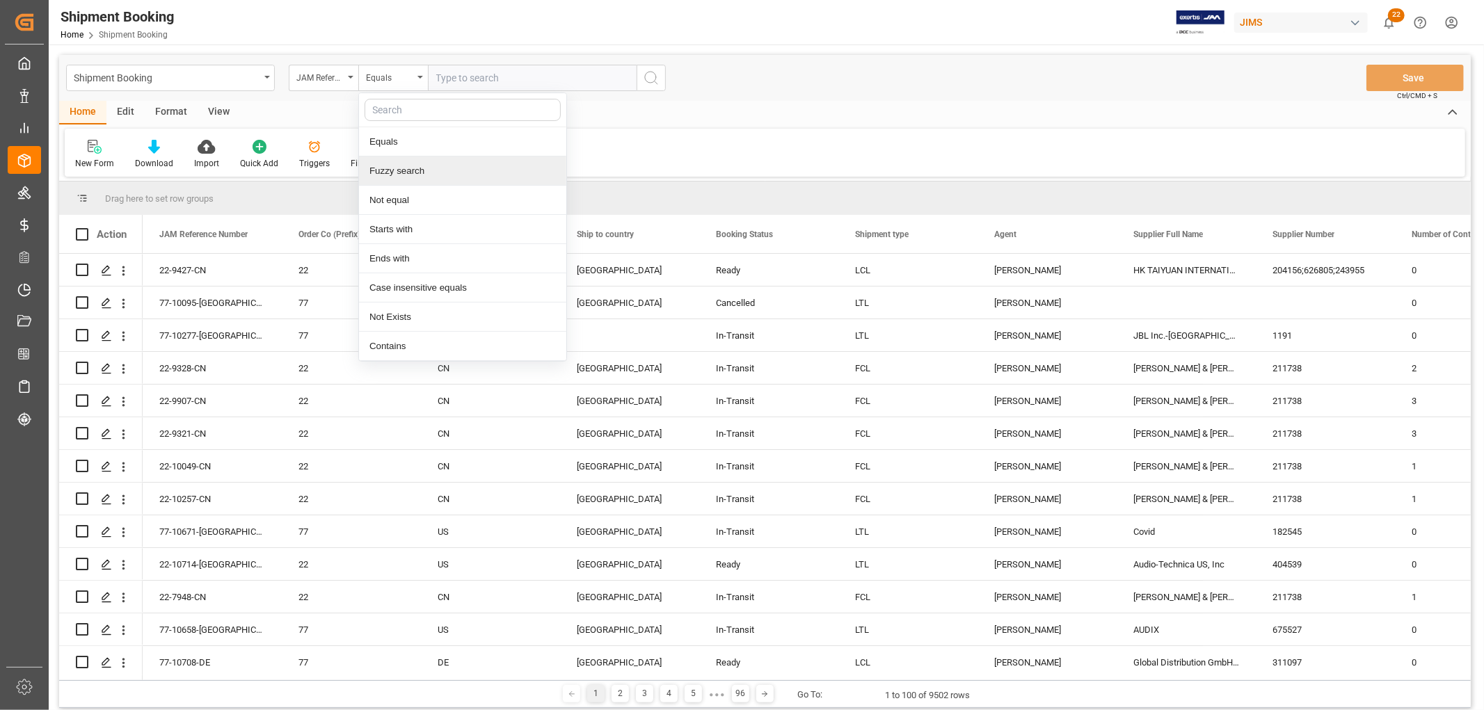
click at [415, 174] on div "Fuzzy search" at bounding box center [462, 171] width 207 height 29
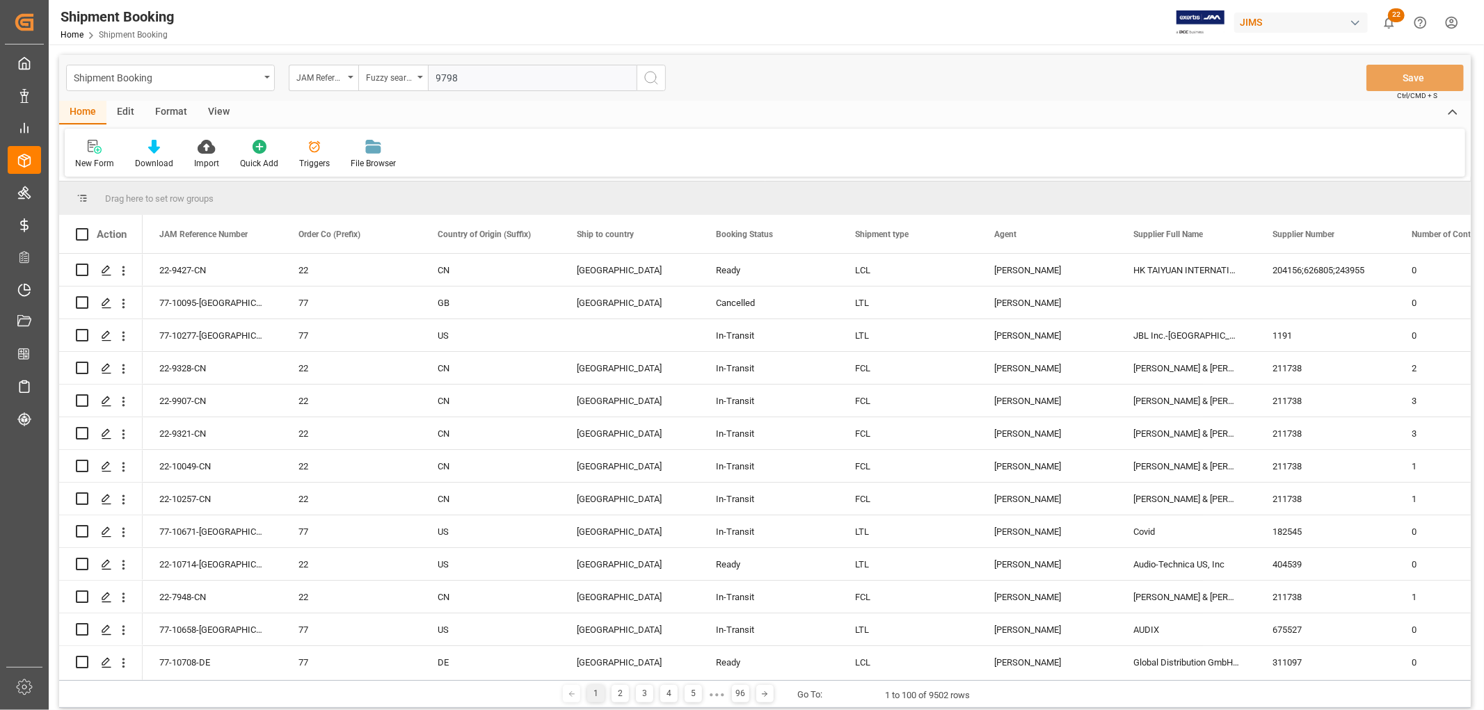
type input "9798"
click at [655, 75] on icon "search button" at bounding box center [651, 78] width 17 height 17
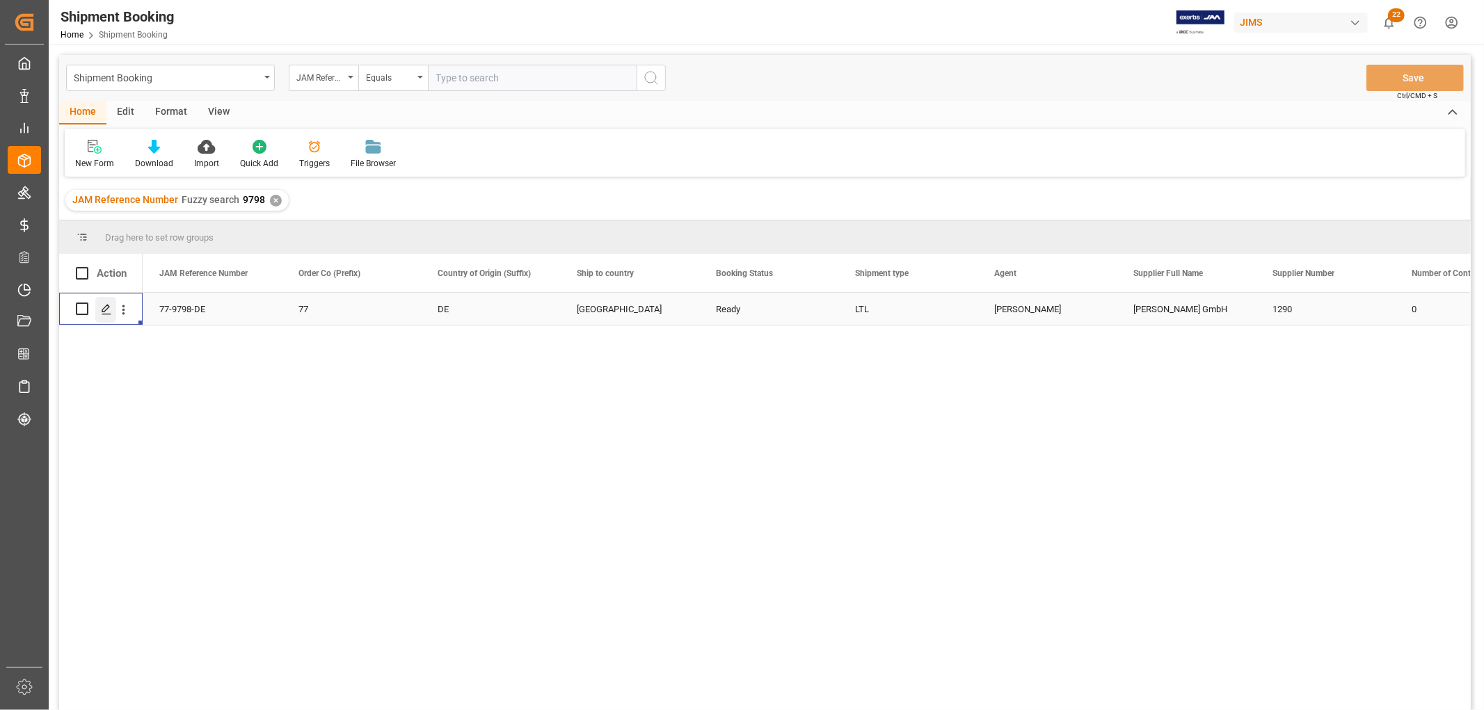
click at [108, 314] on icon "Press SPACE to select this row." at bounding box center [106, 309] width 11 height 11
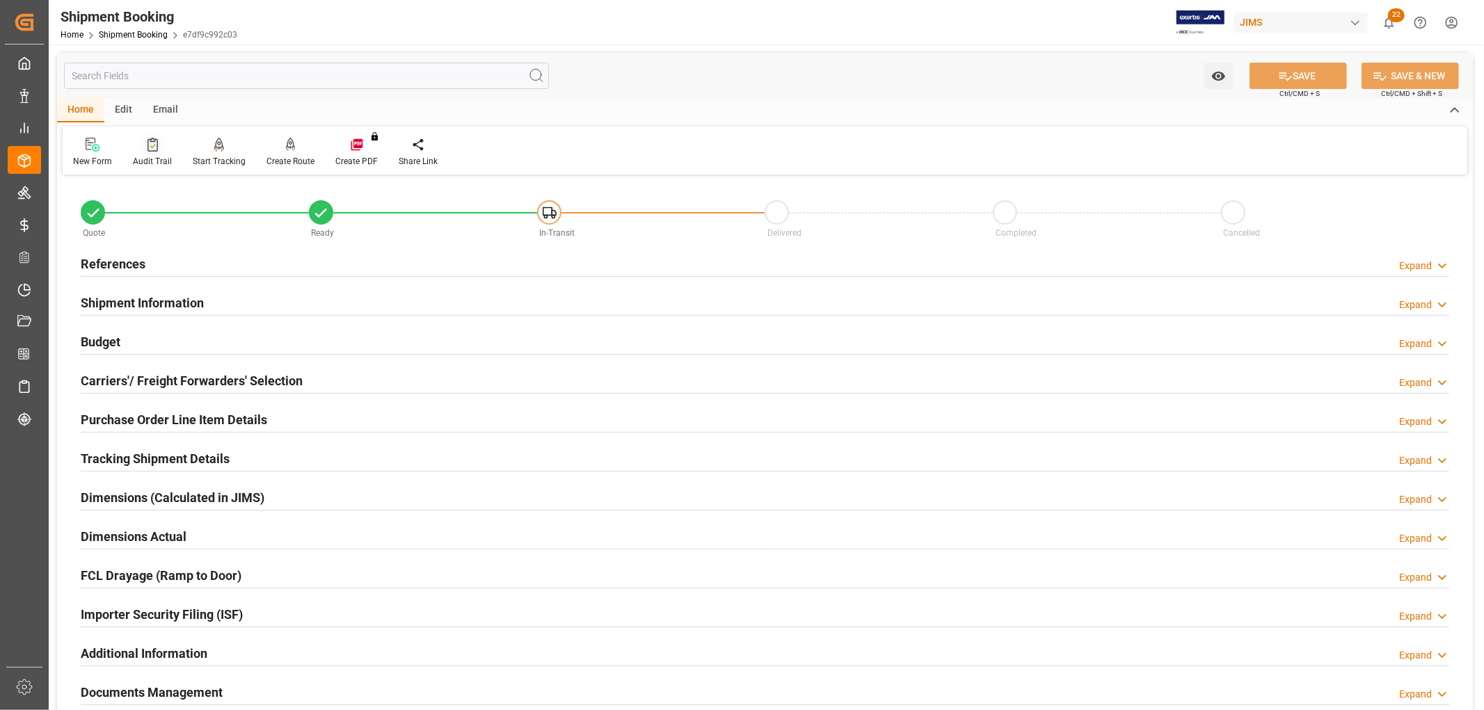
click at [148, 155] on div "Audit Trail" at bounding box center [152, 161] width 39 height 13
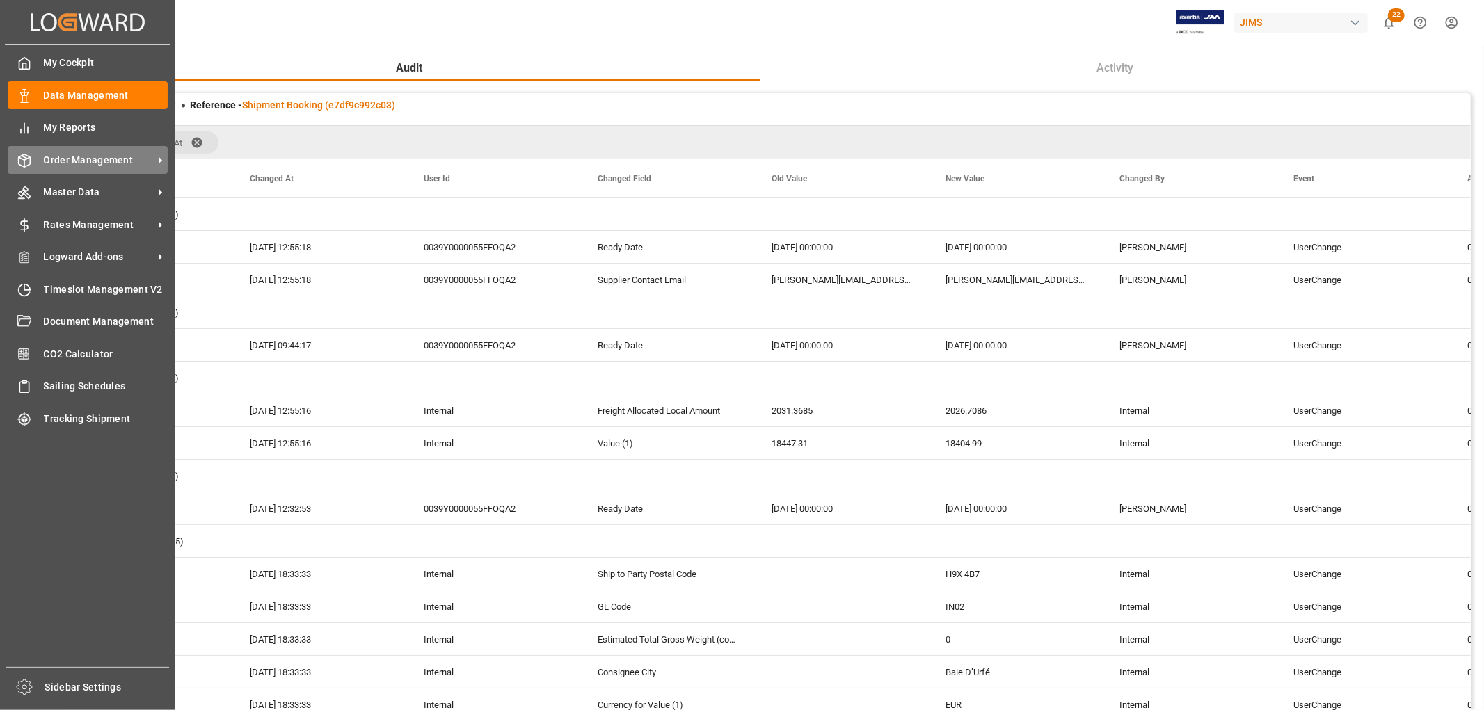
click at [49, 154] on span "Order Management" at bounding box center [99, 160] width 110 height 15
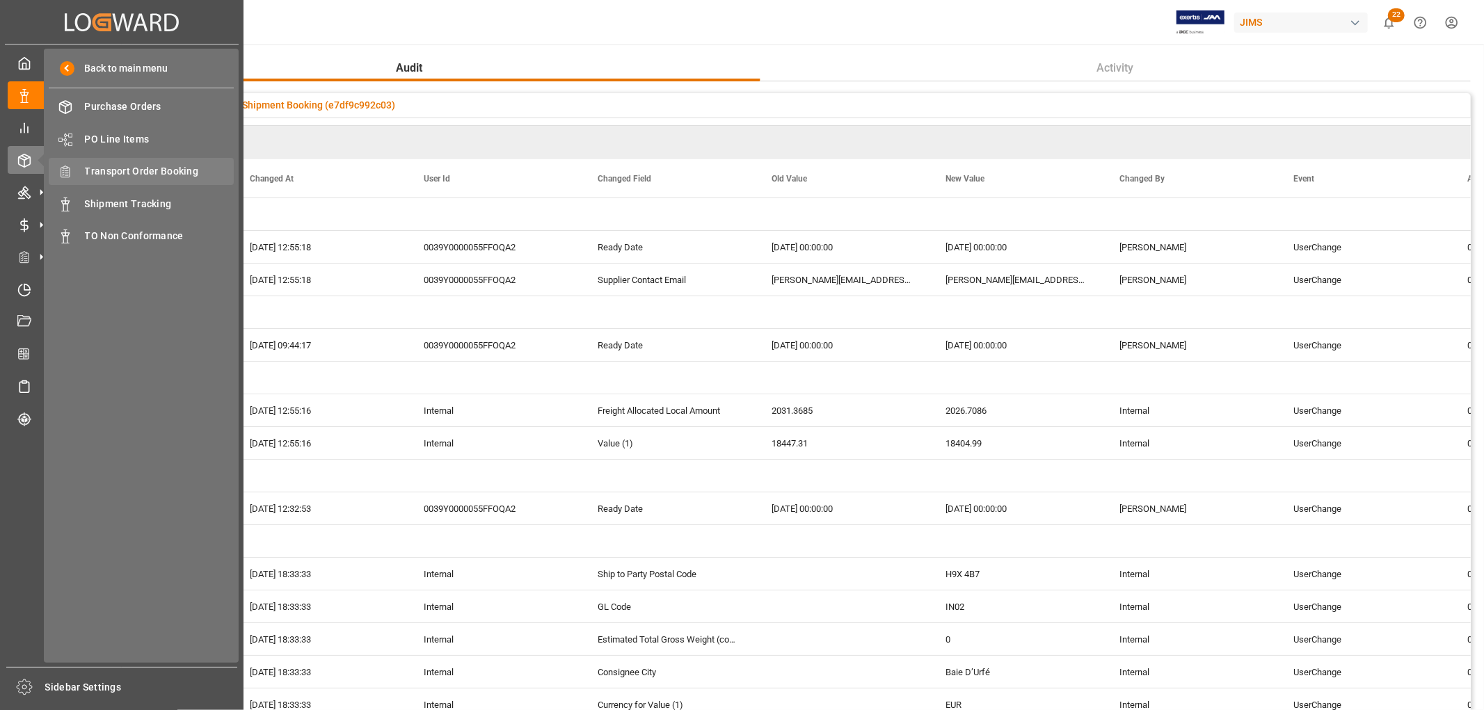
click at [106, 173] on span "Transport Order Booking" at bounding box center [160, 171] width 150 height 15
